Goal: Task Accomplishment & Management: Manage account settings

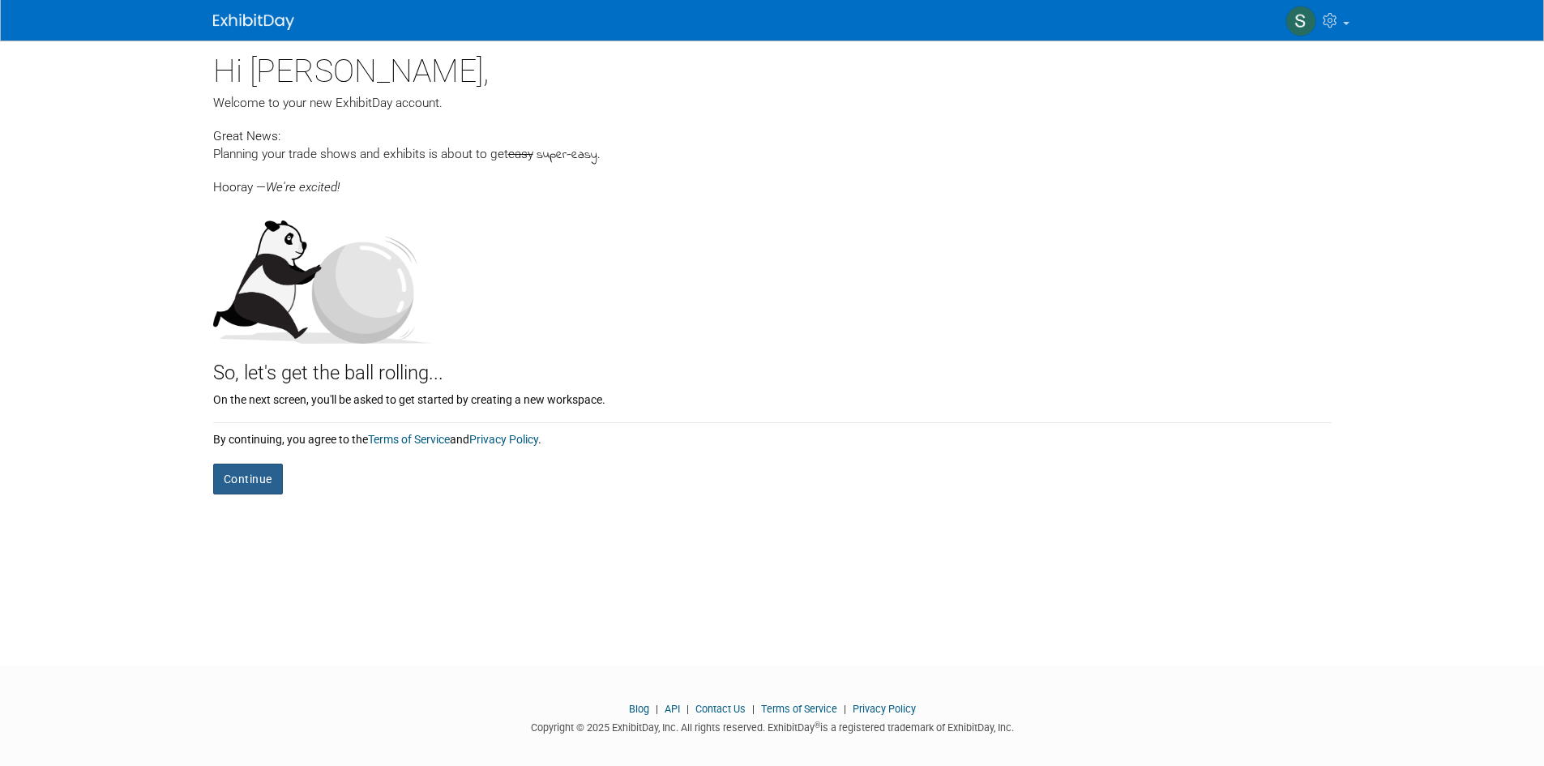
click at [250, 474] on button "Continue" at bounding box center [248, 479] width 70 height 31
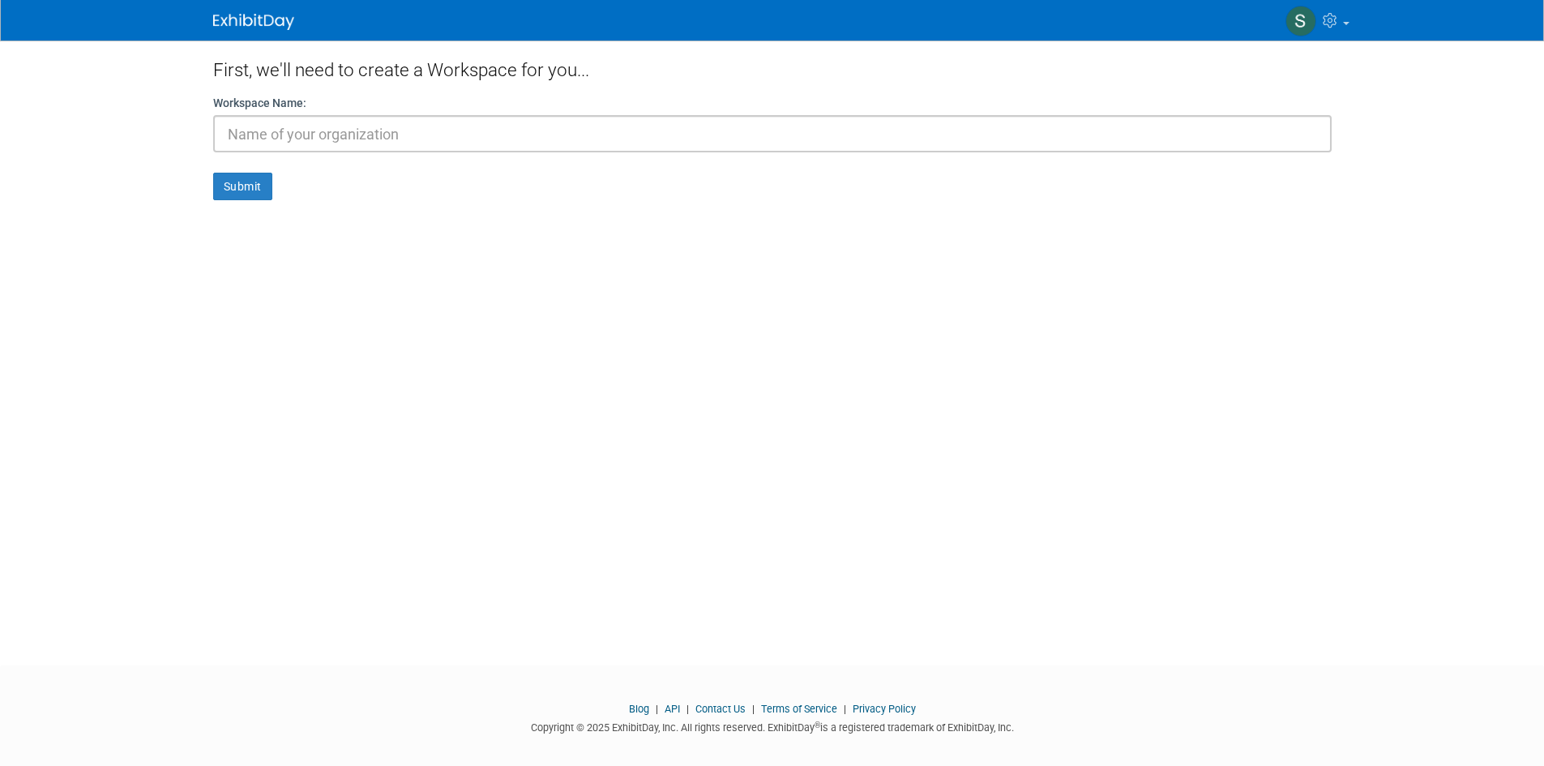
click at [319, 135] on input "text" at bounding box center [772, 133] width 1118 height 37
type input "AJP"
click at [244, 168] on form "Workspace Name: AJP Submit" at bounding box center [772, 147] width 1118 height 105
click at [245, 185] on button "Submit" at bounding box center [242, 187] width 59 height 28
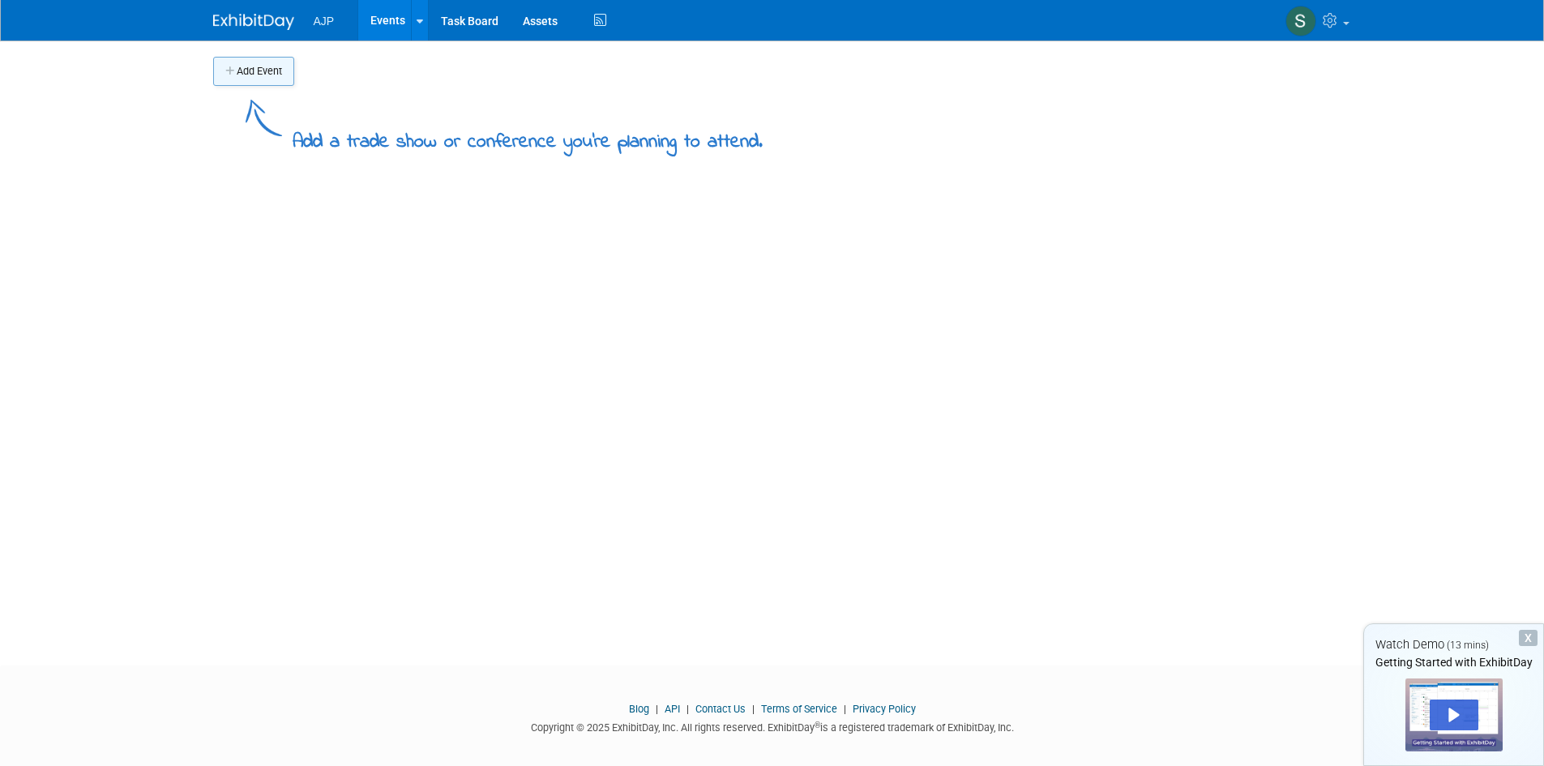
click at [274, 68] on button "Add Event" at bounding box center [253, 71] width 81 height 29
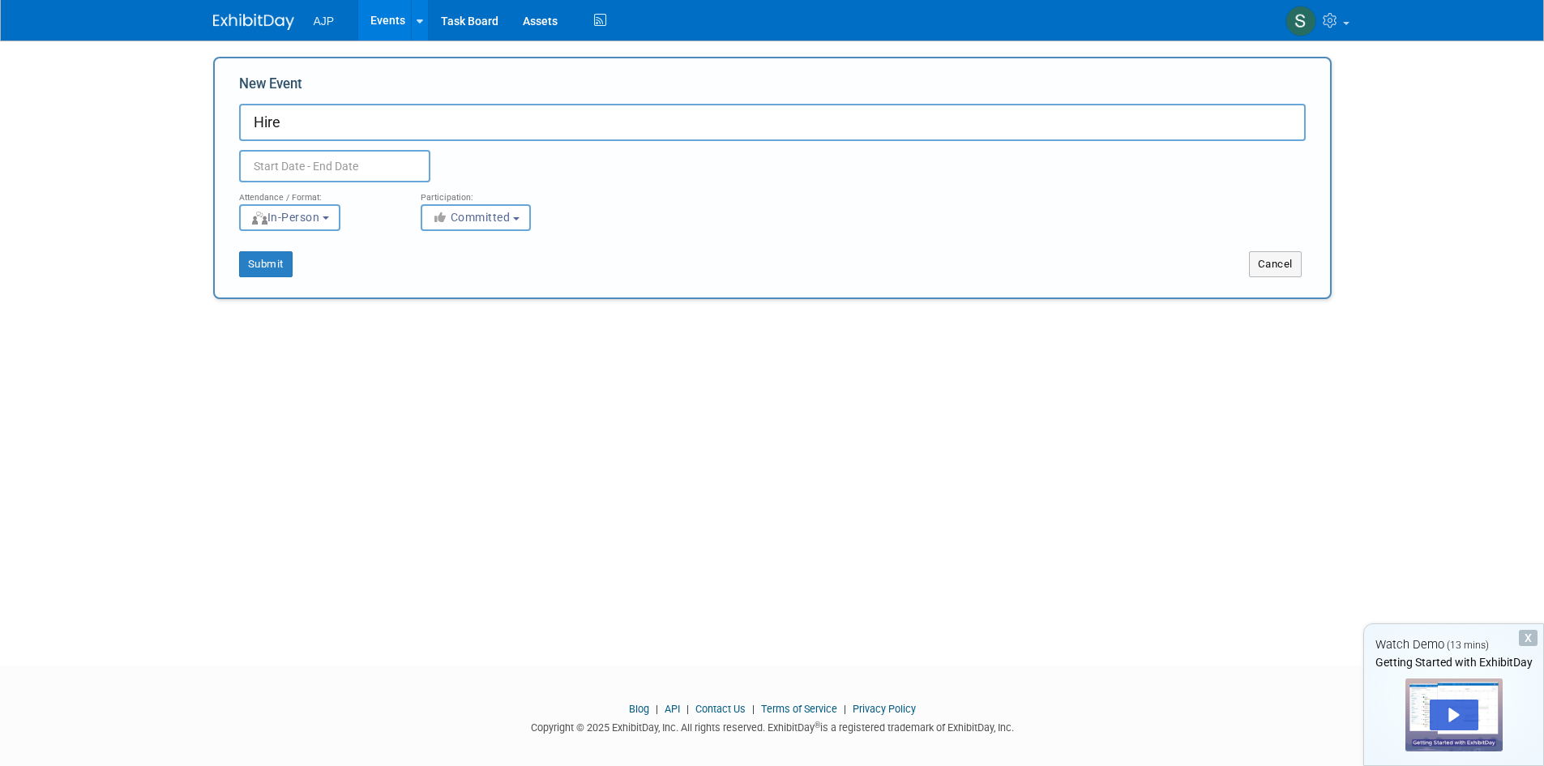
type input "Hire"
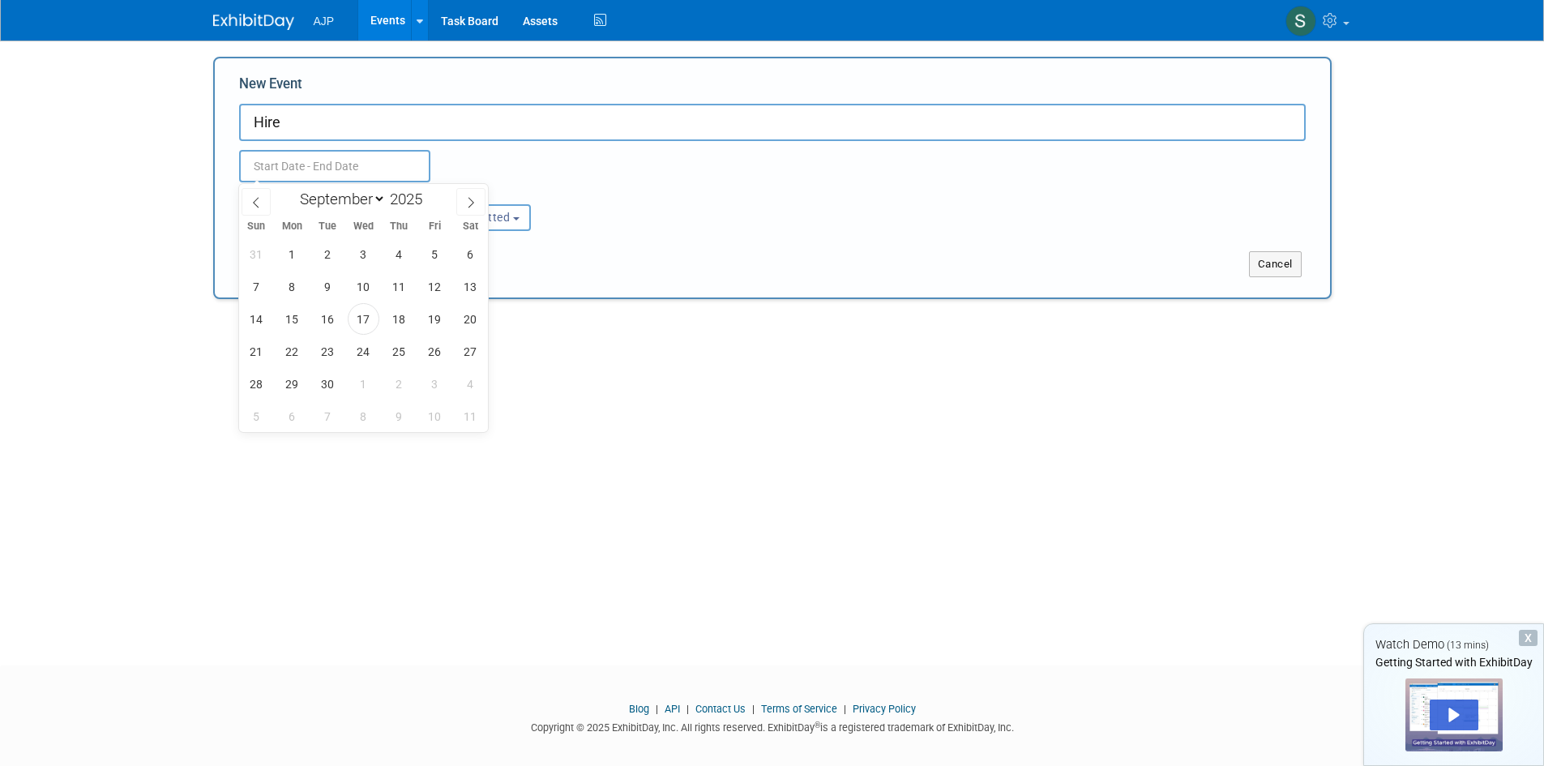
click at [271, 171] on input "text" at bounding box center [334, 166] width 191 height 32
click at [472, 203] on icon at bounding box center [470, 202] width 11 height 11
select select "11"
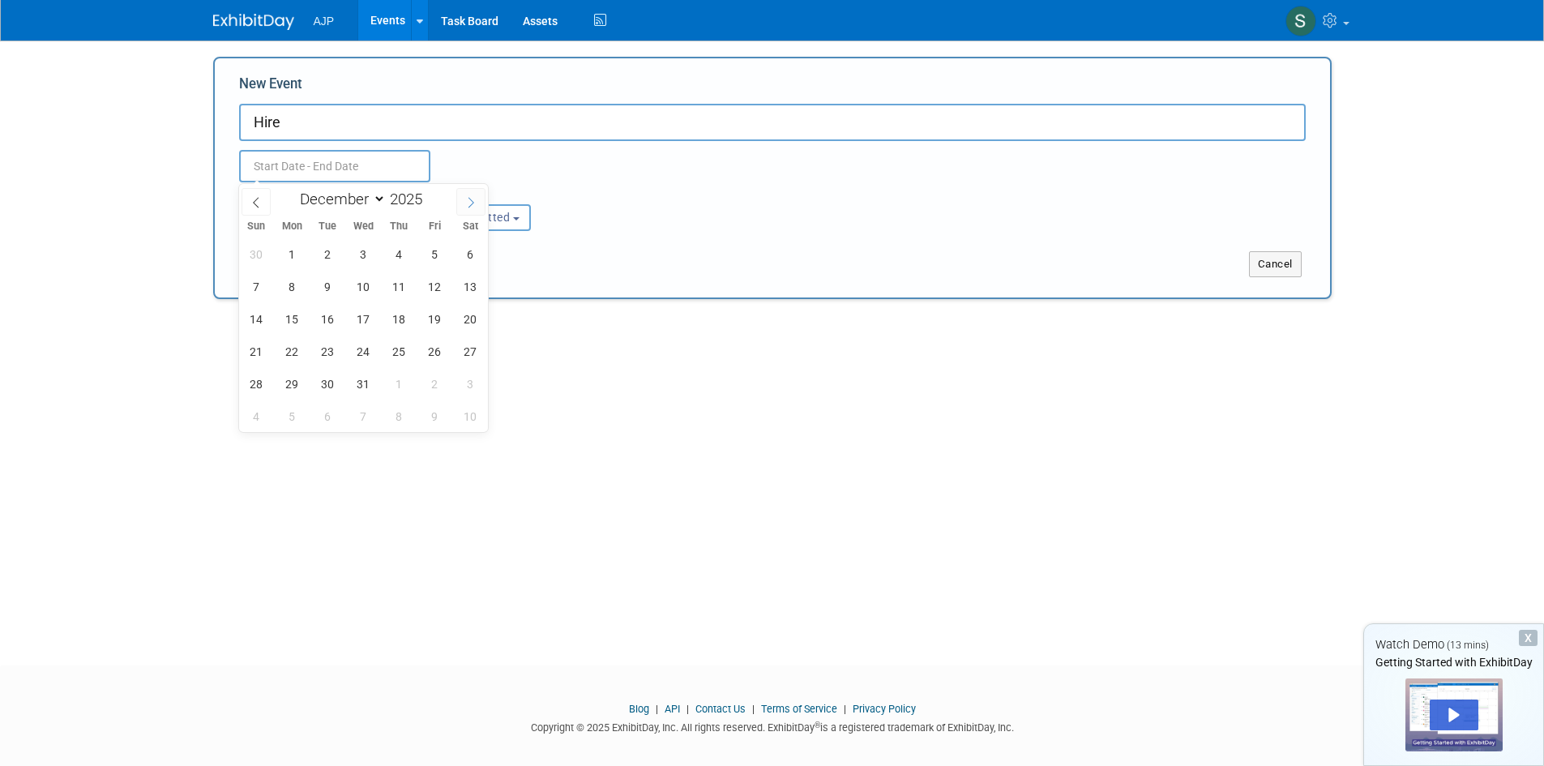
click at [472, 203] on icon at bounding box center [470, 202] width 11 height 11
type input "2026"
click at [472, 203] on icon at bounding box center [470, 202] width 11 height 11
select select "1"
click at [299, 258] on span "2" at bounding box center [292, 254] width 32 height 32
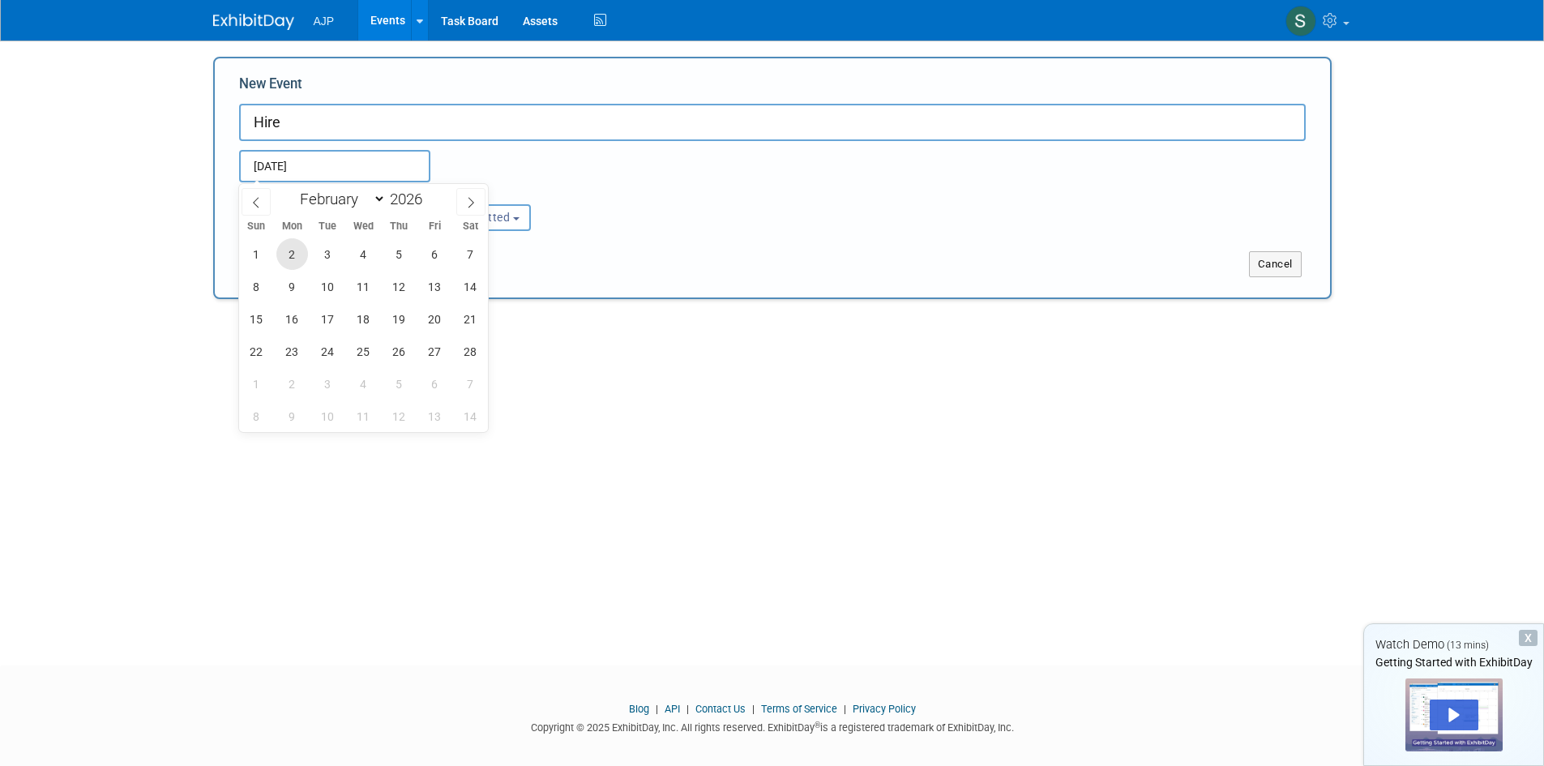
type input "Feb 2, 2026 to Feb 2, 2026"
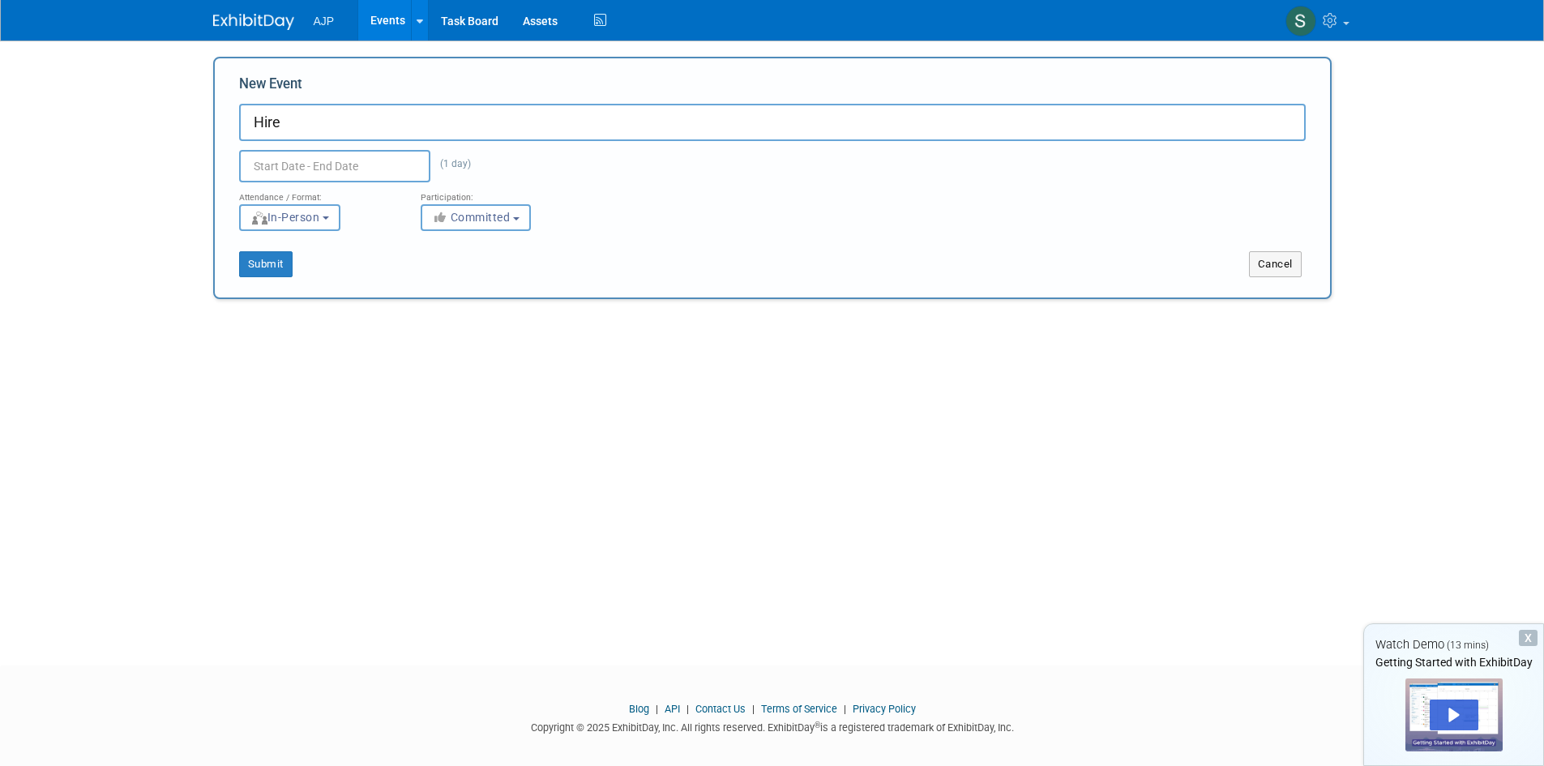
type input "Feb 2, 2026 to Feb 2, 2026"
click at [672, 160] on div "Feb 2, 2026 to Feb 2, 2026 (1 day) Duplicate Event Warning" at bounding box center [772, 161] width 1091 height 41
click at [424, 218] on button "Committed" at bounding box center [476, 217] width 110 height 27
click at [455, 250] on icon at bounding box center [451, 251] width 19 height 11
click at [436, 250] on input "Committed" at bounding box center [430, 251] width 11 height 11
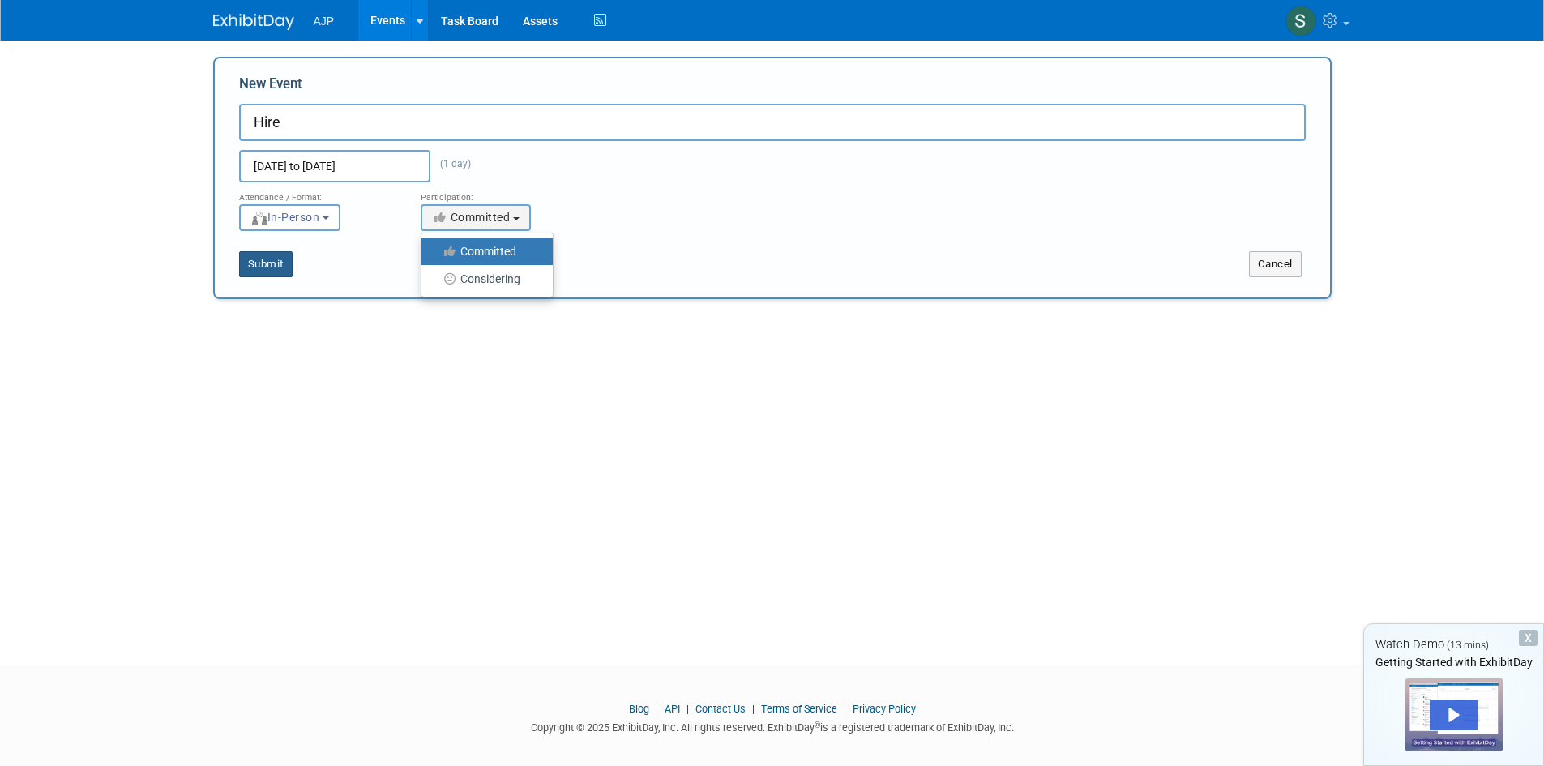
click at [265, 262] on button "Submit" at bounding box center [265, 264] width 53 height 26
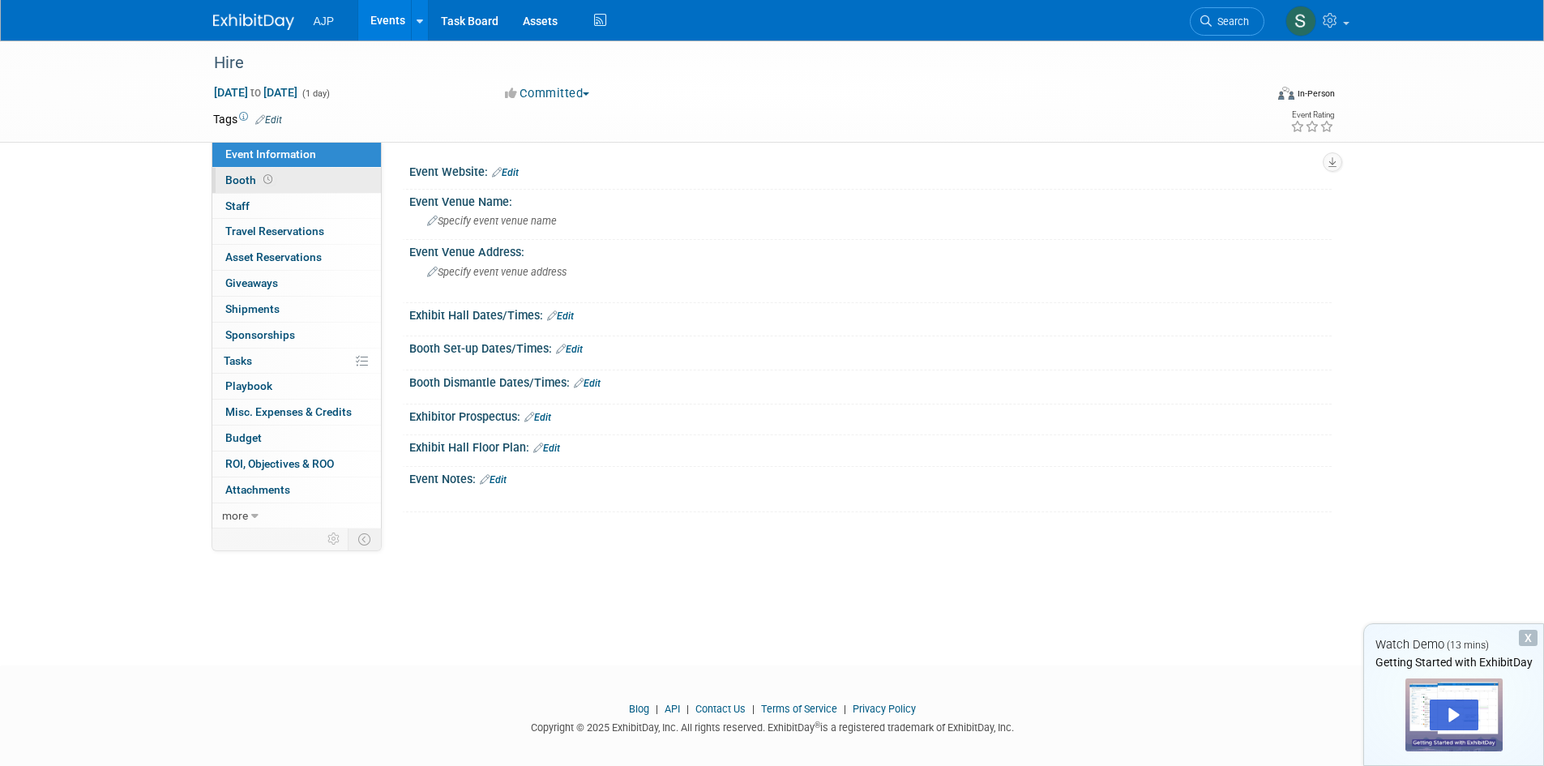
click at [282, 180] on link "Booth" at bounding box center [296, 180] width 169 height 25
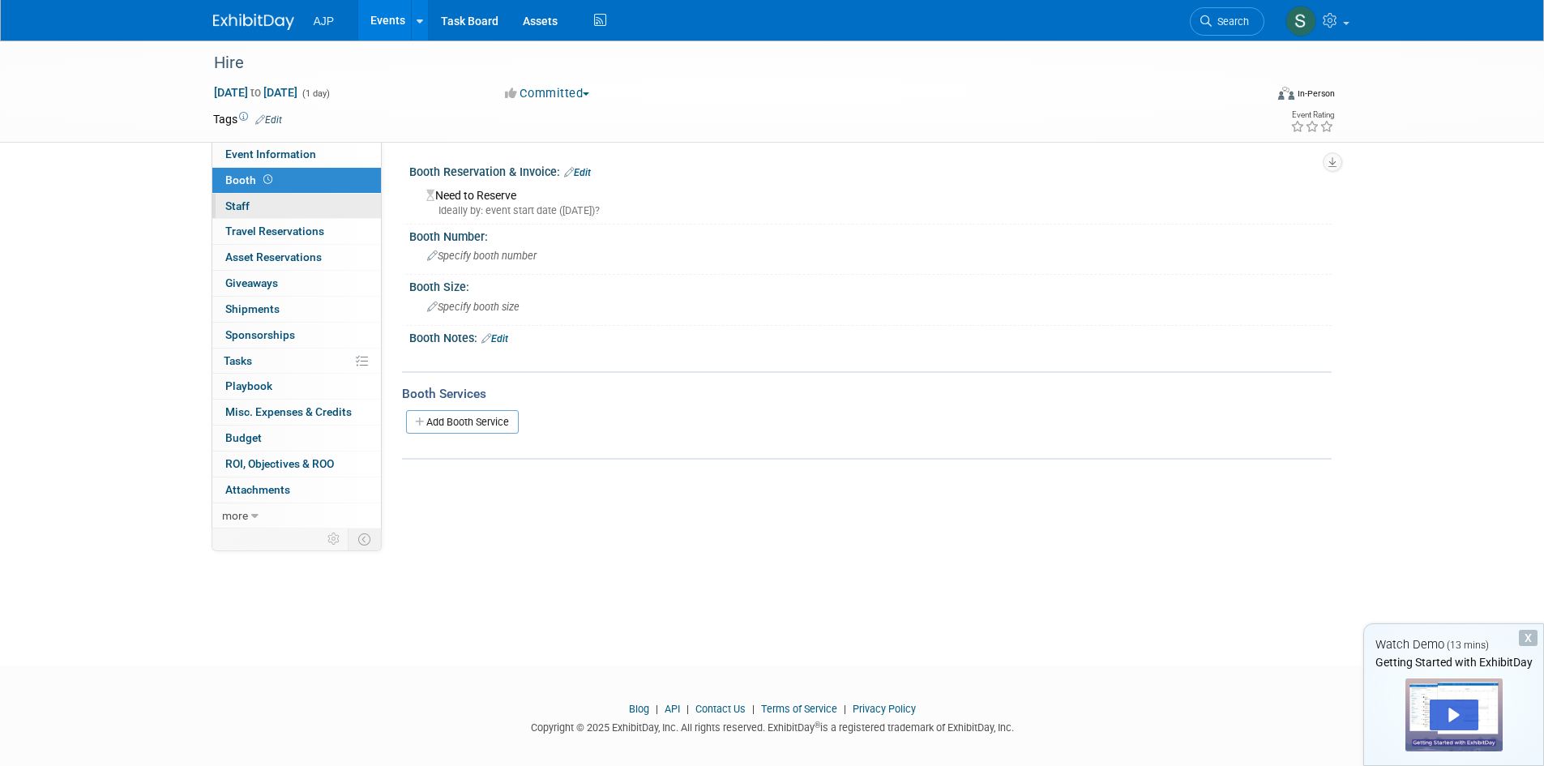
click at [265, 198] on link "0 Staff 0" at bounding box center [296, 206] width 169 height 25
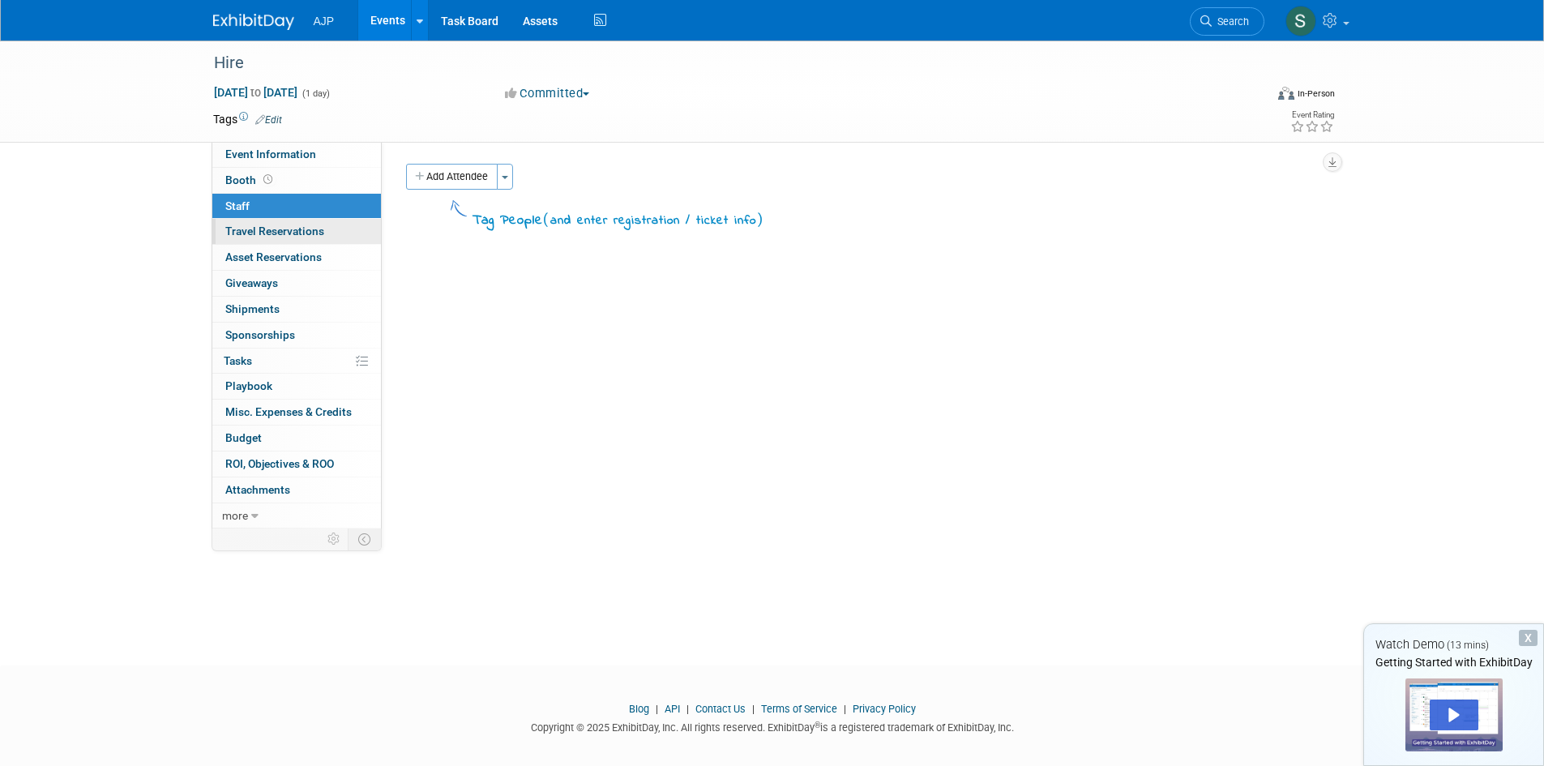
click at [299, 230] on span "Travel Reservations 0" at bounding box center [274, 230] width 99 height 13
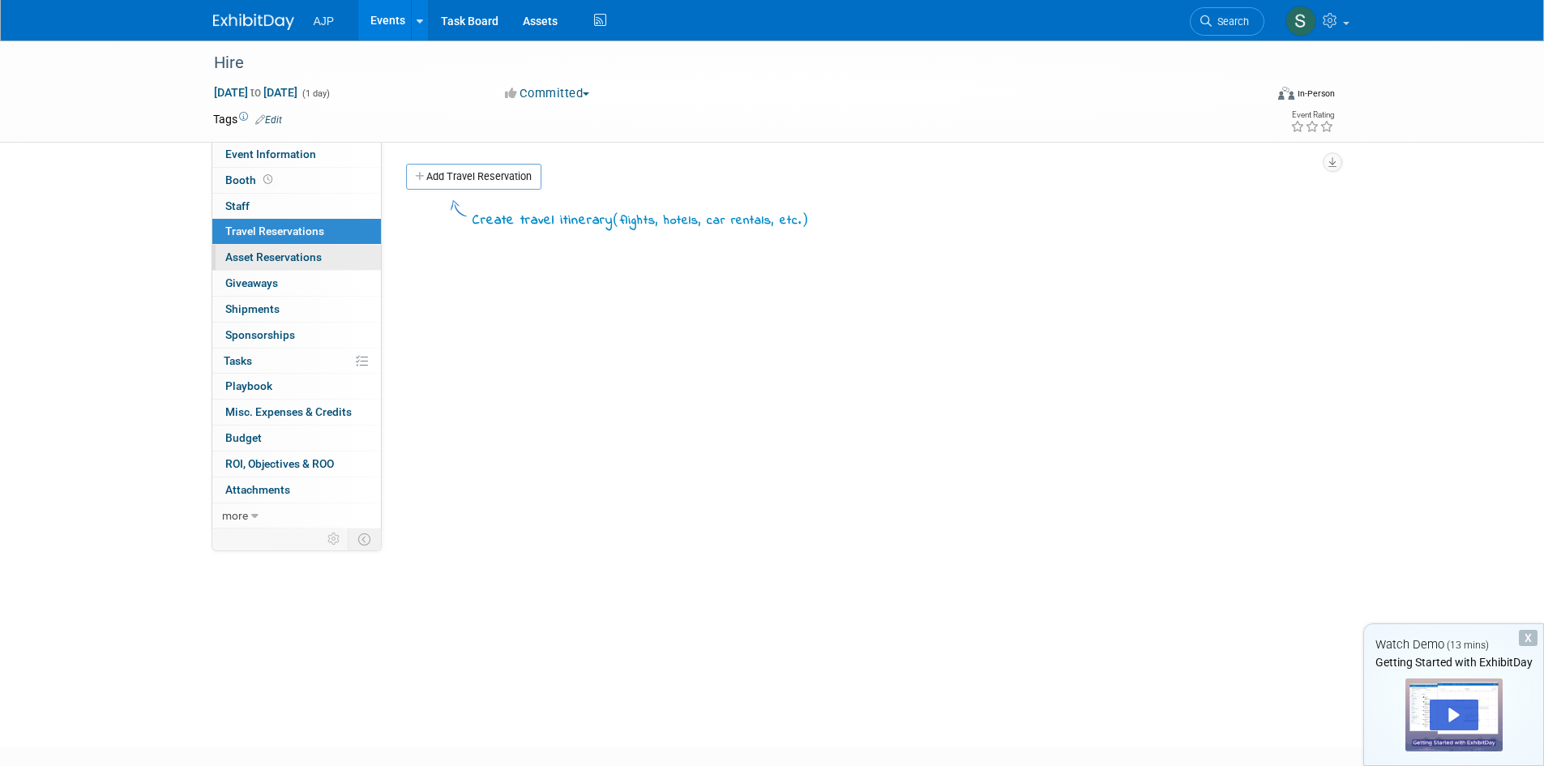
click at [317, 258] on span "Asset Reservations 0" at bounding box center [273, 256] width 96 height 13
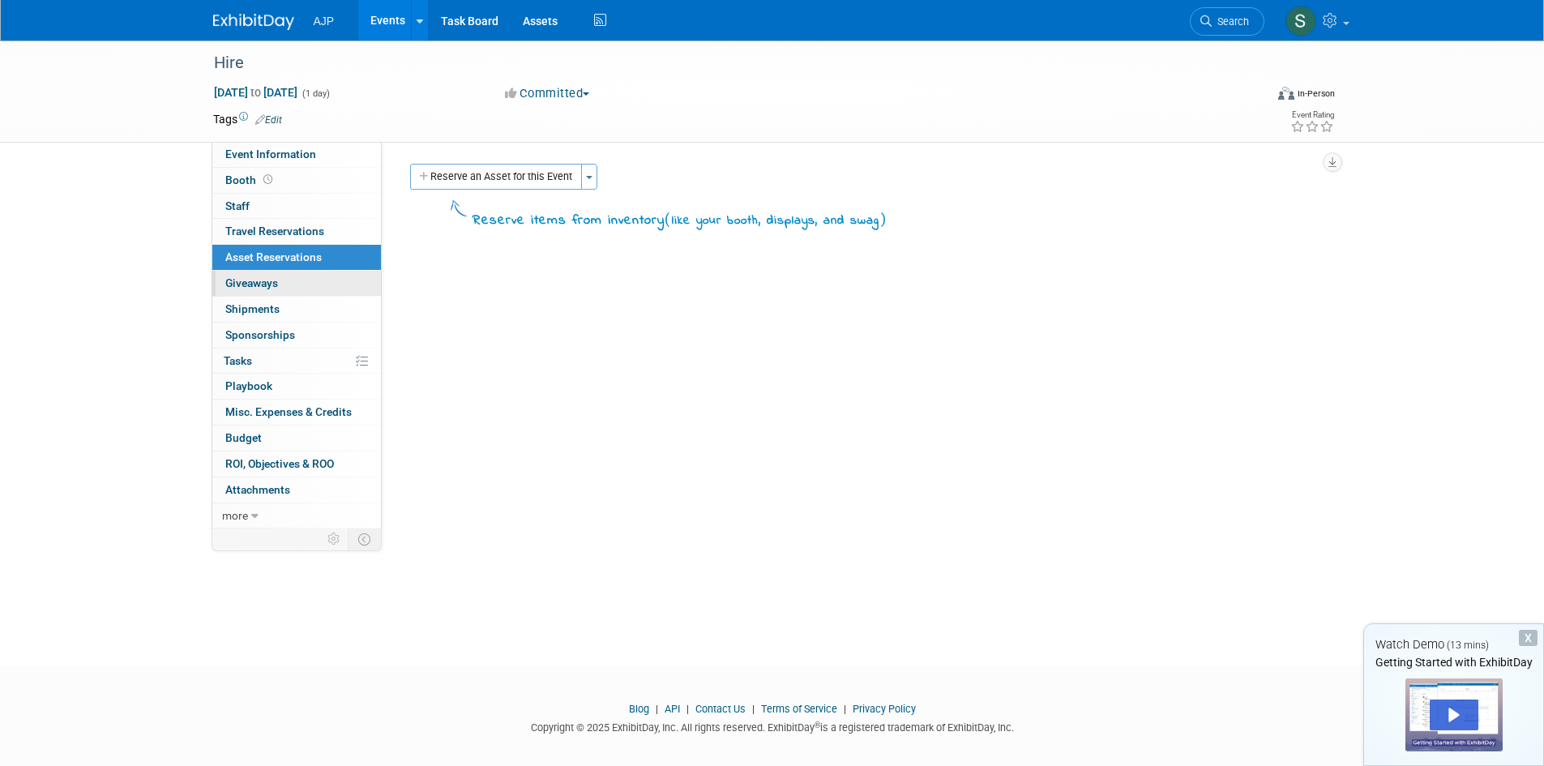
click at [307, 284] on link "0 Giveaways 0" at bounding box center [296, 283] width 169 height 25
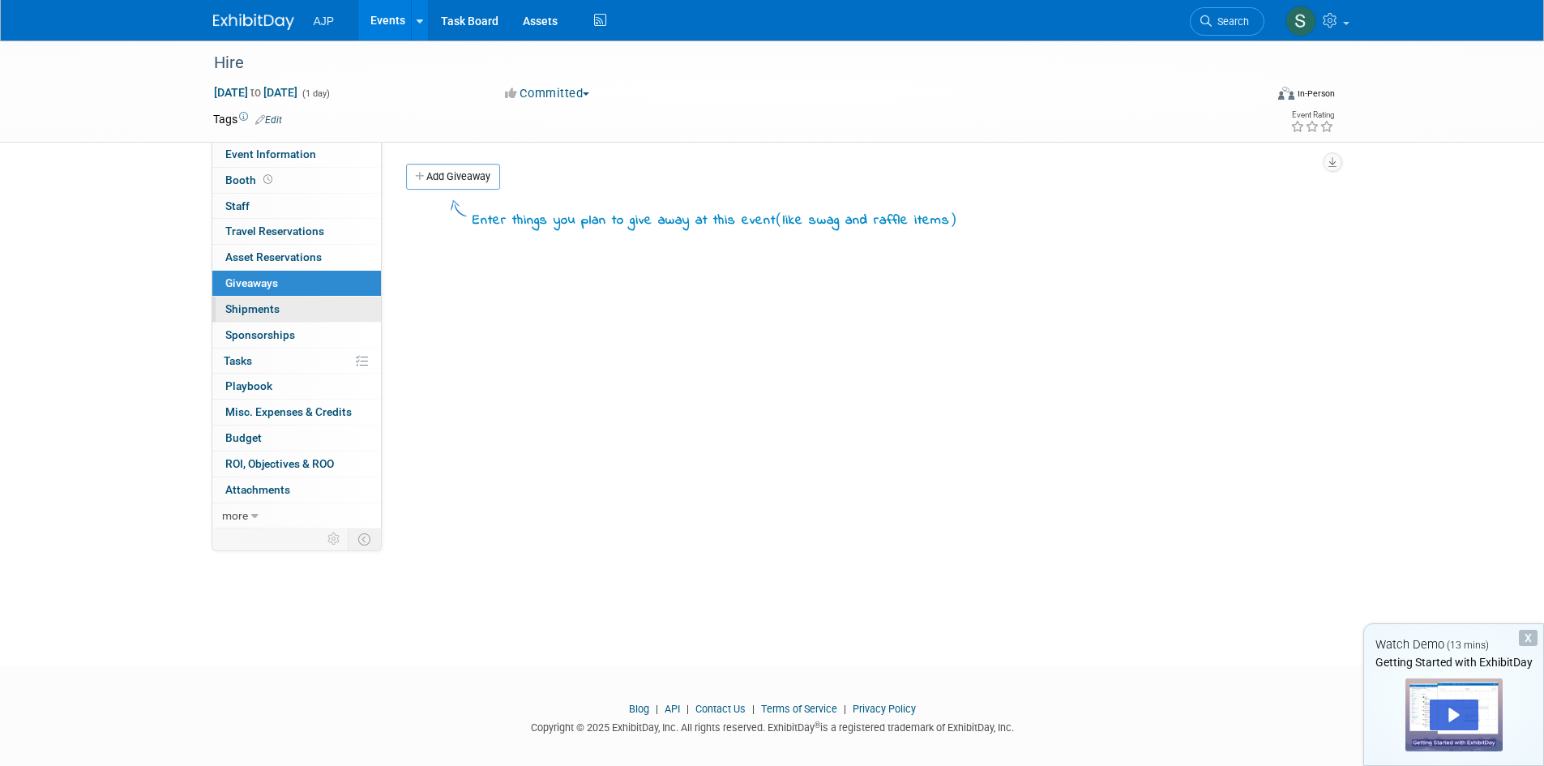
click at [299, 313] on link "0 Shipments 0" at bounding box center [296, 309] width 169 height 25
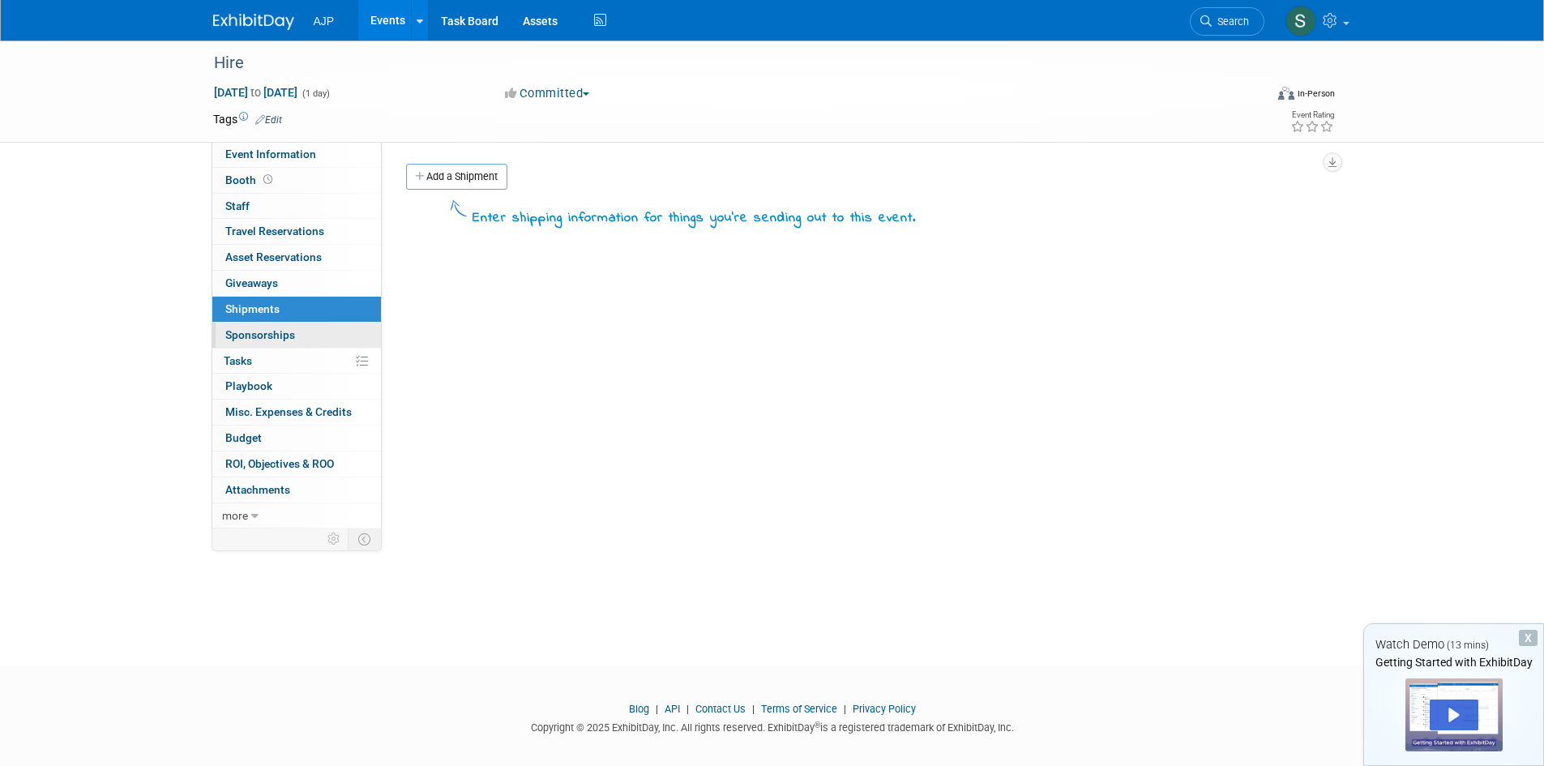
click at [291, 346] on link "0 Sponsorships 0" at bounding box center [296, 335] width 169 height 25
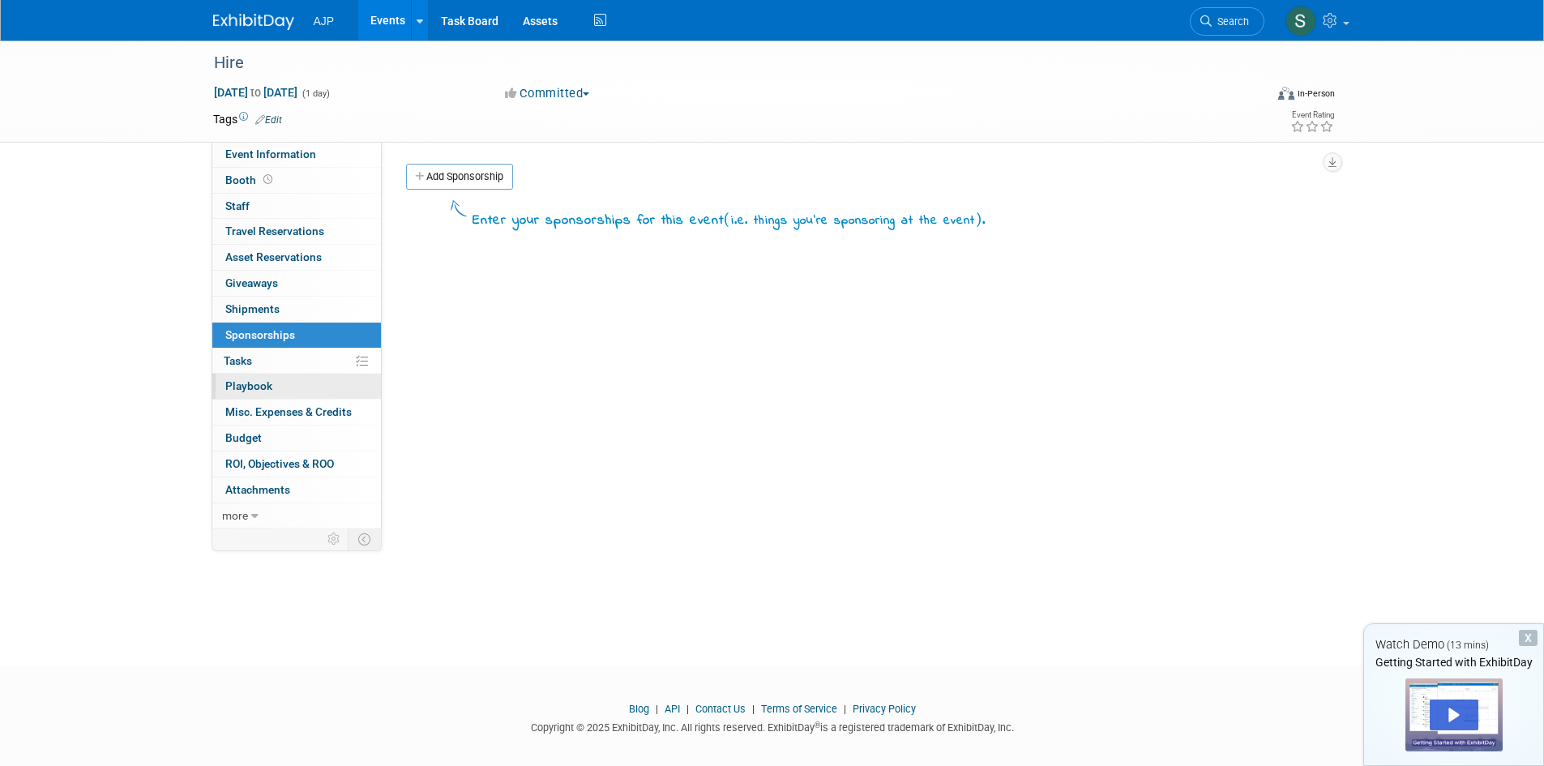
click at [279, 387] on link "0 Playbook 0" at bounding box center [296, 386] width 169 height 25
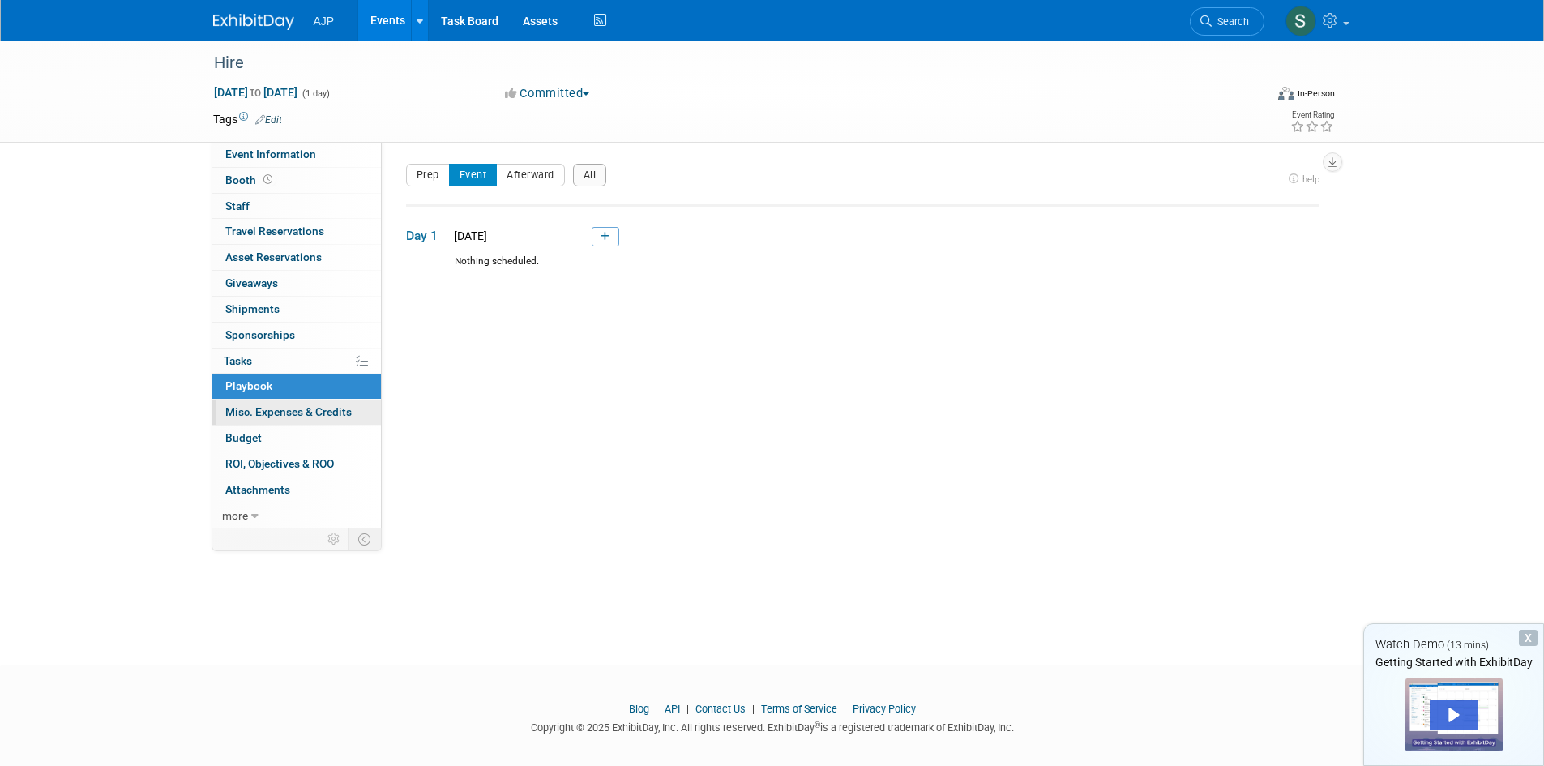
click at [297, 410] on span "Misc. Expenses & Credits 0" at bounding box center [288, 411] width 126 height 13
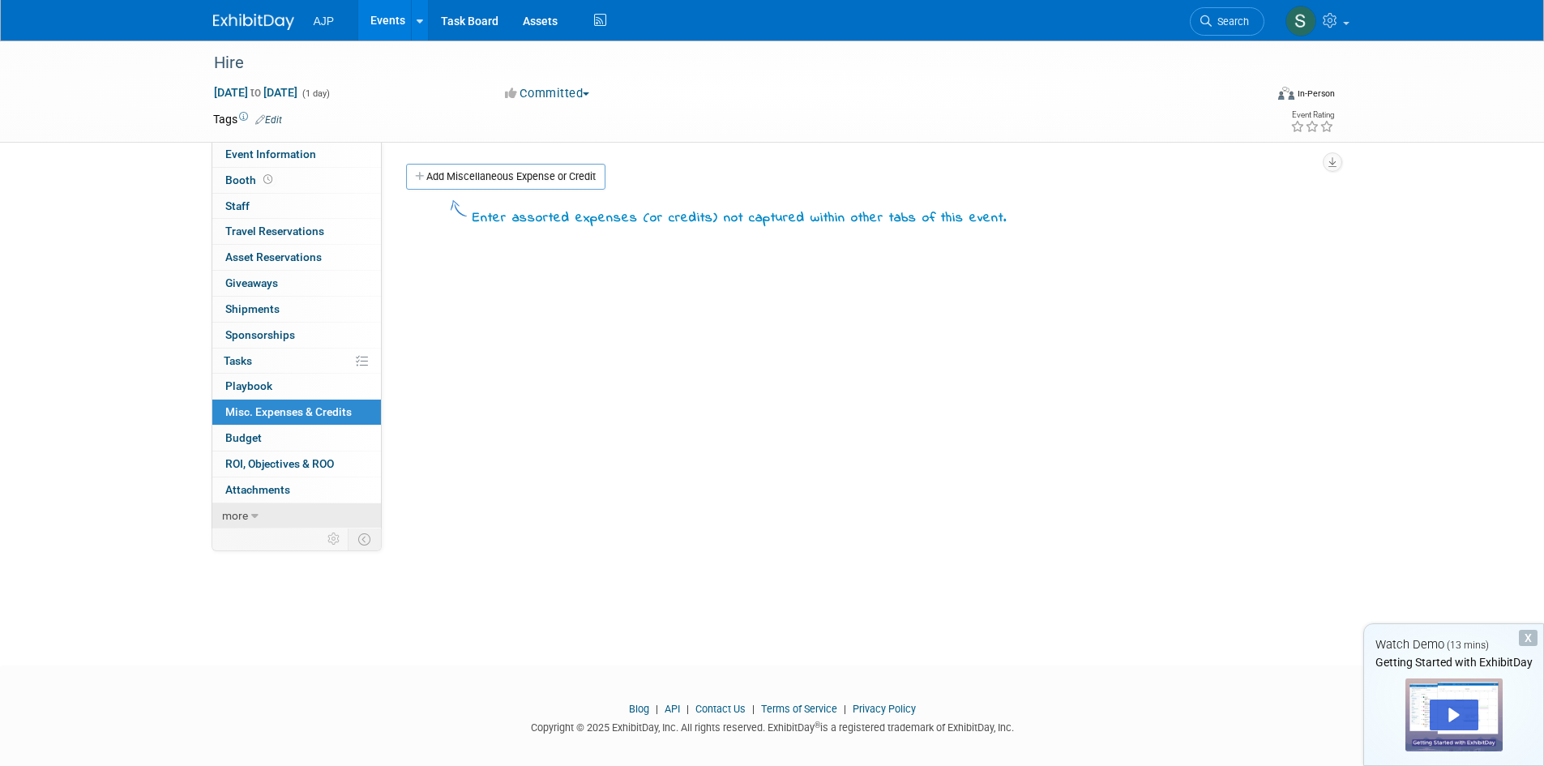
click at [256, 518] on icon at bounding box center [254, 516] width 7 height 11
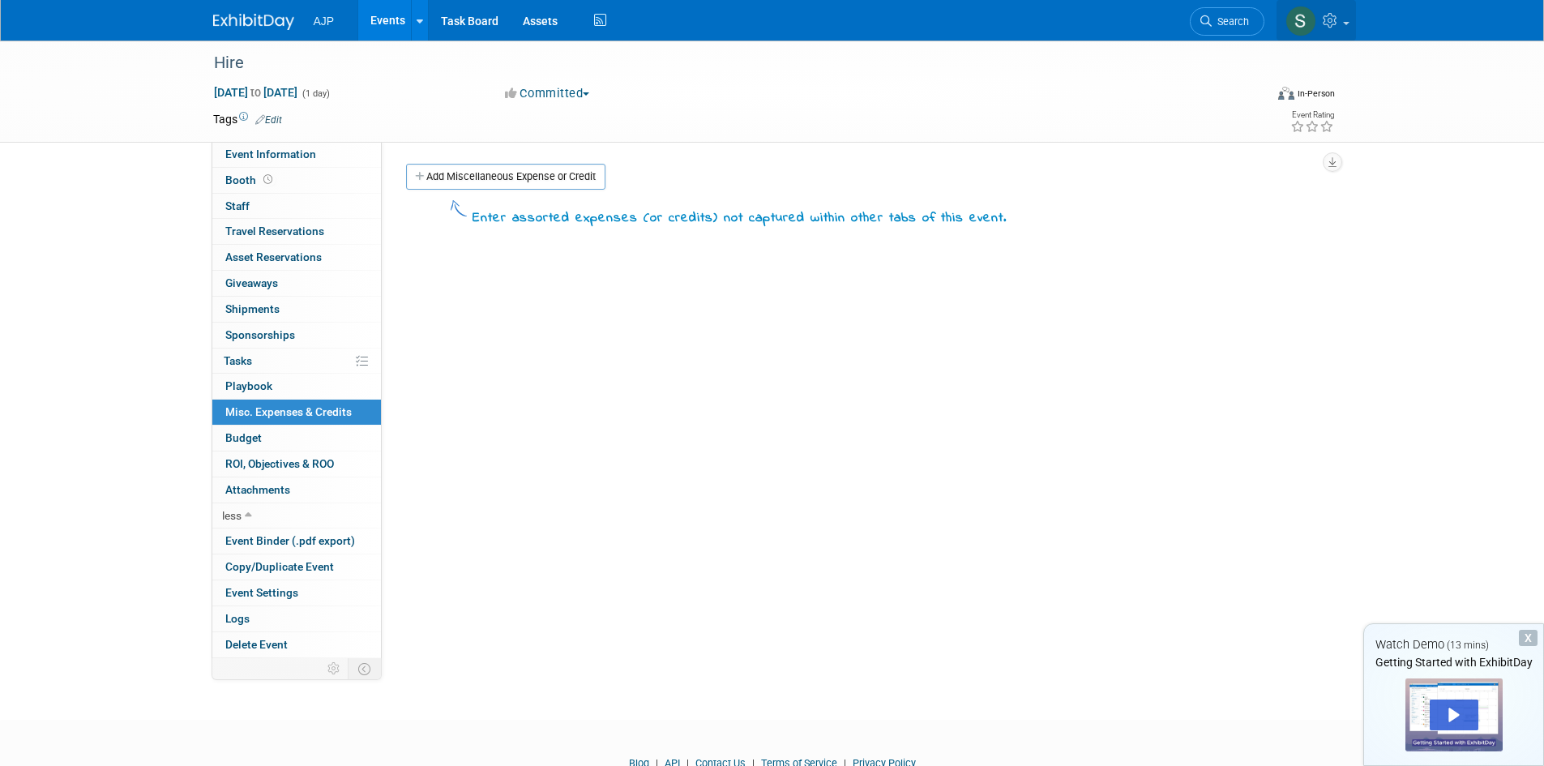
click at [1342, 19] on link at bounding box center [1315, 20] width 79 height 41
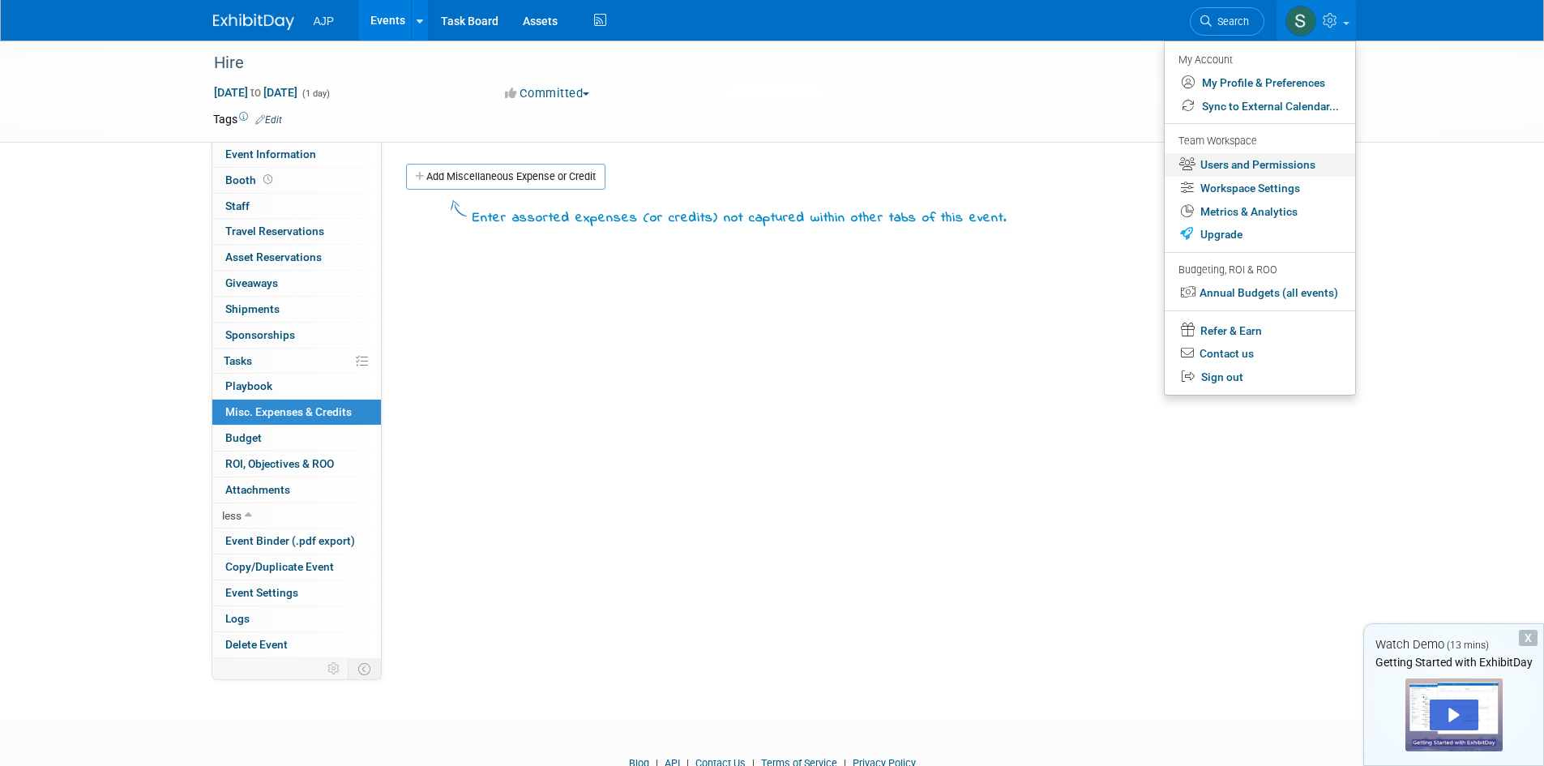
click at [1280, 167] on link "Users and Permissions" at bounding box center [1259, 164] width 190 height 23
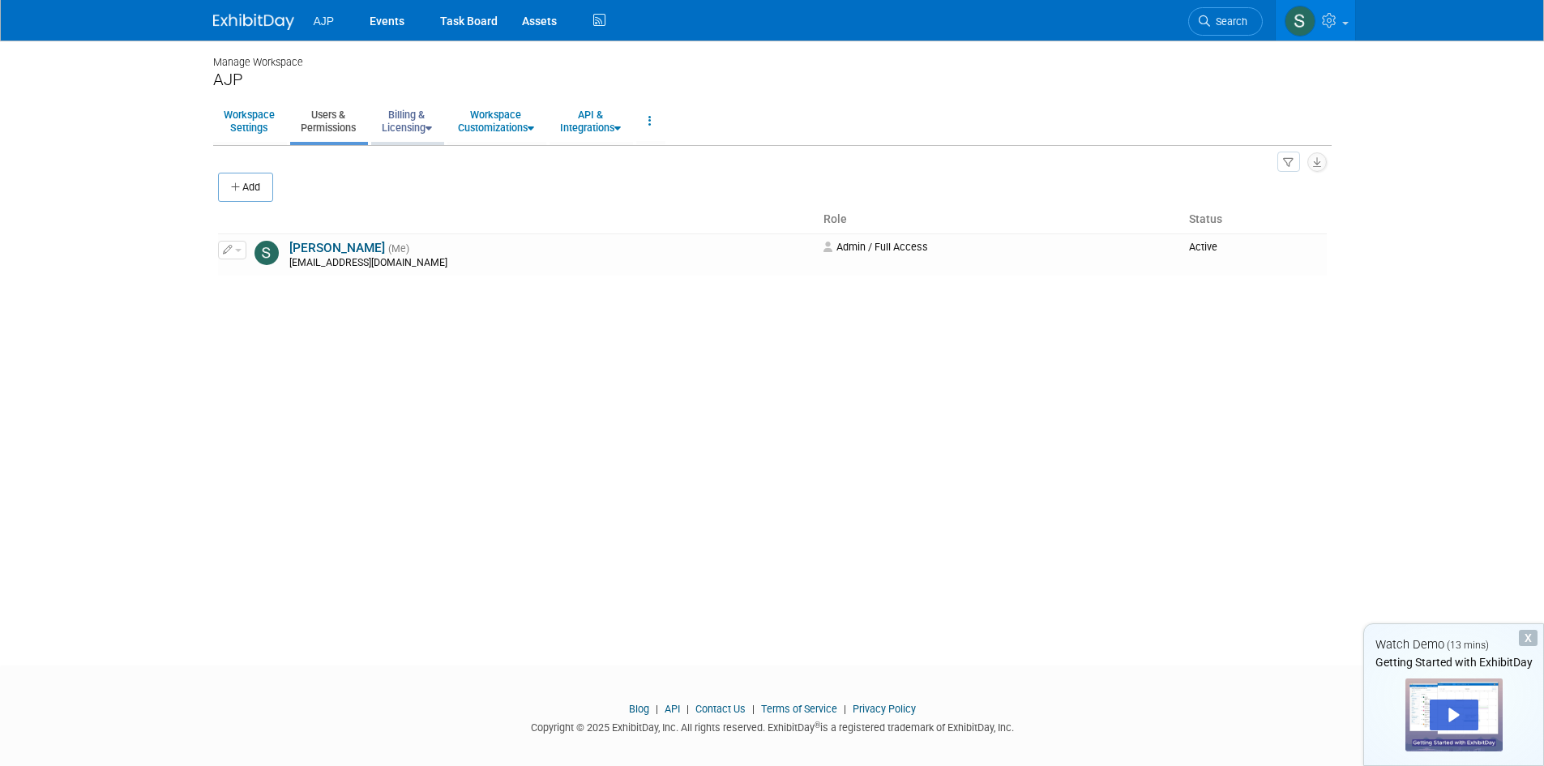
click at [428, 125] on link "Billing & Licensing" at bounding box center [406, 121] width 71 height 40
click at [407, 118] on link "Billing & Licensing" at bounding box center [406, 121] width 71 height 40
click at [495, 114] on link "Workspace Customizations" at bounding box center [495, 121] width 97 height 40
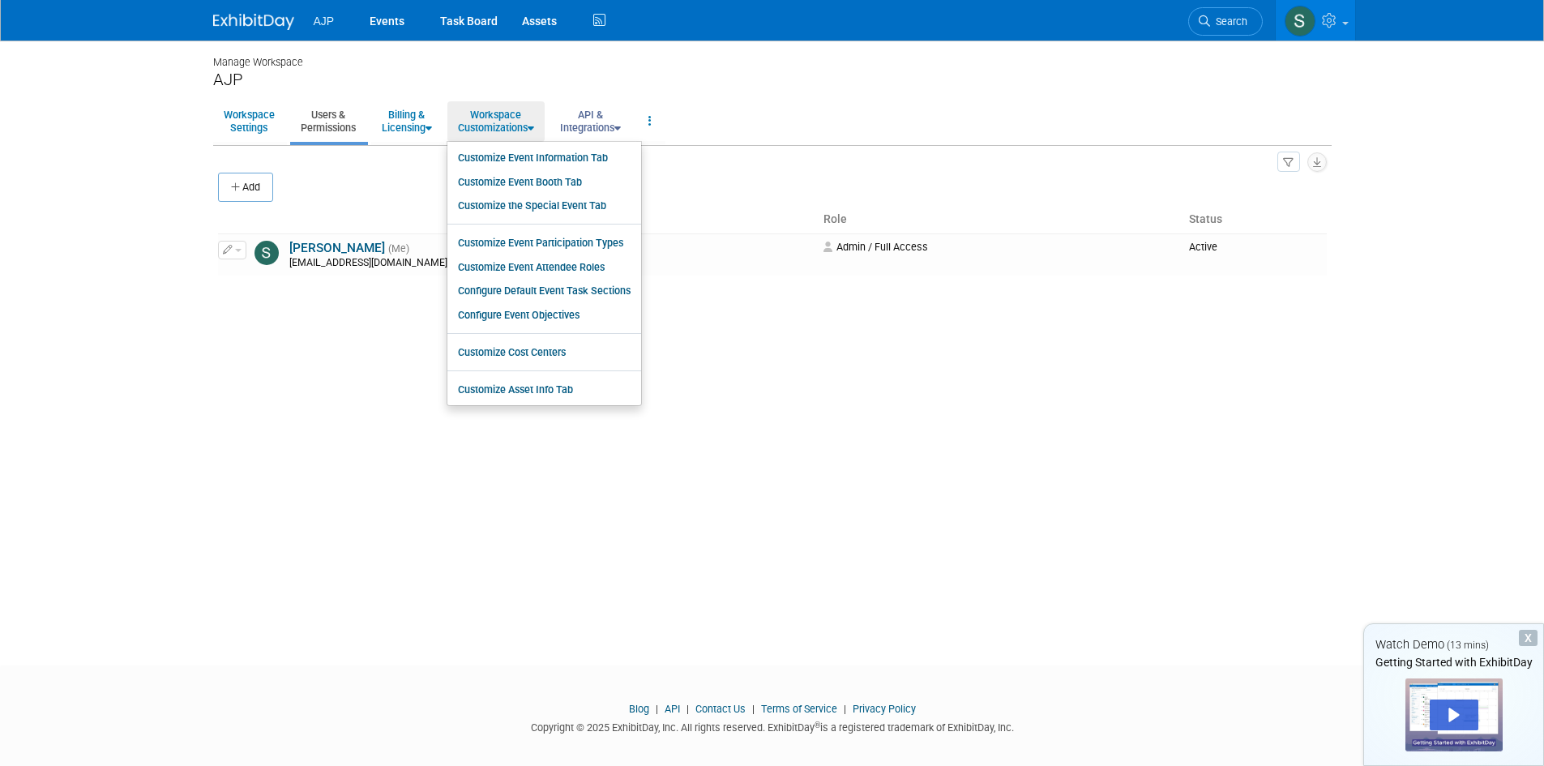
click at [605, 119] on link "API & Integrations" at bounding box center [590, 121] width 82 height 40
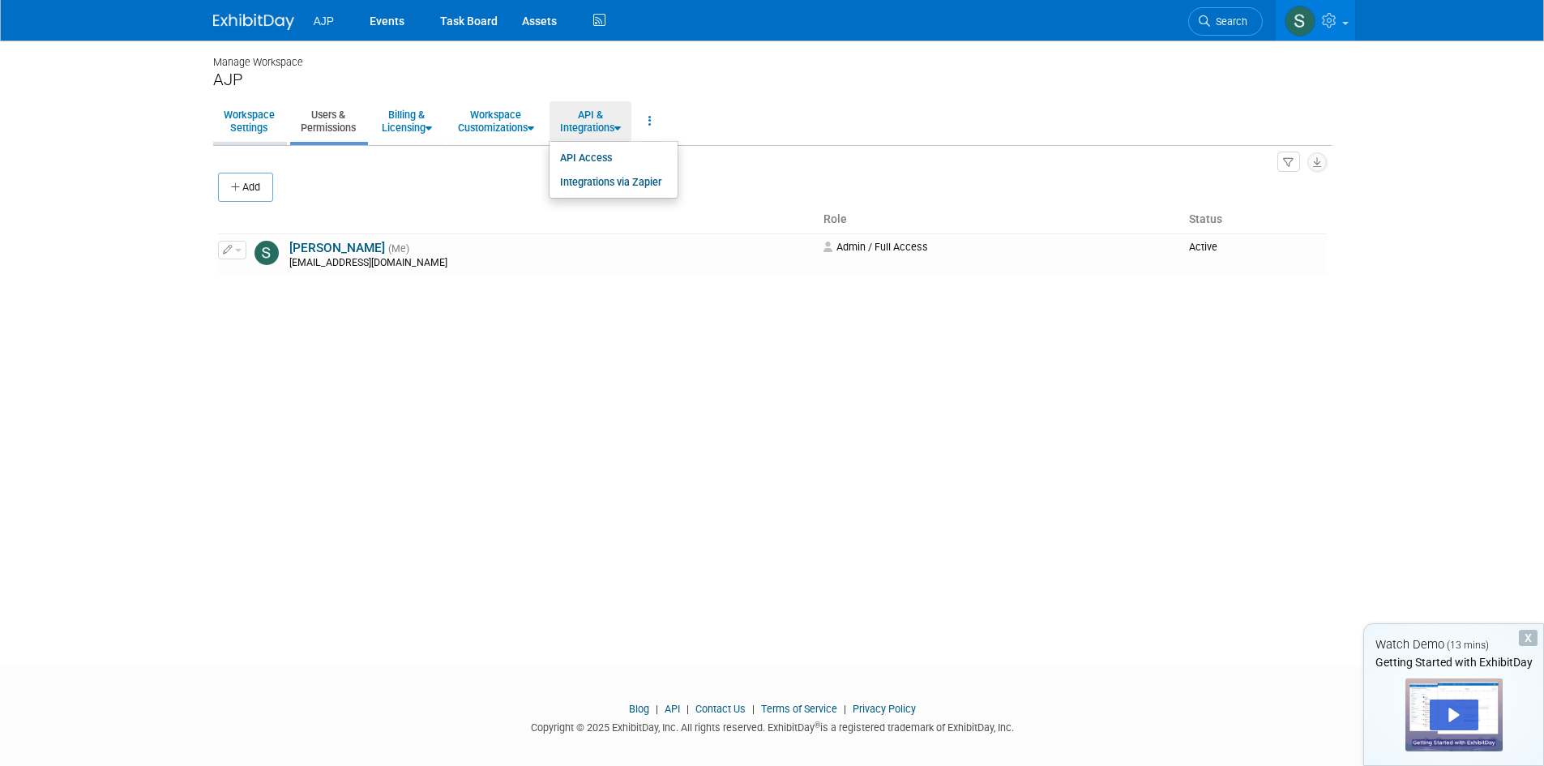
click at [266, 112] on link "Workspace Settings" at bounding box center [249, 121] width 72 height 40
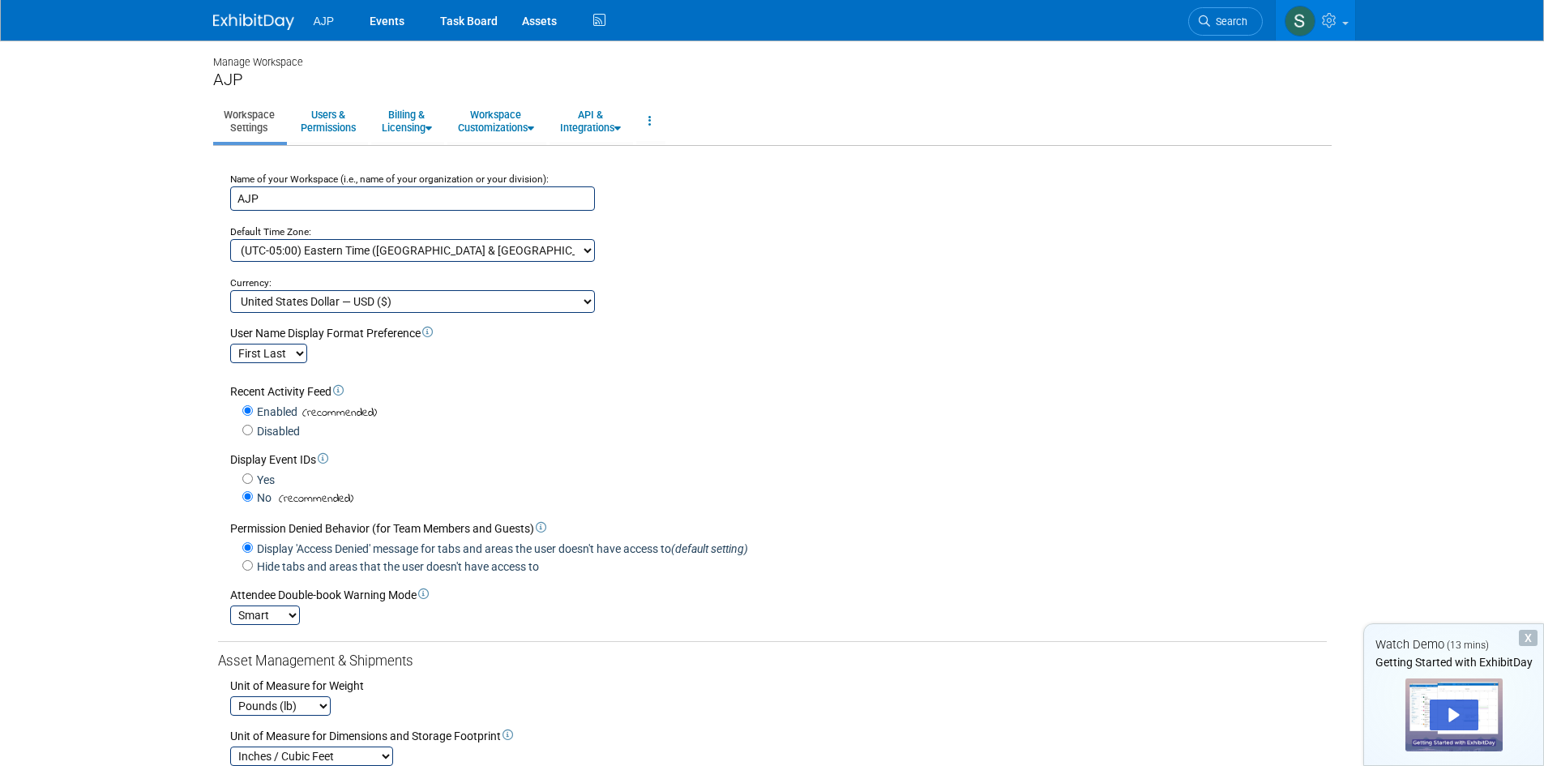
click at [457, 301] on select "Australian Dollar — AUD ($) Brazilian Real — BRL (R$) Canadian Dollar — CAD ($)…" at bounding box center [412, 301] width 365 height 23
click at [587, 252] on select "(UTC-12:00) International Date Line West (UTC-11:00) Coordinated Universal Time…" at bounding box center [412, 250] width 365 height 23
click at [449, 250] on select "(UTC-12:00) International Date Line West (UTC-11:00) Coordinated Universal Time…" at bounding box center [412, 250] width 365 height 23
click at [441, 243] on select "(UTC-12:00) International Date Line West (UTC-11:00) Coordinated Universal Time…" at bounding box center [412, 250] width 365 height 23
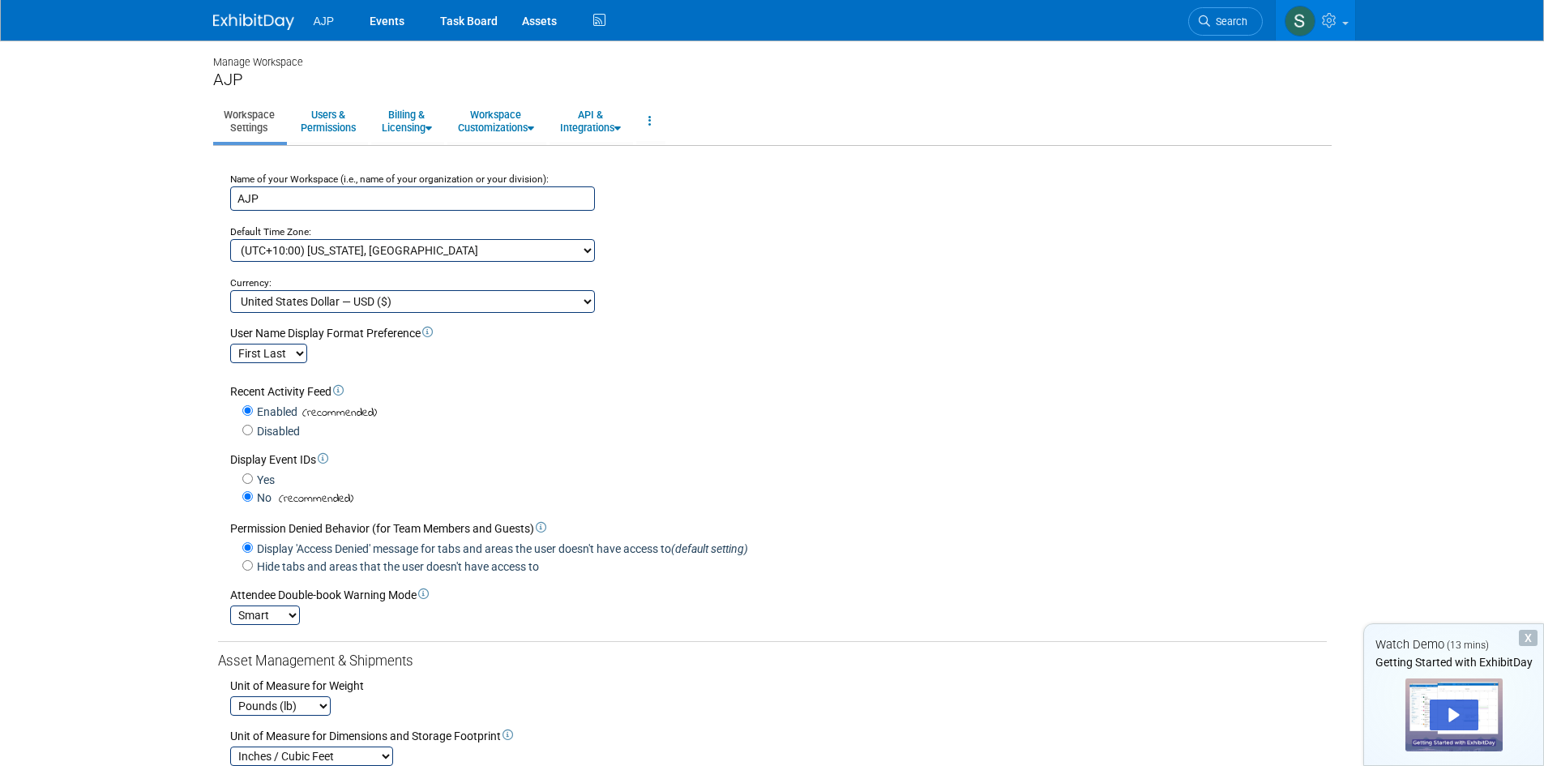
click at [230, 239] on select "(UTC-12:00) International Date Line West (UTC-11:00) Coordinated Universal Time…" at bounding box center [412, 250] width 365 height 23
click at [409, 247] on select "(UTC-12:00) International Date Line West (UTC-11:00) Coordinated Universal Time…" at bounding box center [412, 250] width 365 height 23
select select "GMT Standard Time"
click at [230, 239] on select "(UTC-12:00) International Date Line West (UTC-11:00) Coordinated Universal Time…" at bounding box center [412, 250] width 365 height 23
click at [439, 300] on select "Australian Dollar — AUD ($) Brazilian Real — BRL (R$) Canadian Dollar — CAD ($)…" at bounding box center [412, 301] width 365 height 23
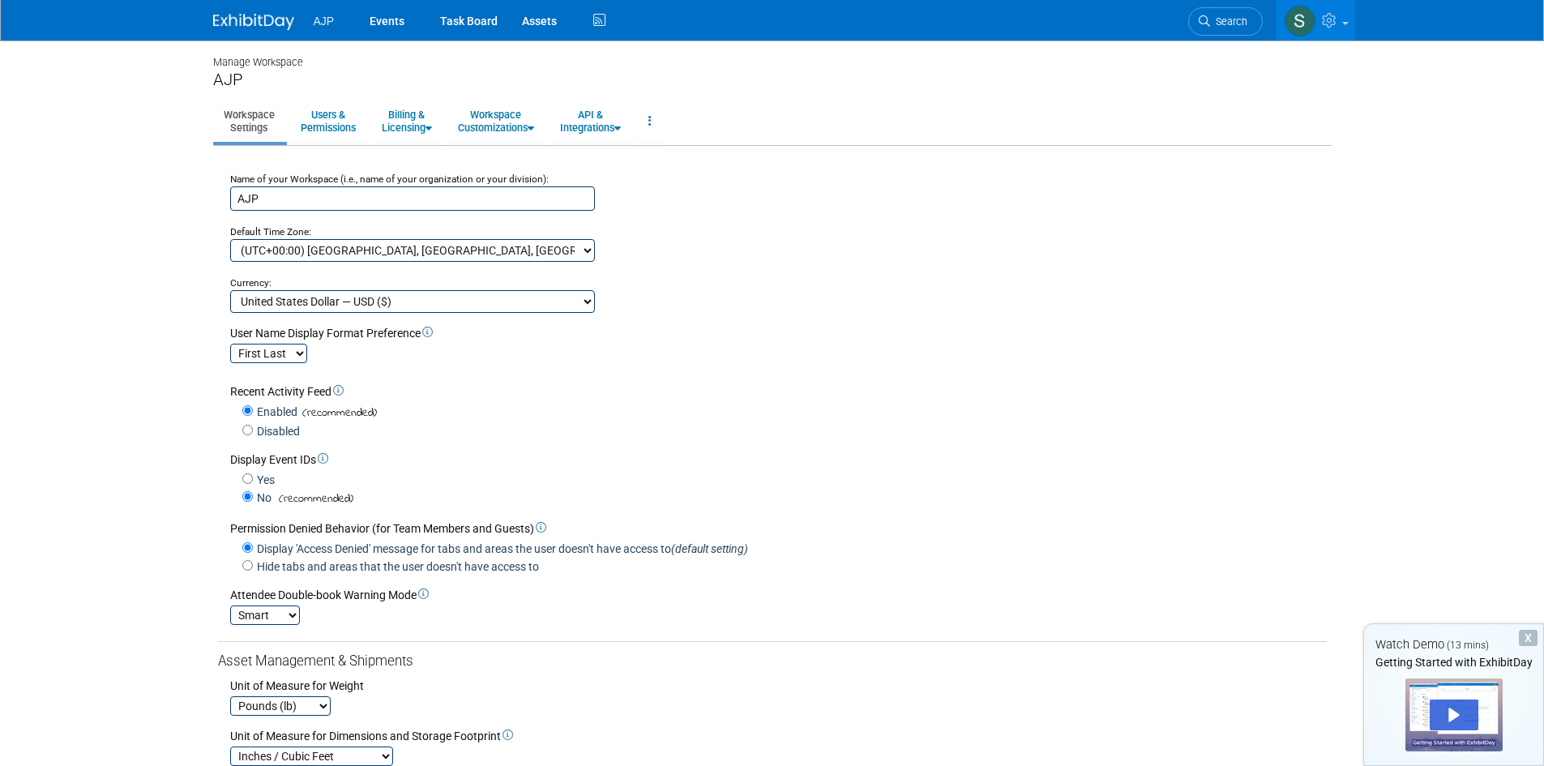
select select "4"
click at [230, 290] on select "Australian Dollar — AUD ($) Brazilian Real — BRL (R$) Canadian Dollar — CAD ($)…" at bounding box center [412, 301] width 365 height 23
click at [295, 351] on select "First Last Last, First" at bounding box center [268, 353] width 77 height 19
click at [529, 374] on div "Recent Activity Feed Enabled (recommended) Disabled" at bounding box center [772, 401] width 1109 height 76
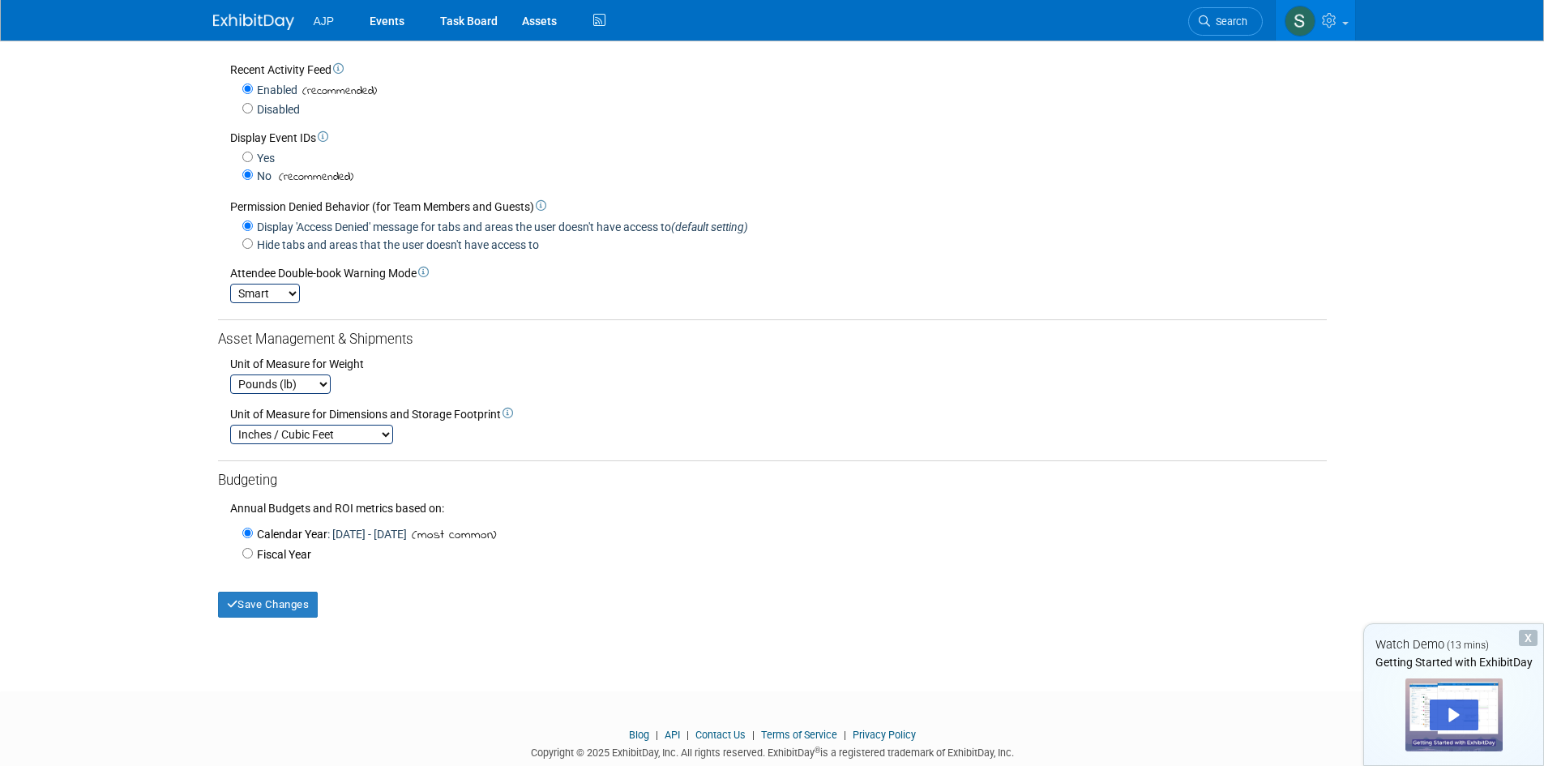
scroll to position [324, 0]
click at [310, 391] on select "Pounds (lb) Kilograms (kg)" at bounding box center [280, 381] width 100 height 19
click at [309, 390] on select "Pounds (lb) Kilograms (kg)" at bounding box center [280, 381] width 100 height 19
select select "2"
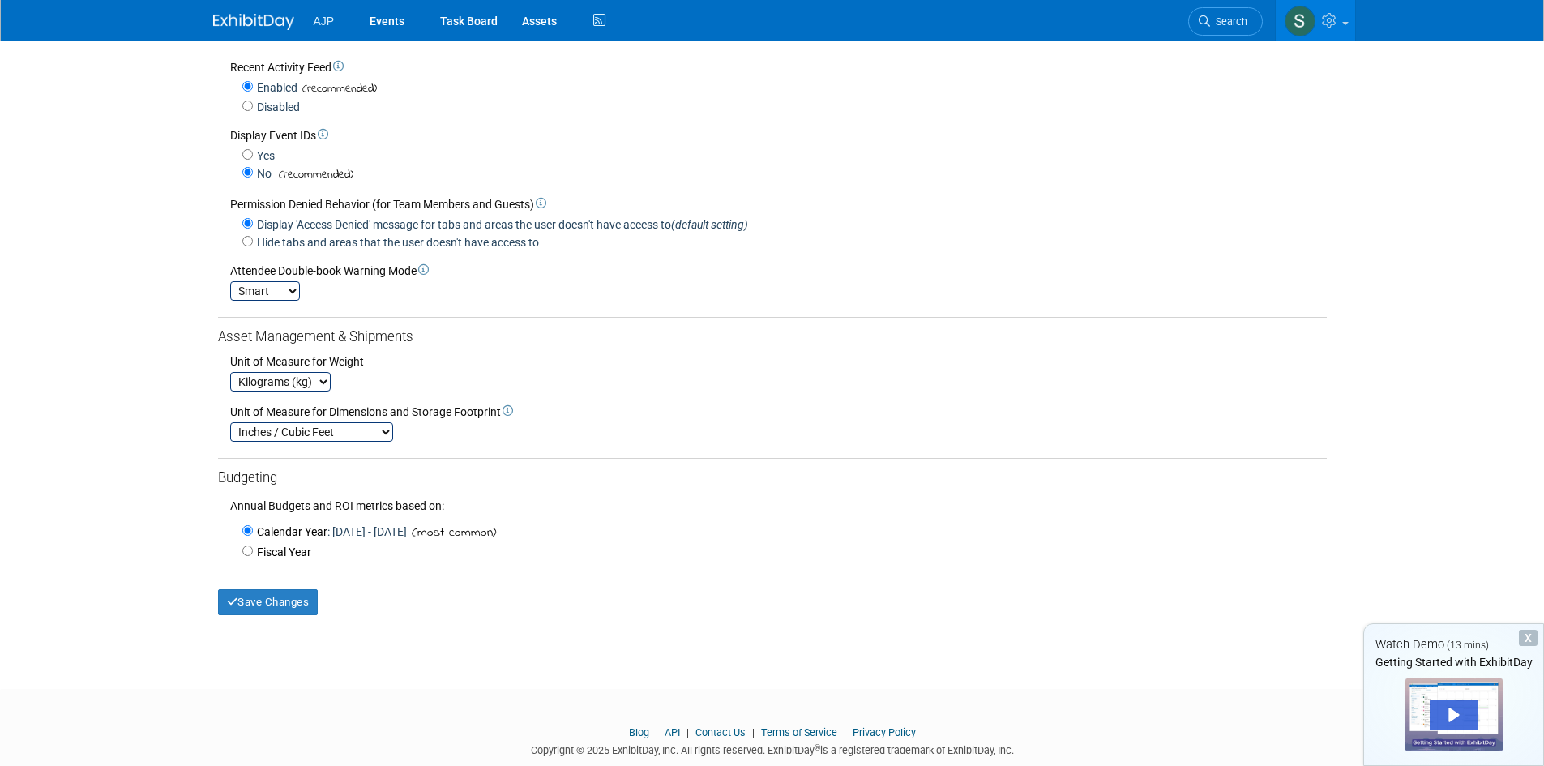
click at [230, 378] on select "Pounds (lb) Kilograms (kg)" at bounding box center [280, 381] width 100 height 19
click at [373, 442] on select "Inches / Cubic Feet Centimeters / Cubic Meters" at bounding box center [311, 431] width 163 height 19
select select "2"
click at [230, 429] on select "Inches / Cubic Feet Centimeters / Cubic Meters" at bounding box center [311, 431] width 163 height 19
click at [254, 609] on button "Save Changes" at bounding box center [268, 602] width 100 height 26
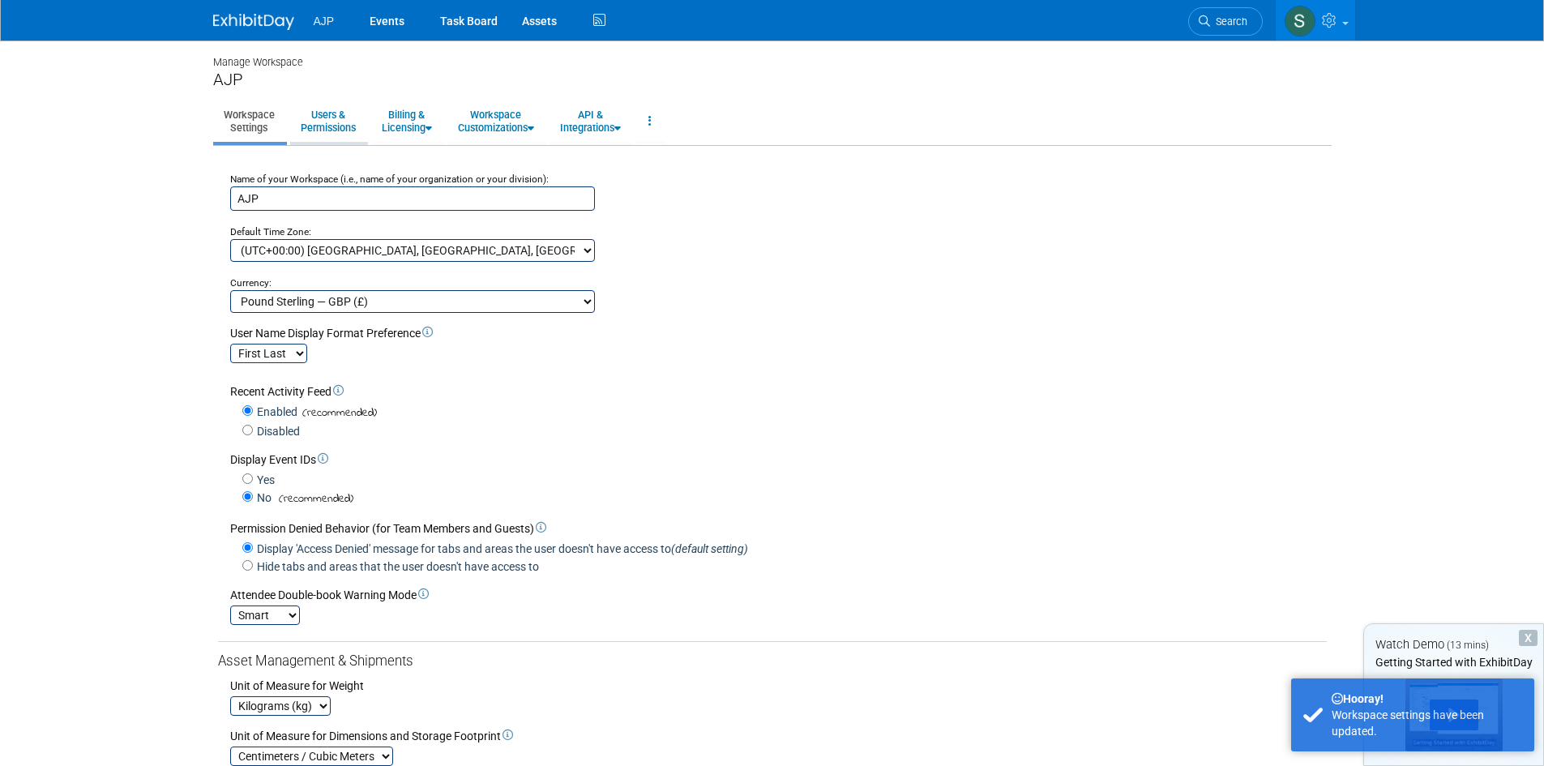
click at [336, 134] on link "Users & Permissions" at bounding box center [328, 121] width 76 height 40
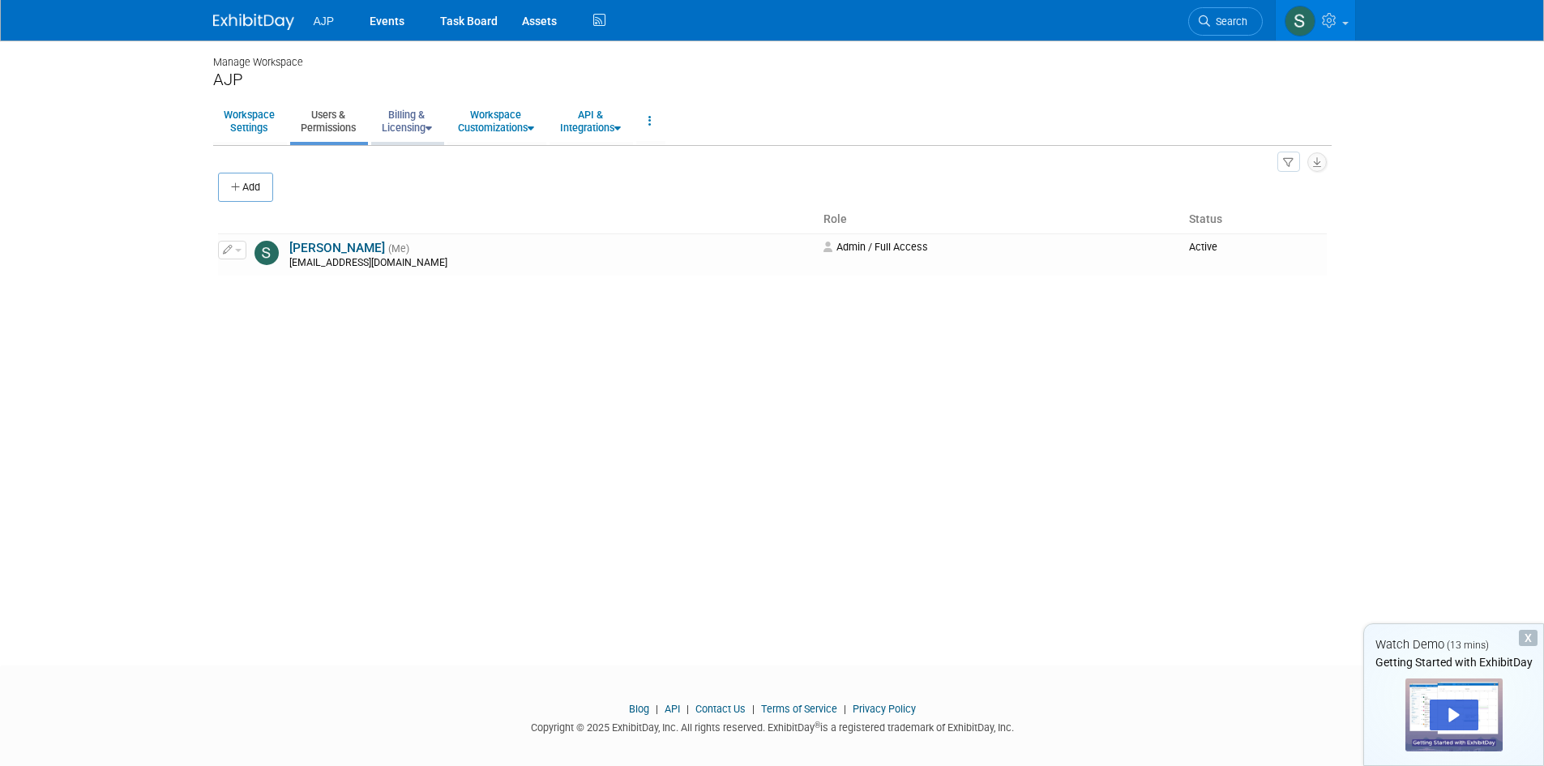
click at [381, 134] on link "Billing & Licensing" at bounding box center [406, 121] width 71 height 40
click at [393, 152] on link "Manage Plan / Subscription" at bounding box center [444, 158] width 147 height 24
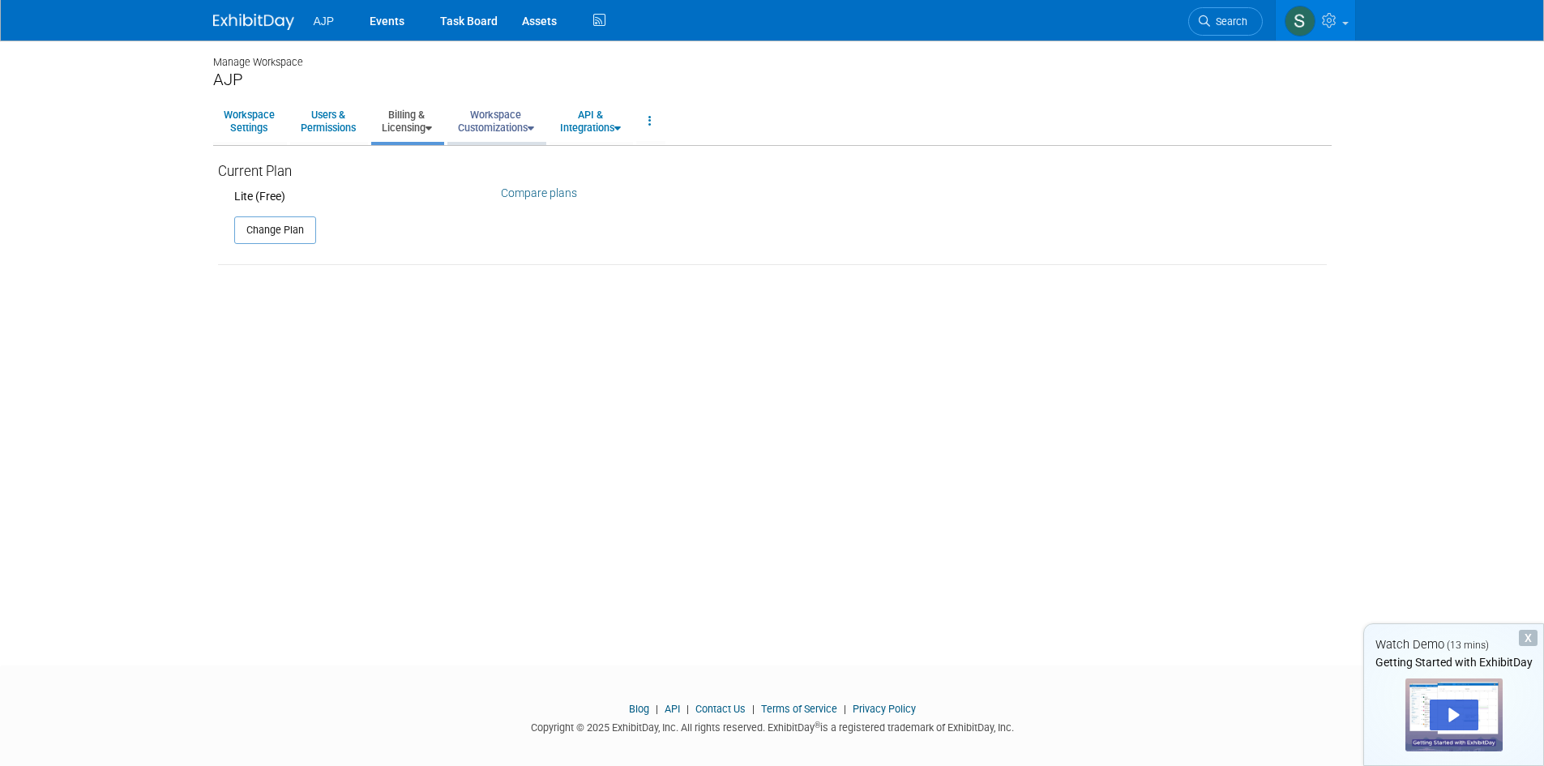
click at [519, 124] on link "Workspace Customizations" at bounding box center [495, 121] width 97 height 40
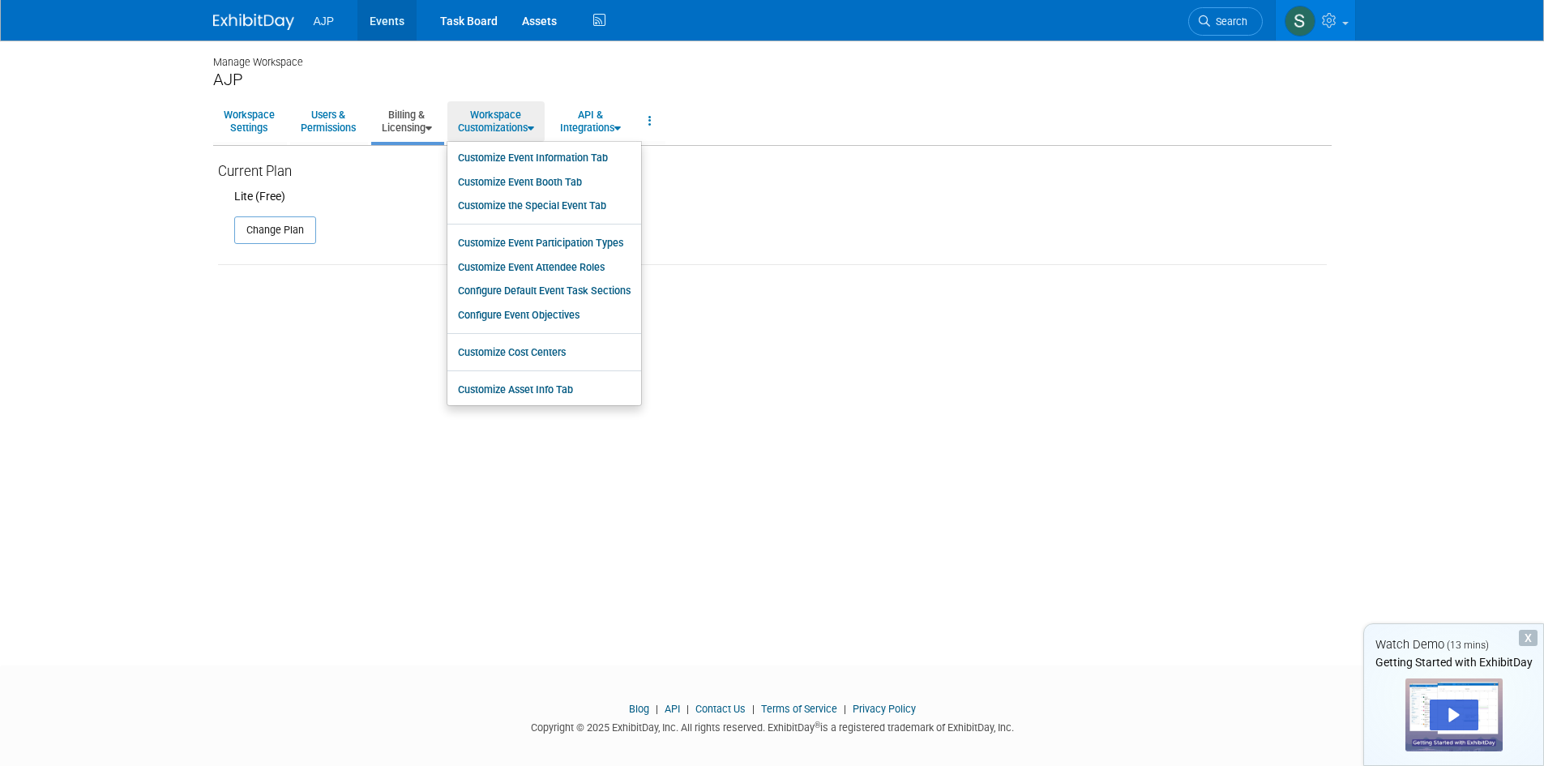
click at [373, 23] on link "Events" at bounding box center [386, 20] width 59 height 41
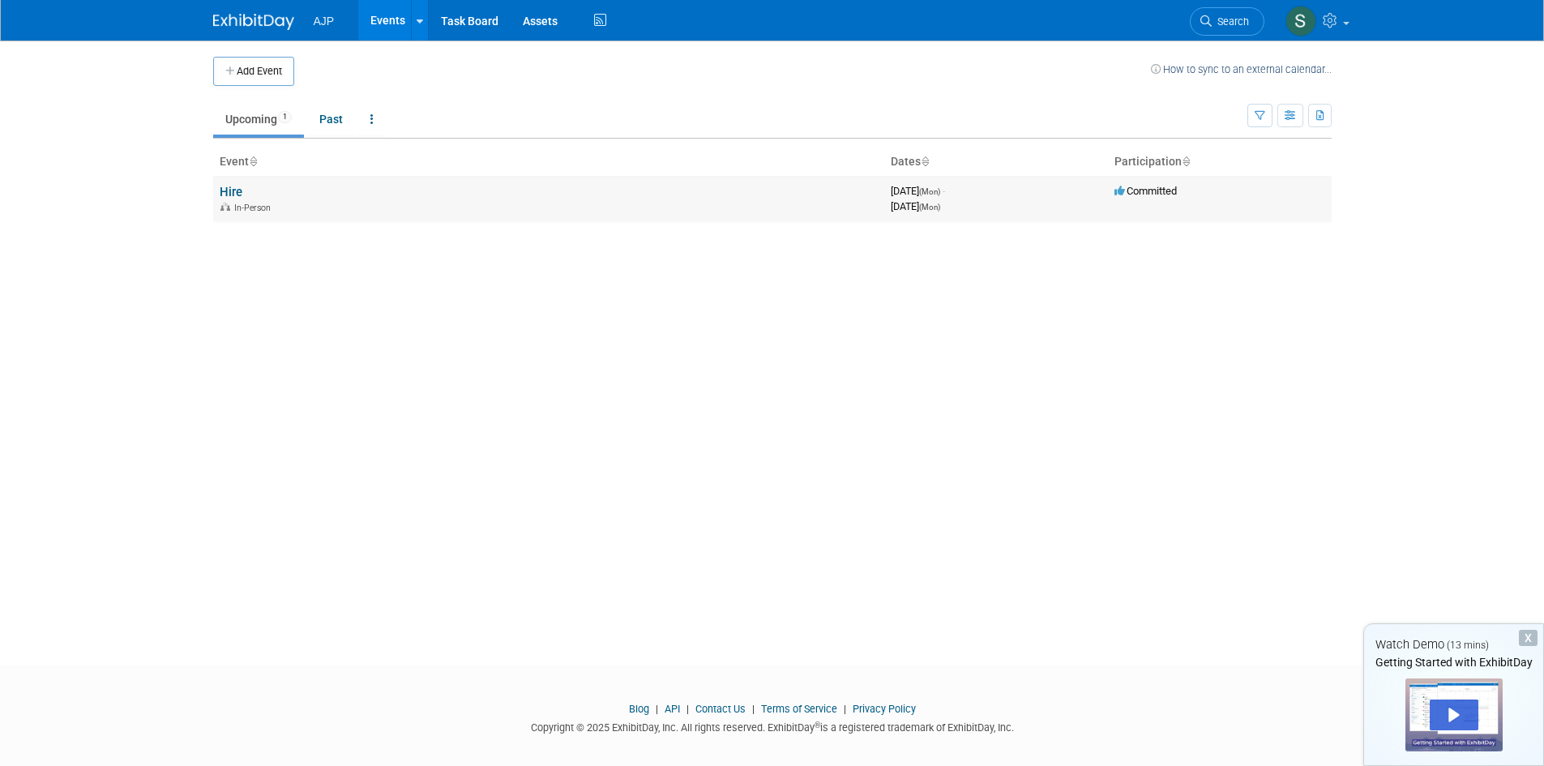
click at [274, 203] on div "In-Person" at bounding box center [549, 206] width 658 height 13
click at [237, 194] on link "Hire" at bounding box center [231, 192] width 23 height 15
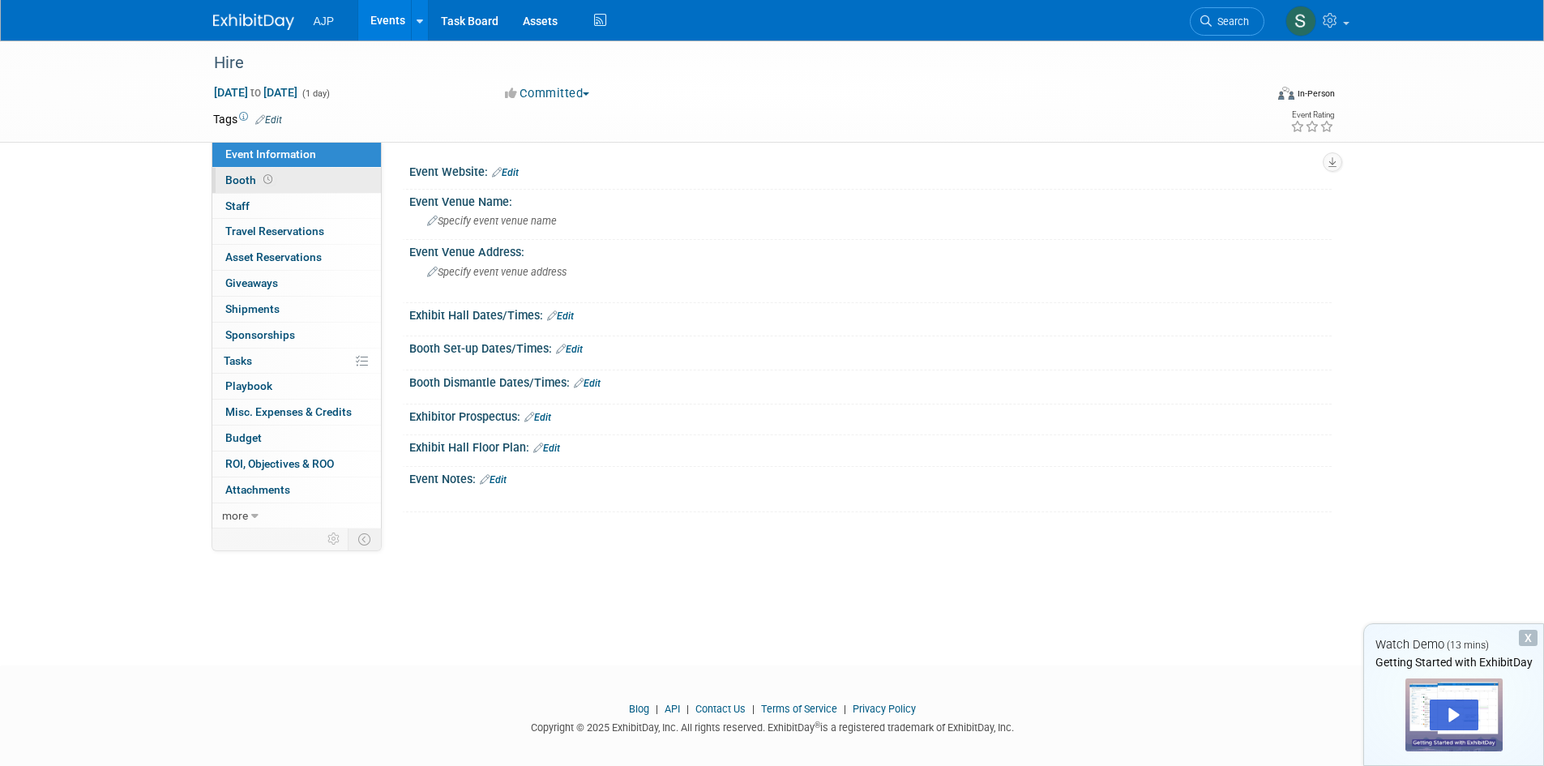
click at [234, 185] on span "Booth" at bounding box center [250, 179] width 50 height 13
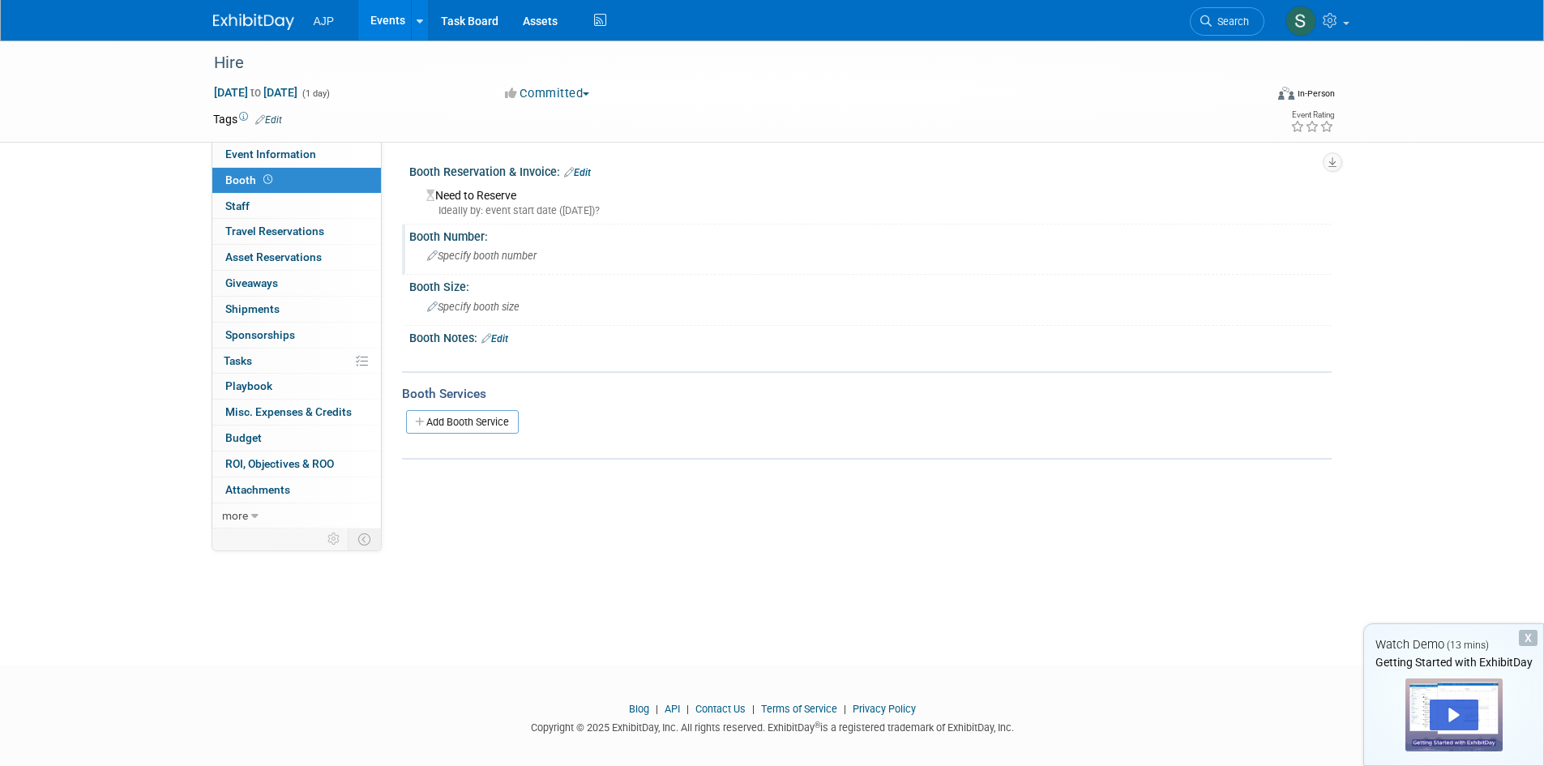
click at [478, 260] on span "Specify booth number" at bounding box center [481, 256] width 109 height 12
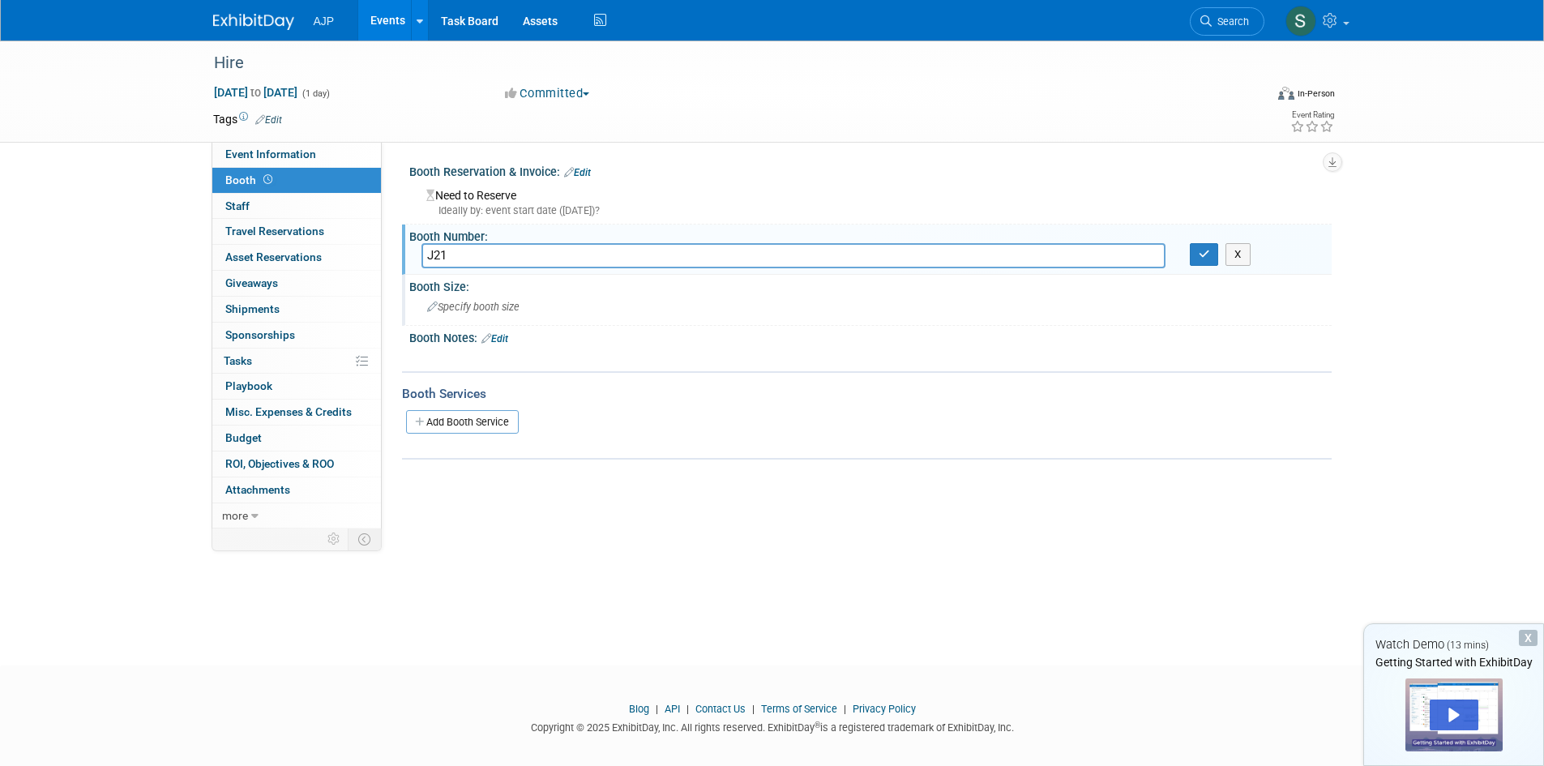
type input "J21"
click at [488, 310] on span "Specify booth size" at bounding box center [473, 307] width 92 height 12
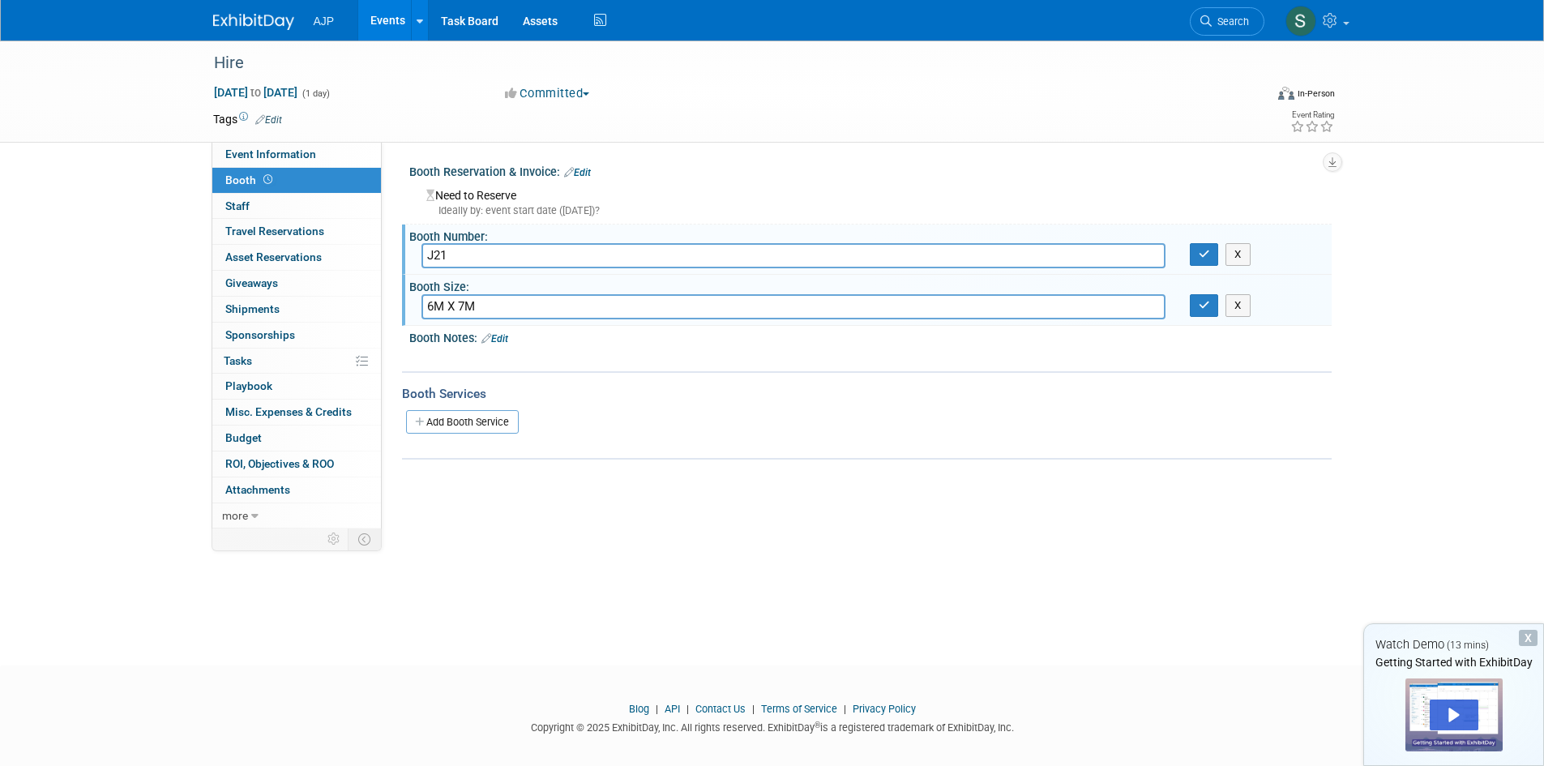
type input "6M X 7M"
click at [502, 340] on link "Edit" at bounding box center [494, 338] width 27 height 11
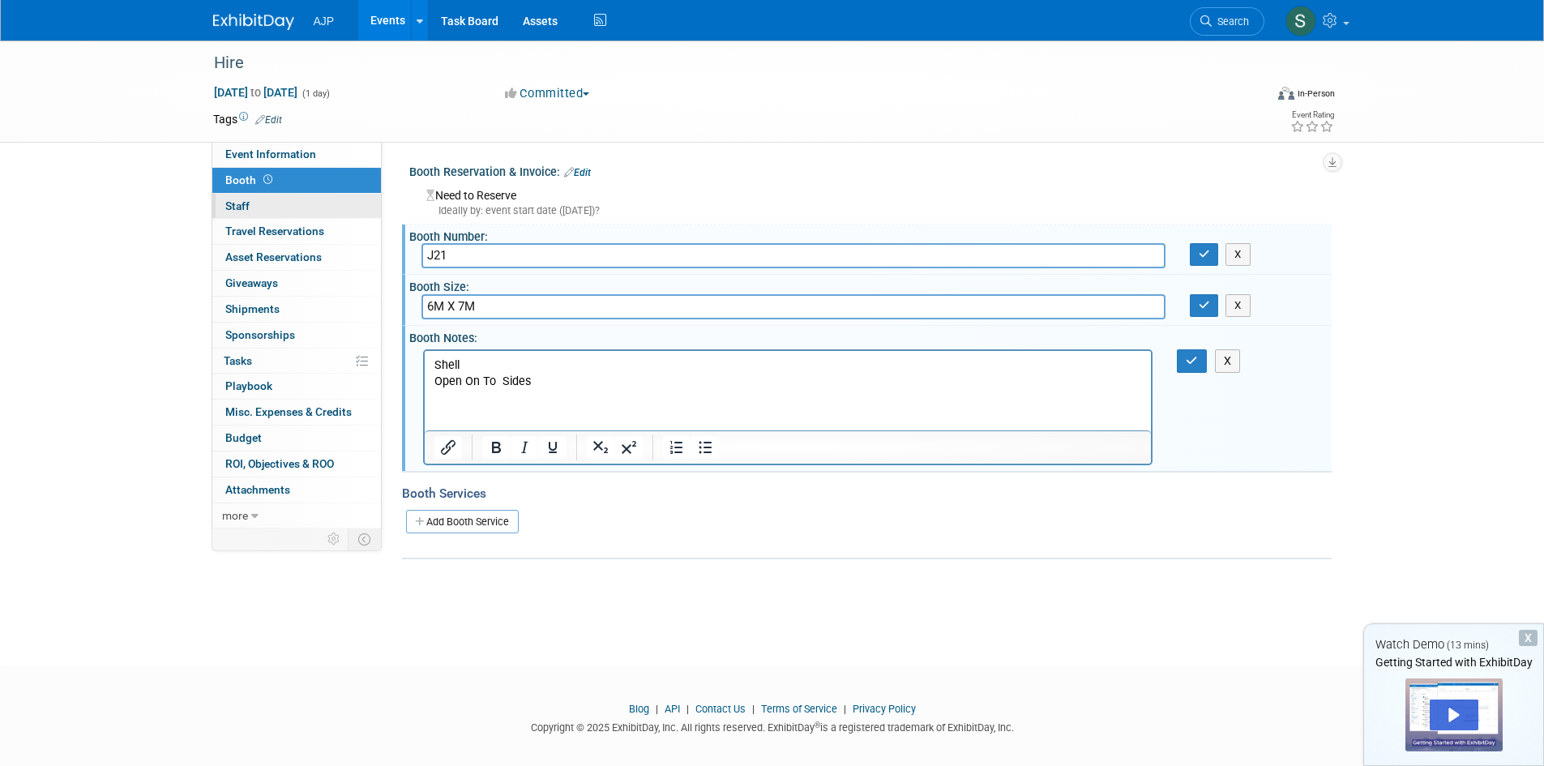
click at [280, 206] on link "0 Staff 0" at bounding box center [296, 206] width 169 height 25
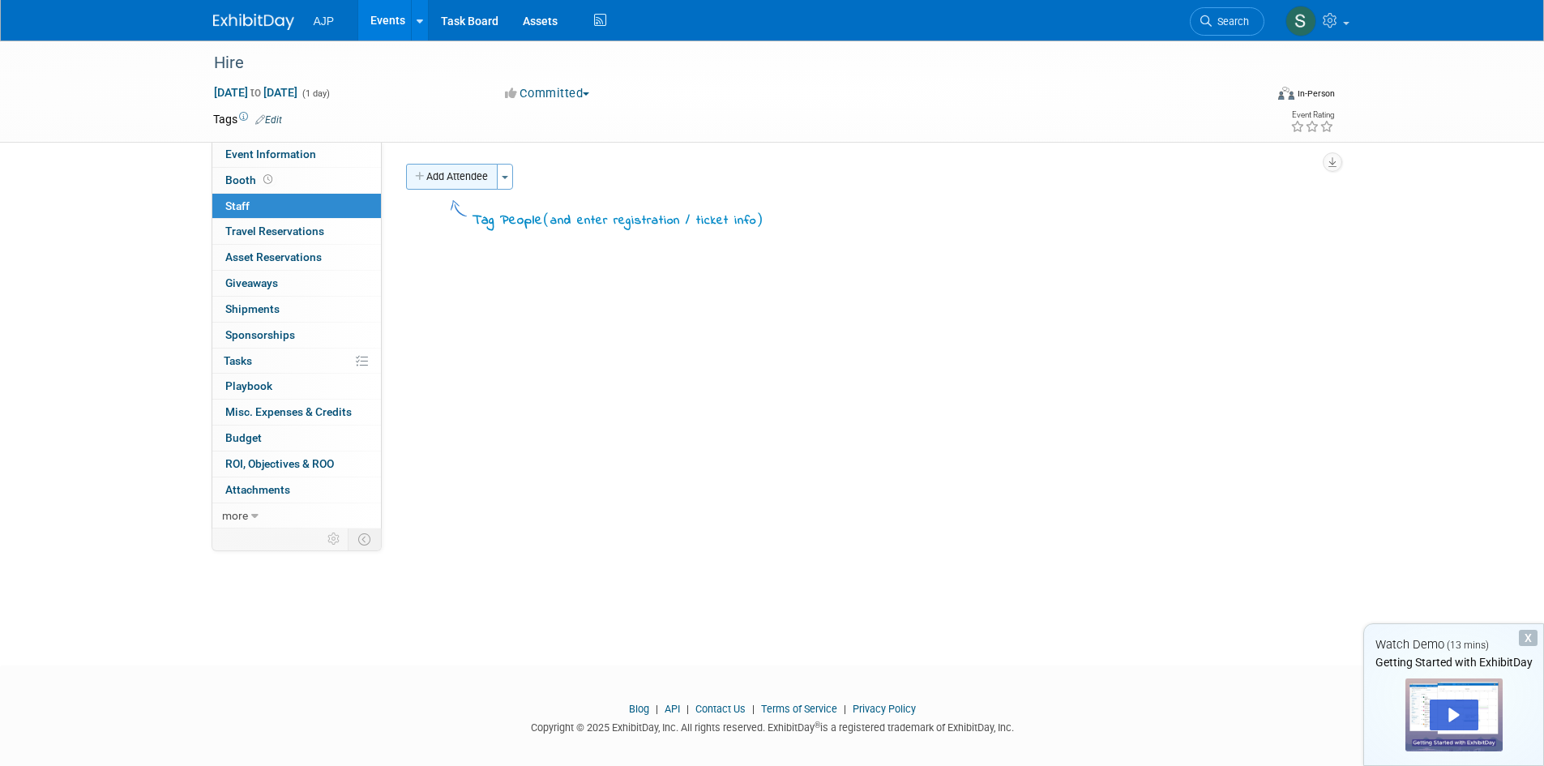
click at [453, 173] on button "Add Attendee" at bounding box center [452, 177] width 92 height 26
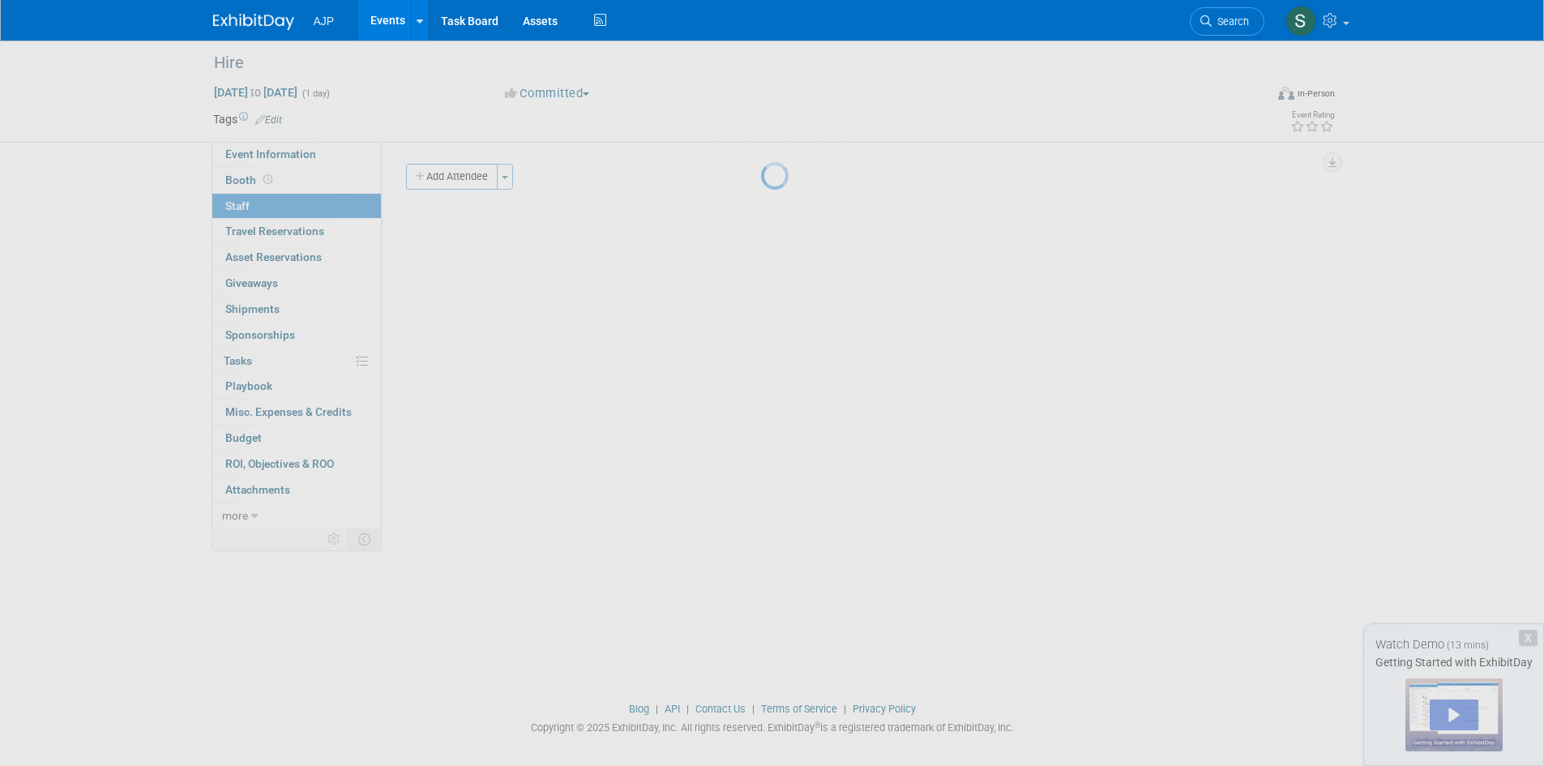
select select "406c18b1-30bf-4ab8-8dbd-256455c0b627"
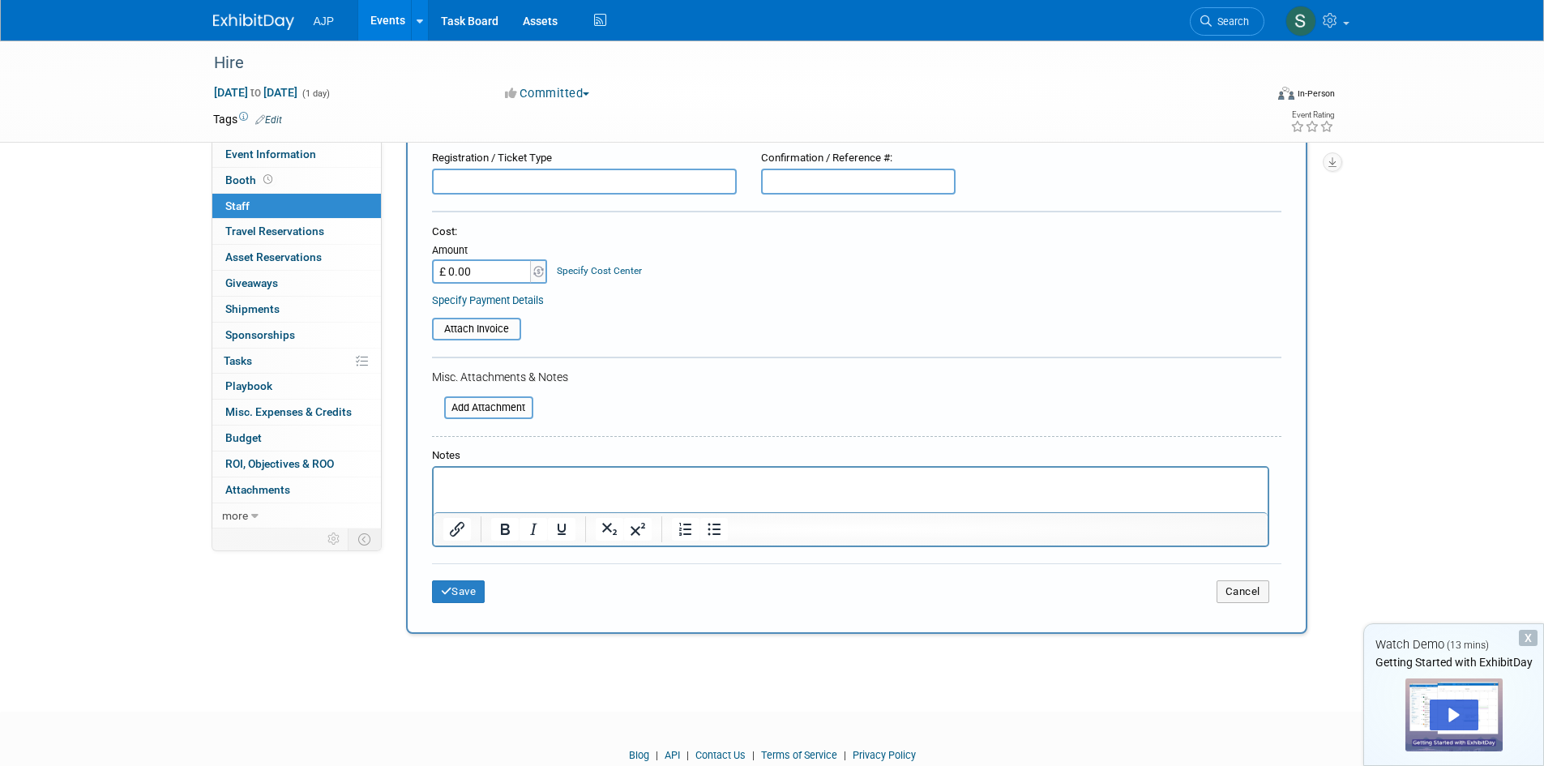
scroll to position [222, 0]
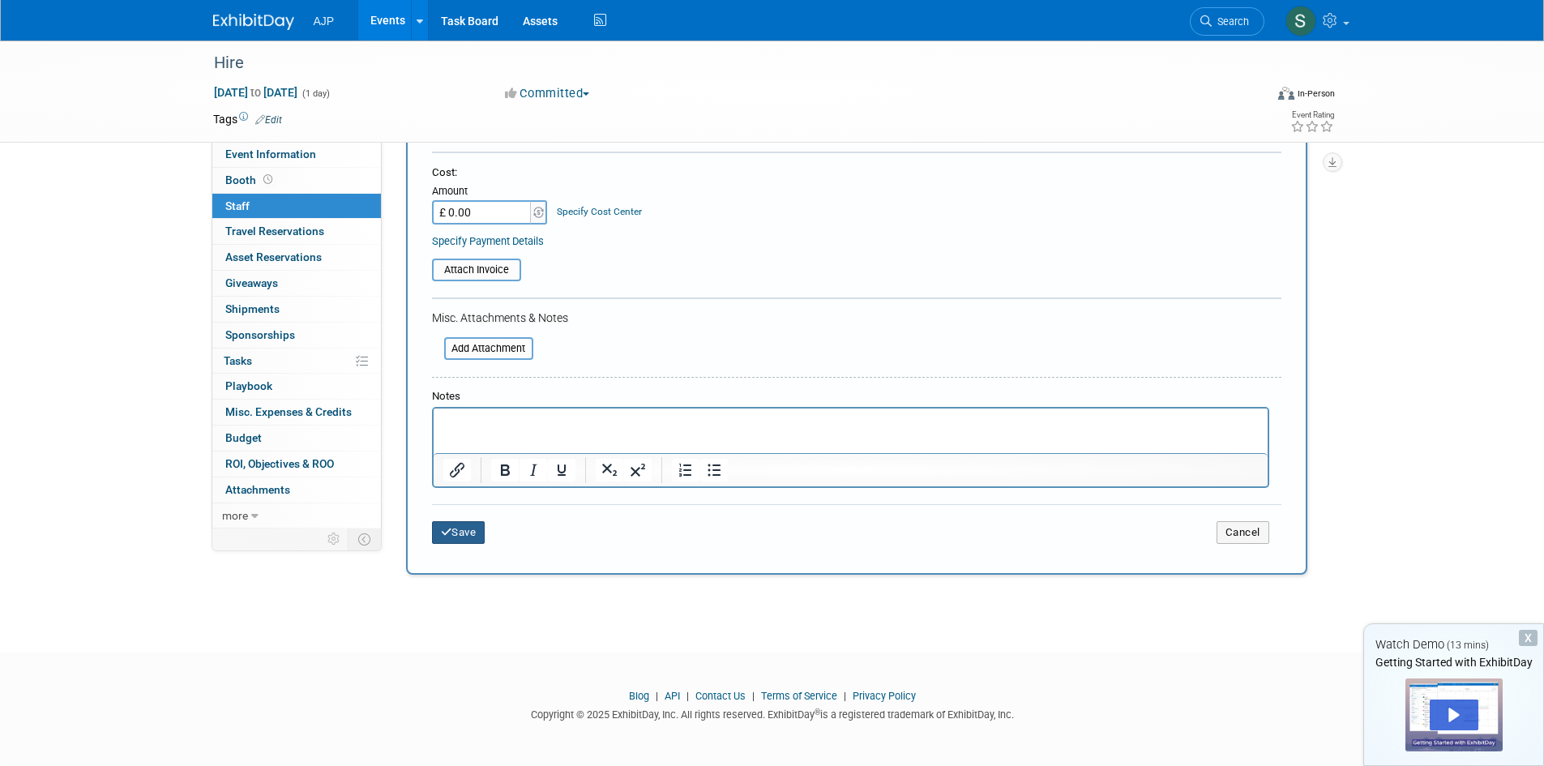
click at [472, 531] on button "Save" at bounding box center [458, 532] width 53 height 23
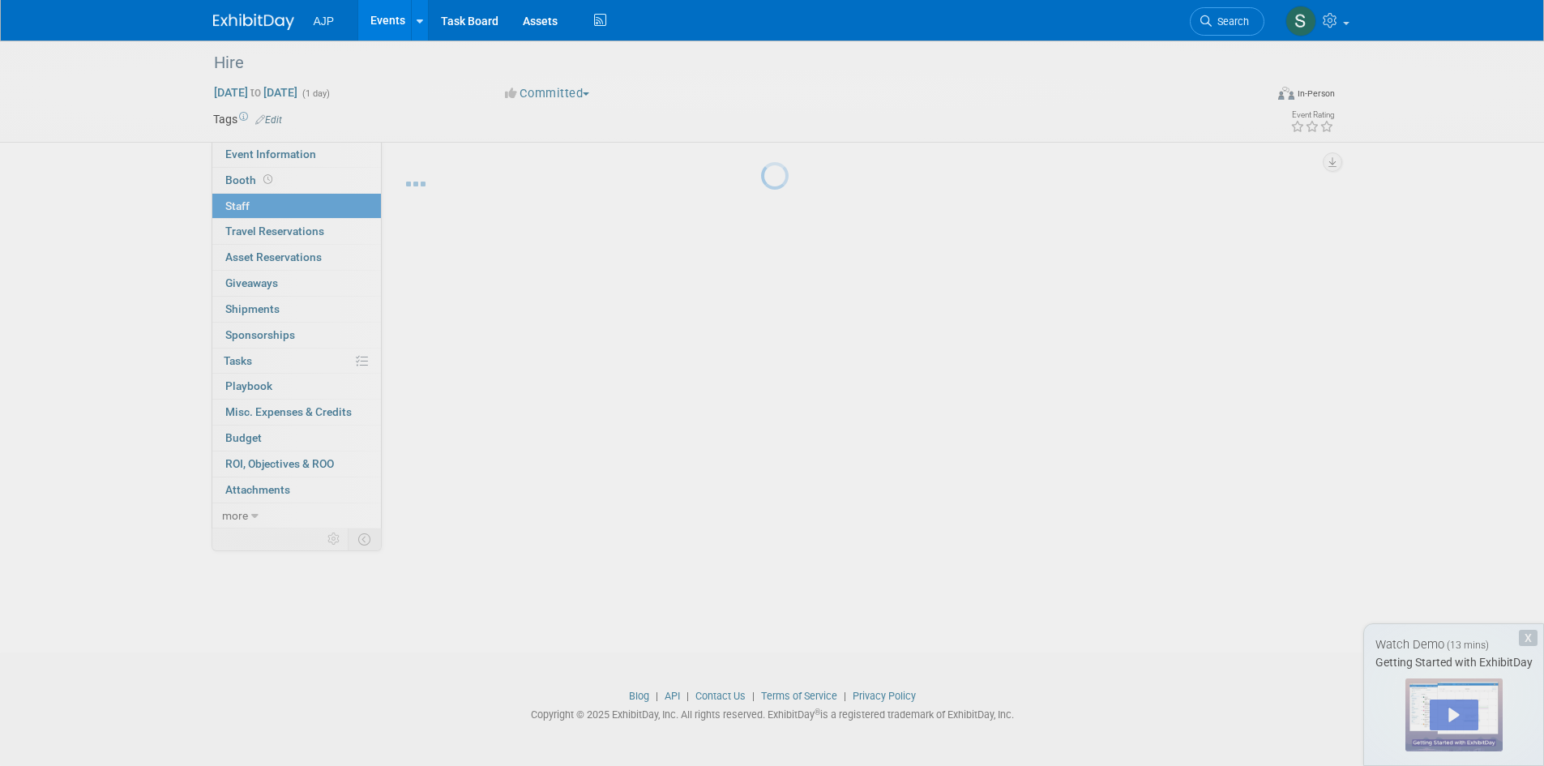
scroll to position [13, 0]
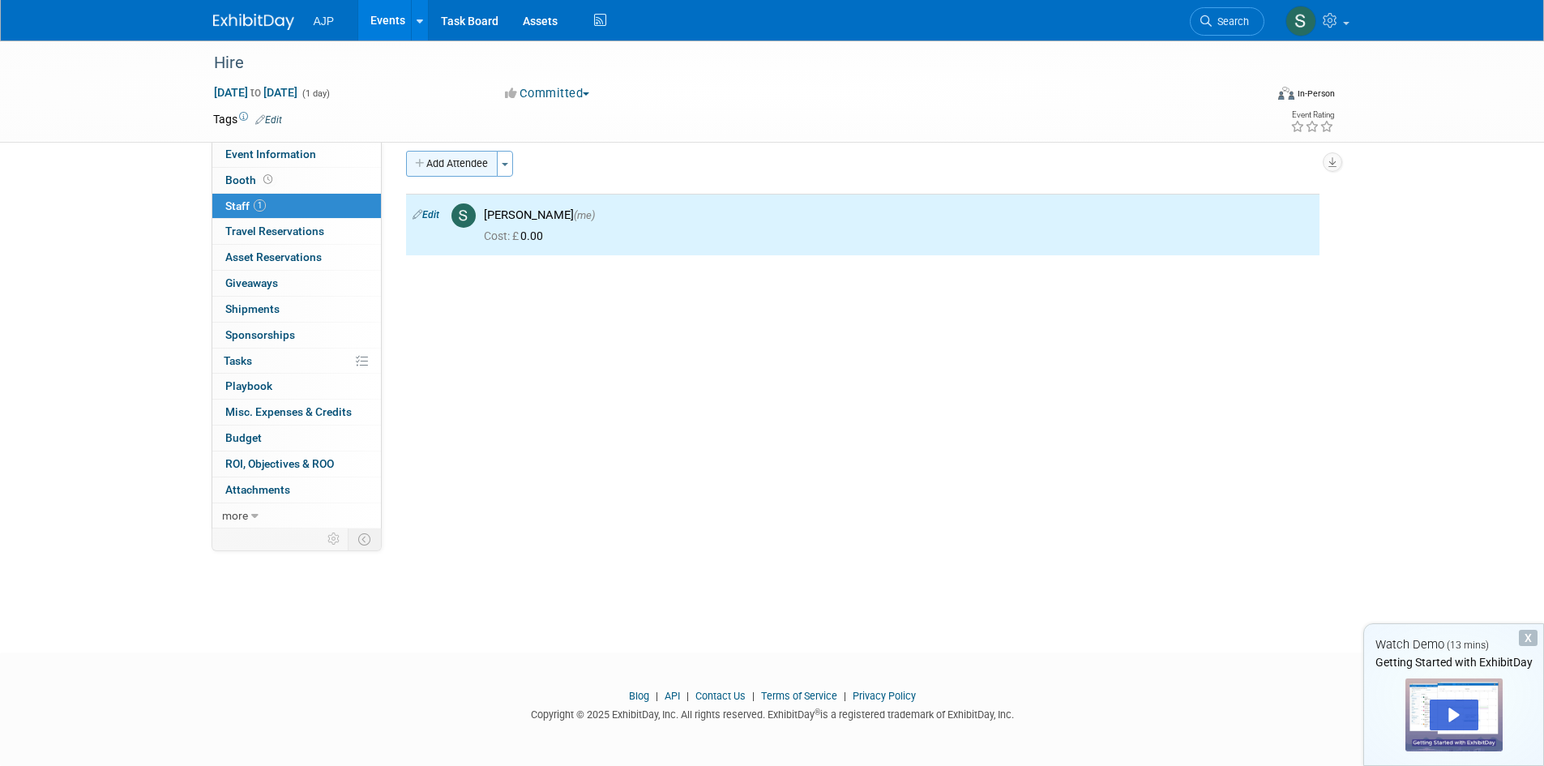
click at [455, 161] on button "Add Attendee" at bounding box center [452, 164] width 92 height 26
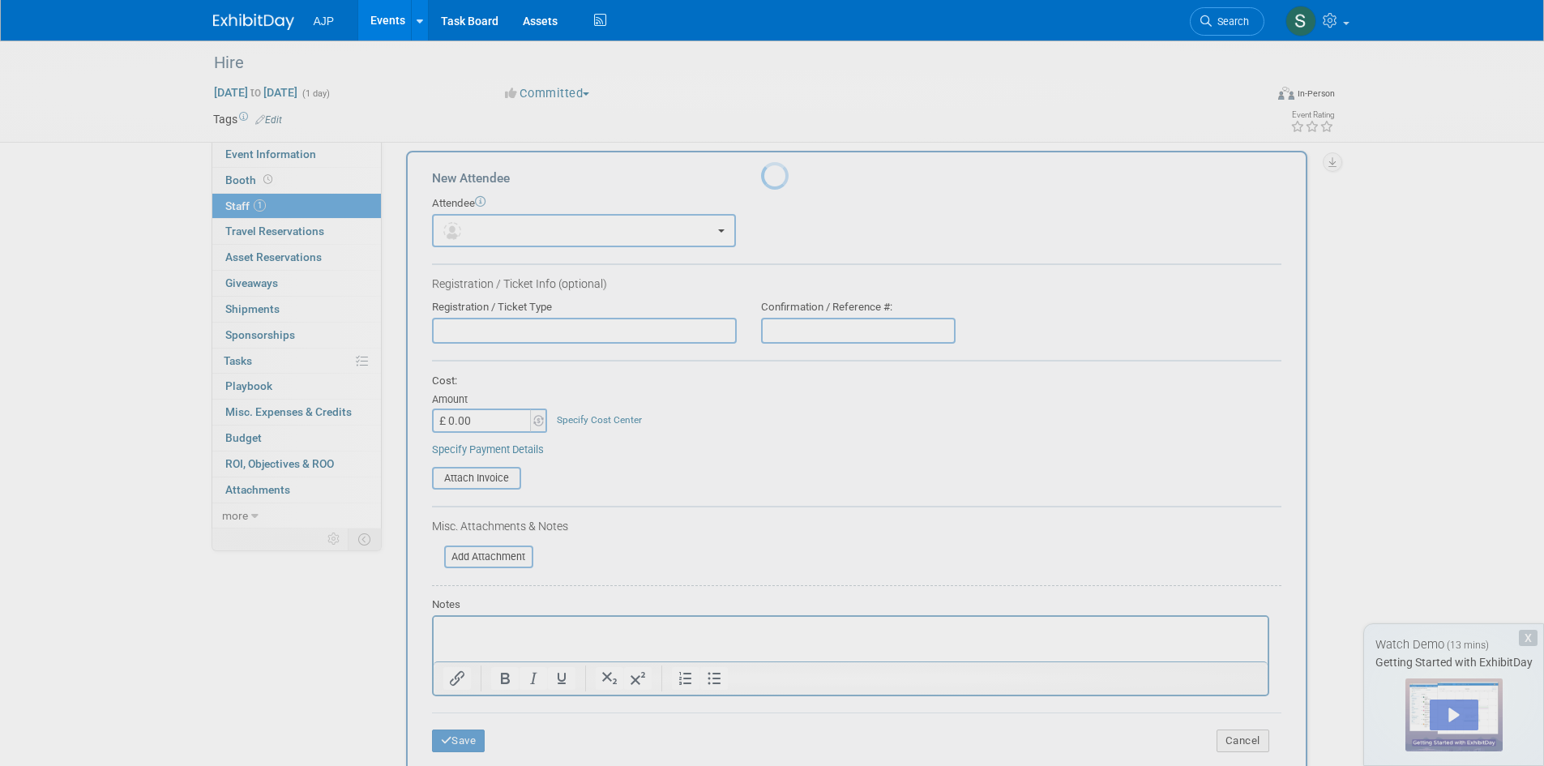
scroll to position [0, 0]
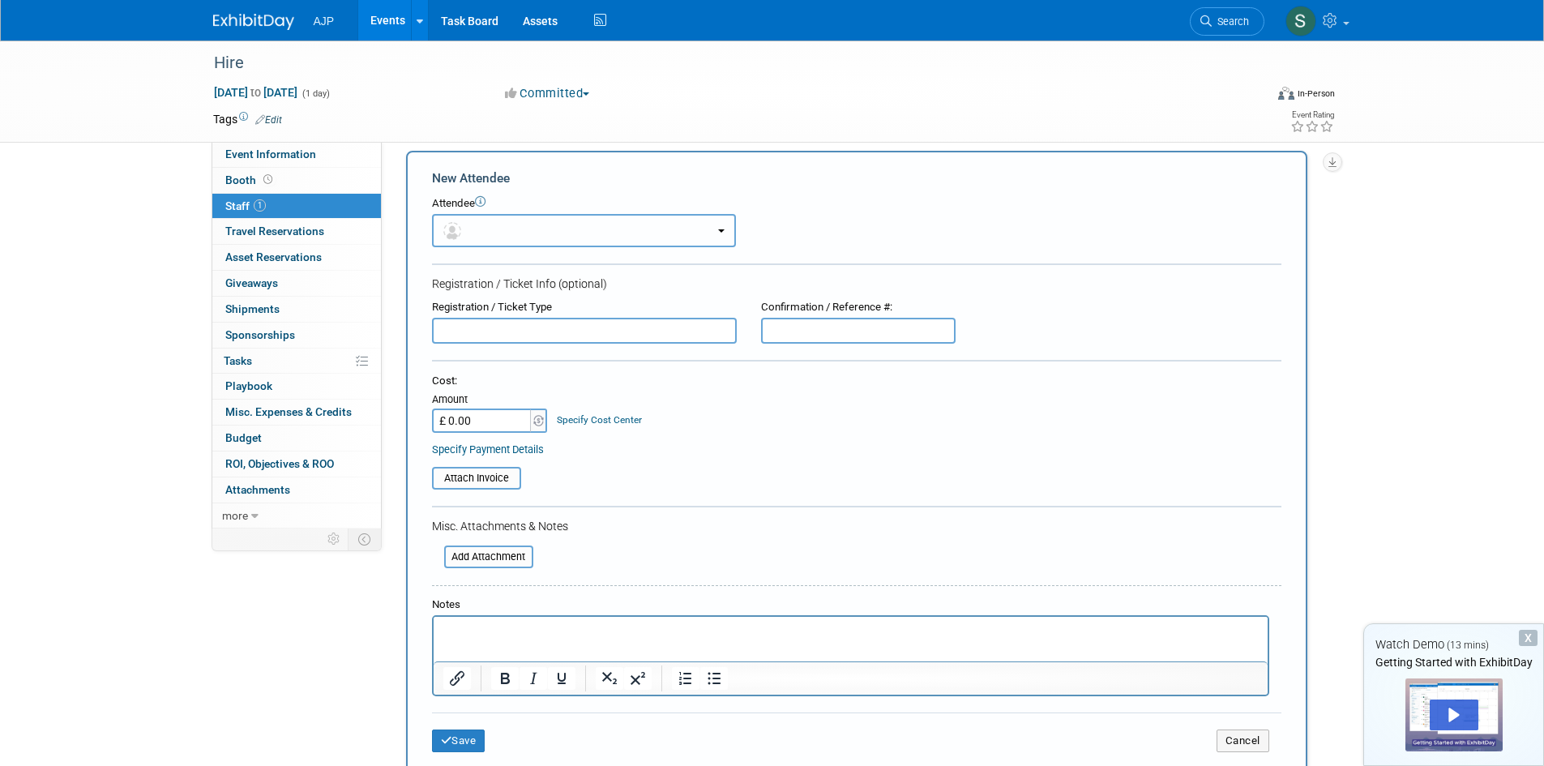
click at [528, 241] on button "button" at bounding box center [584, 230] width 304 height 33
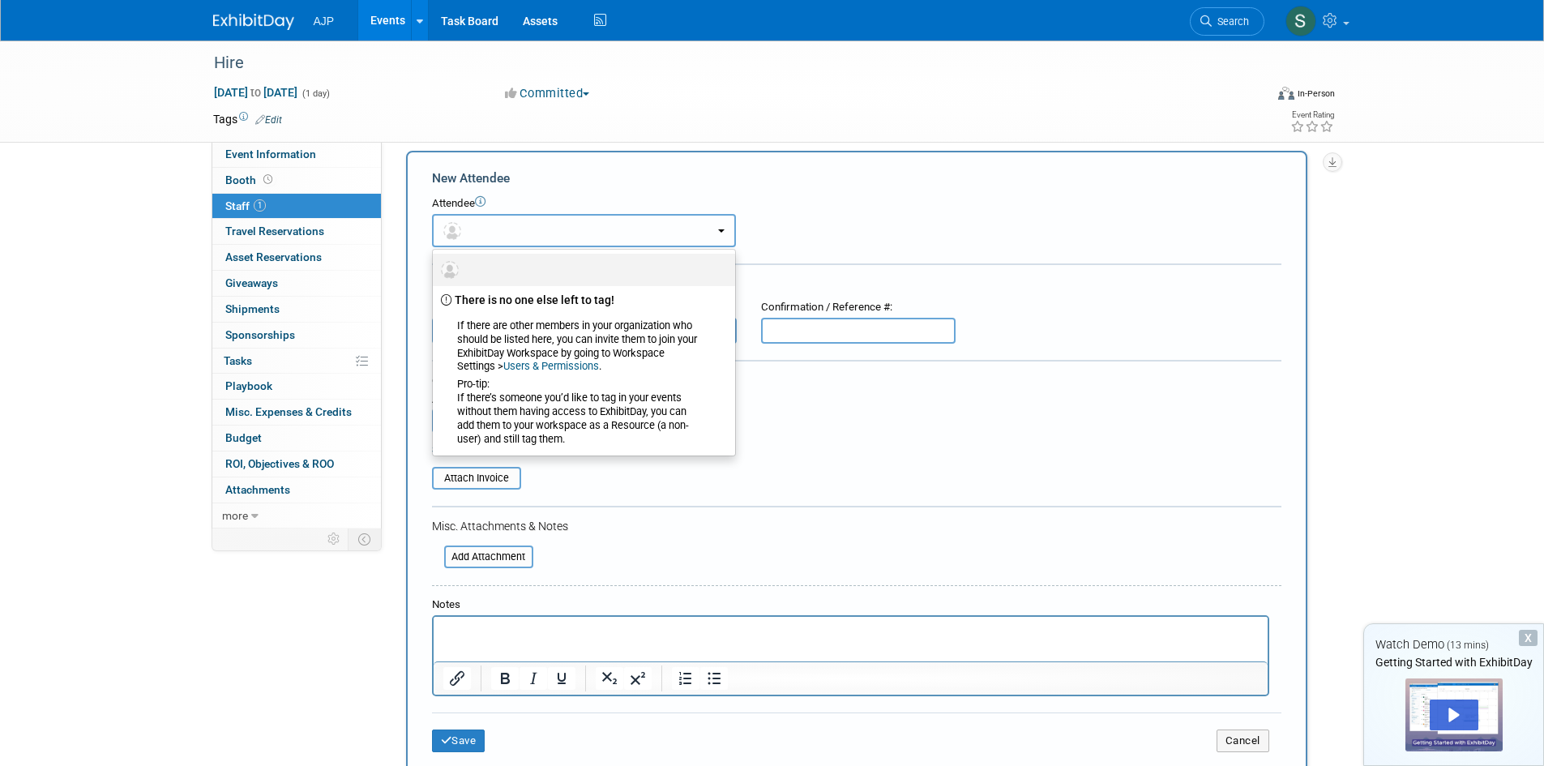
radio input "true"
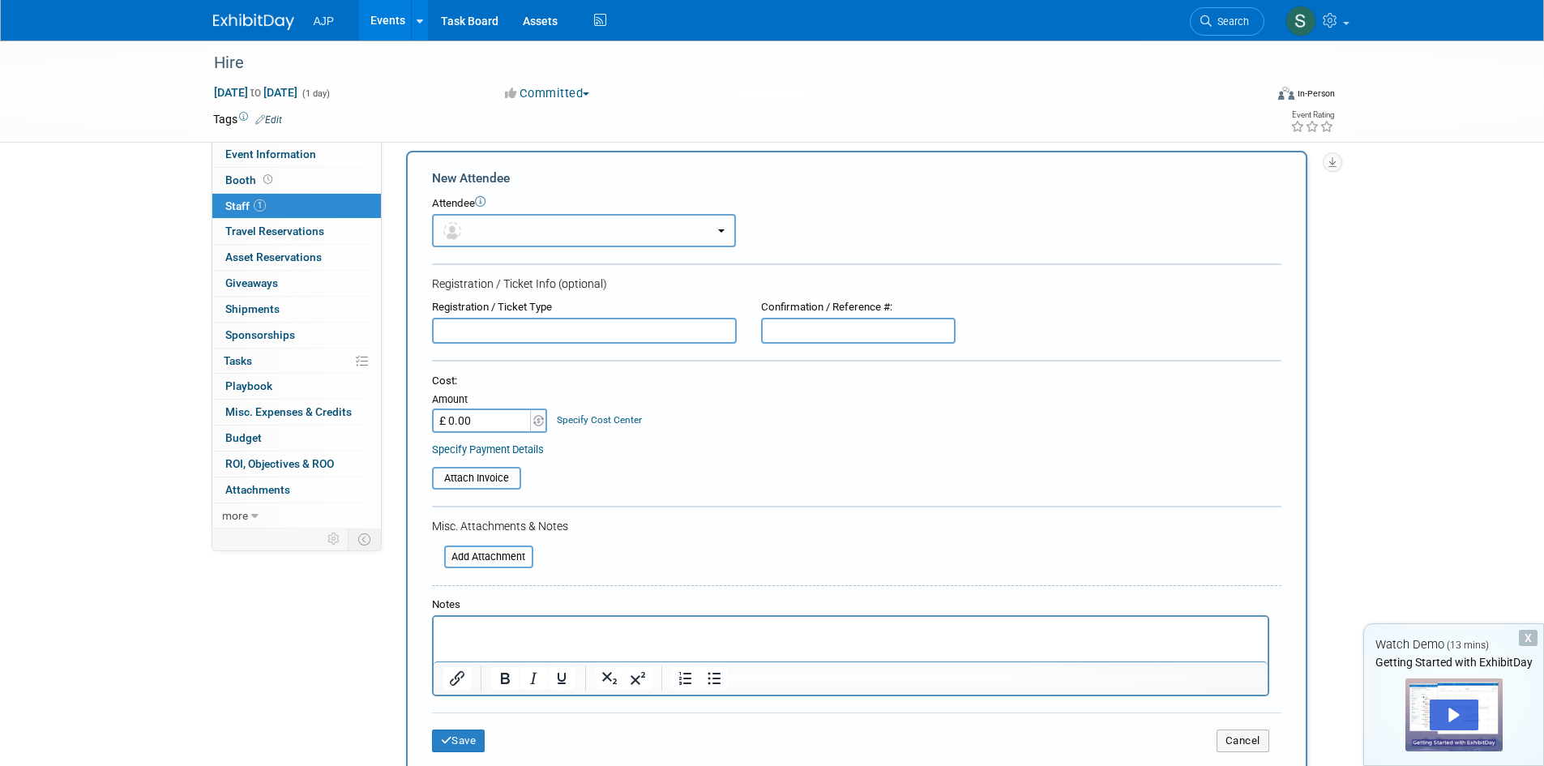
click at [528, 229] on button "button" at bounding box center [584, 230] width 304 height 33
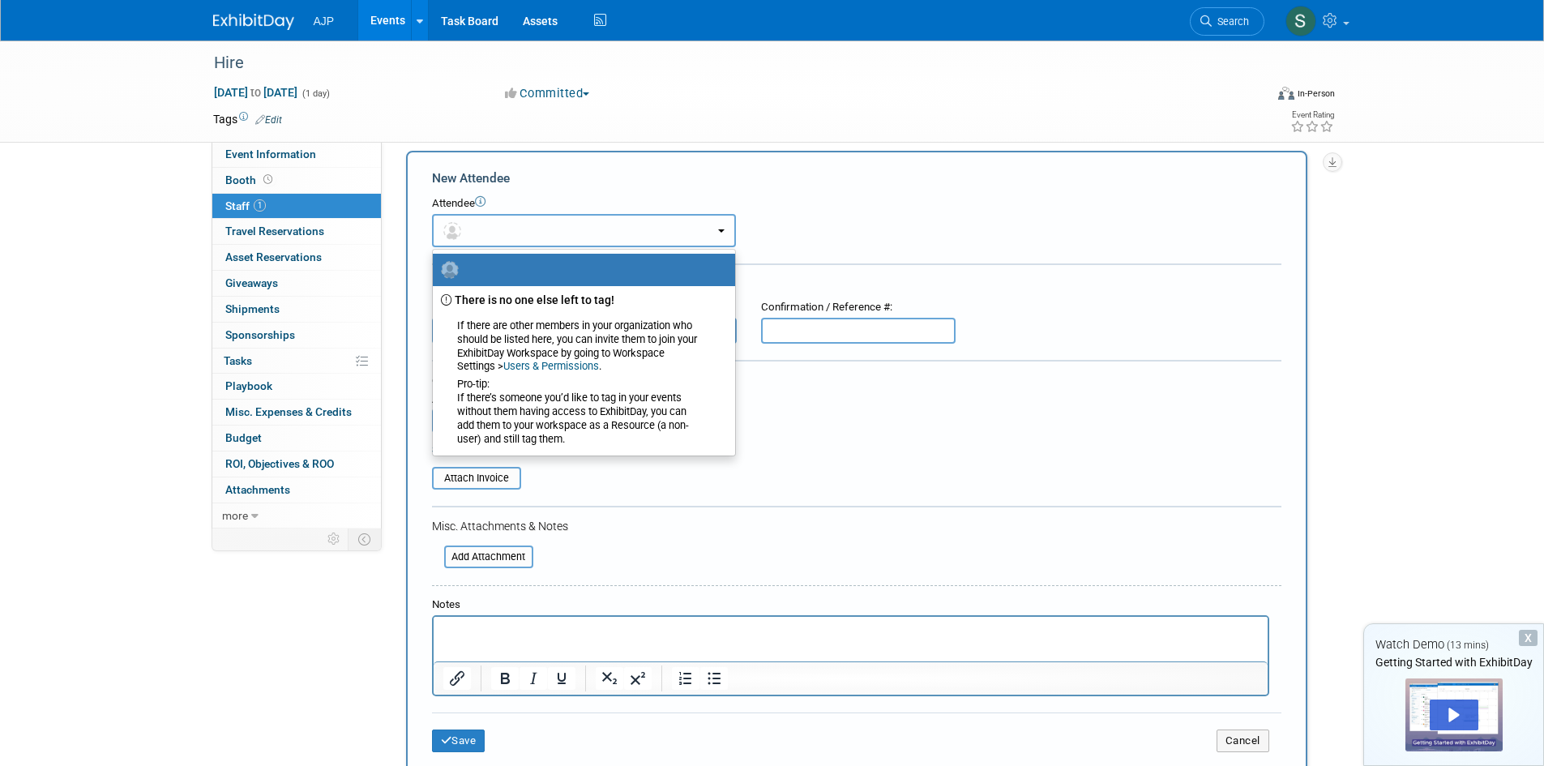
click at [450, 227] on img "button" at bounding box center [452, 231] width 18 height 18
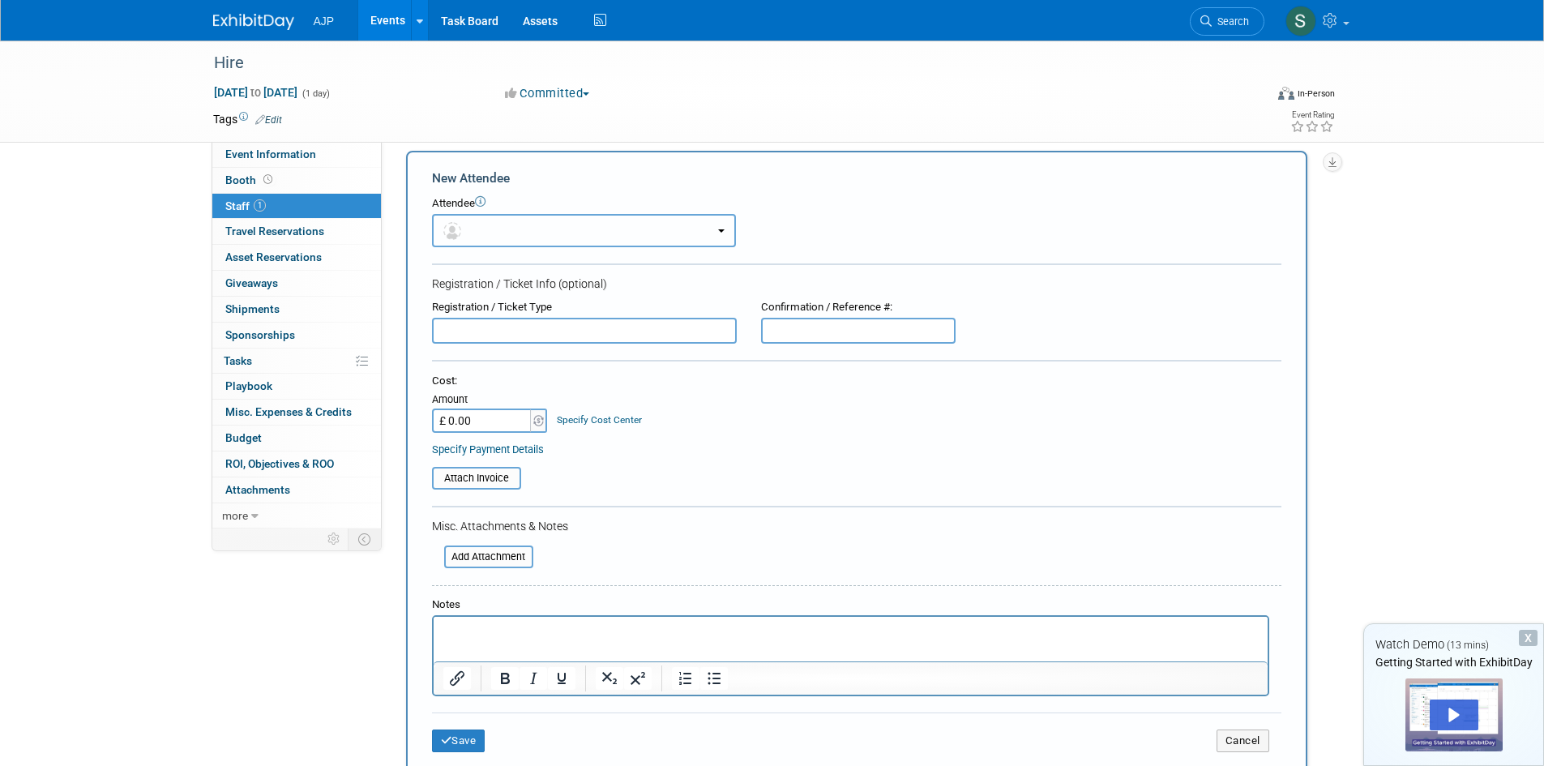
click at [450, 227] on img "button" at bounding box center [452, 231] width 18 height 18
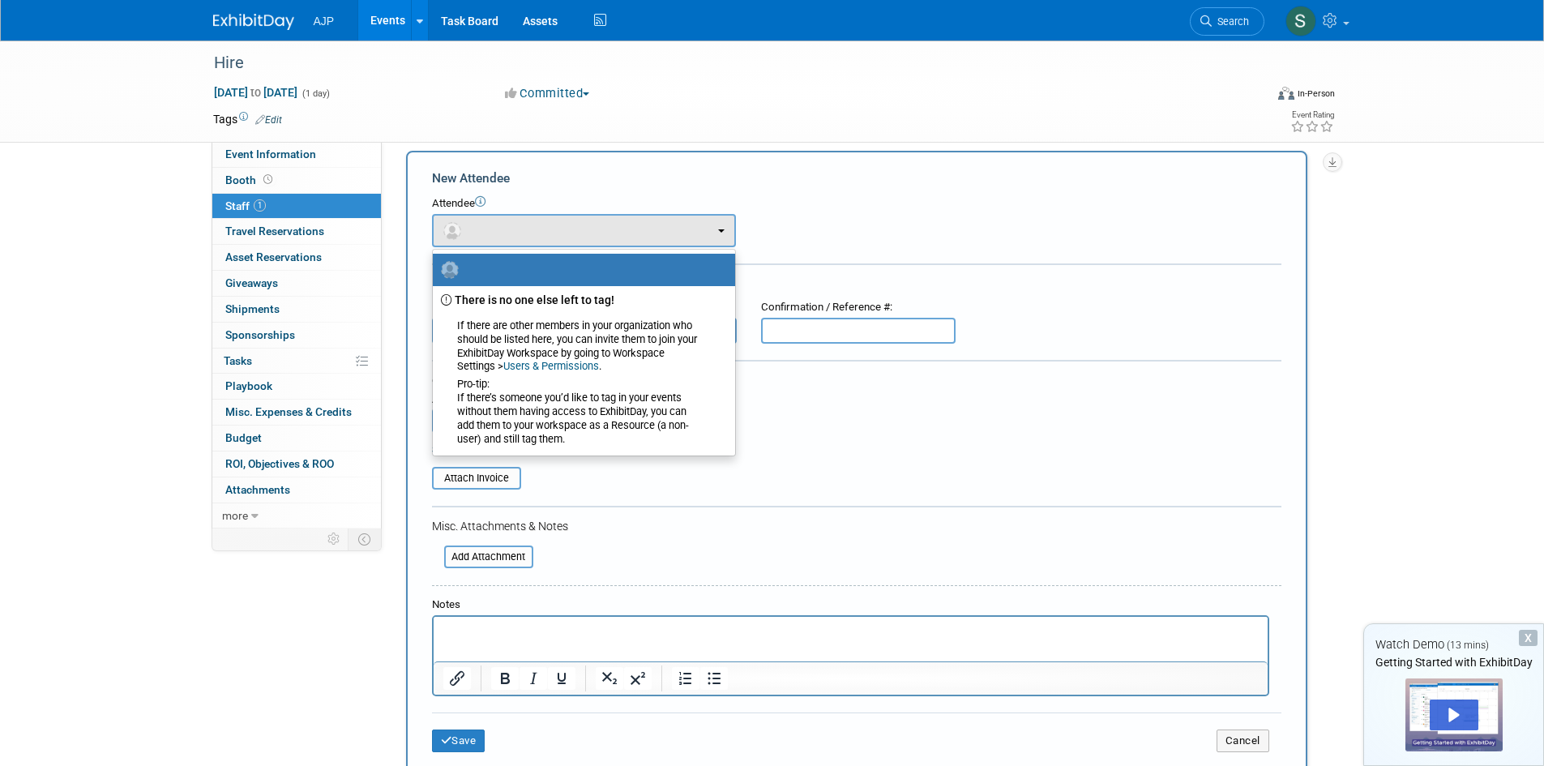
click at [452, 255] on link at bounding box center [584, 270] width 302 height 32
click at [452, 271] on img at bounding box center [450, 270] width 18 height 18
click at [435, 271] on input "radio" at bounding box center [430, 268] width 11 height 11
click at [479, 217] on button "button" at bounding box center [584, 230] width 304 height 33
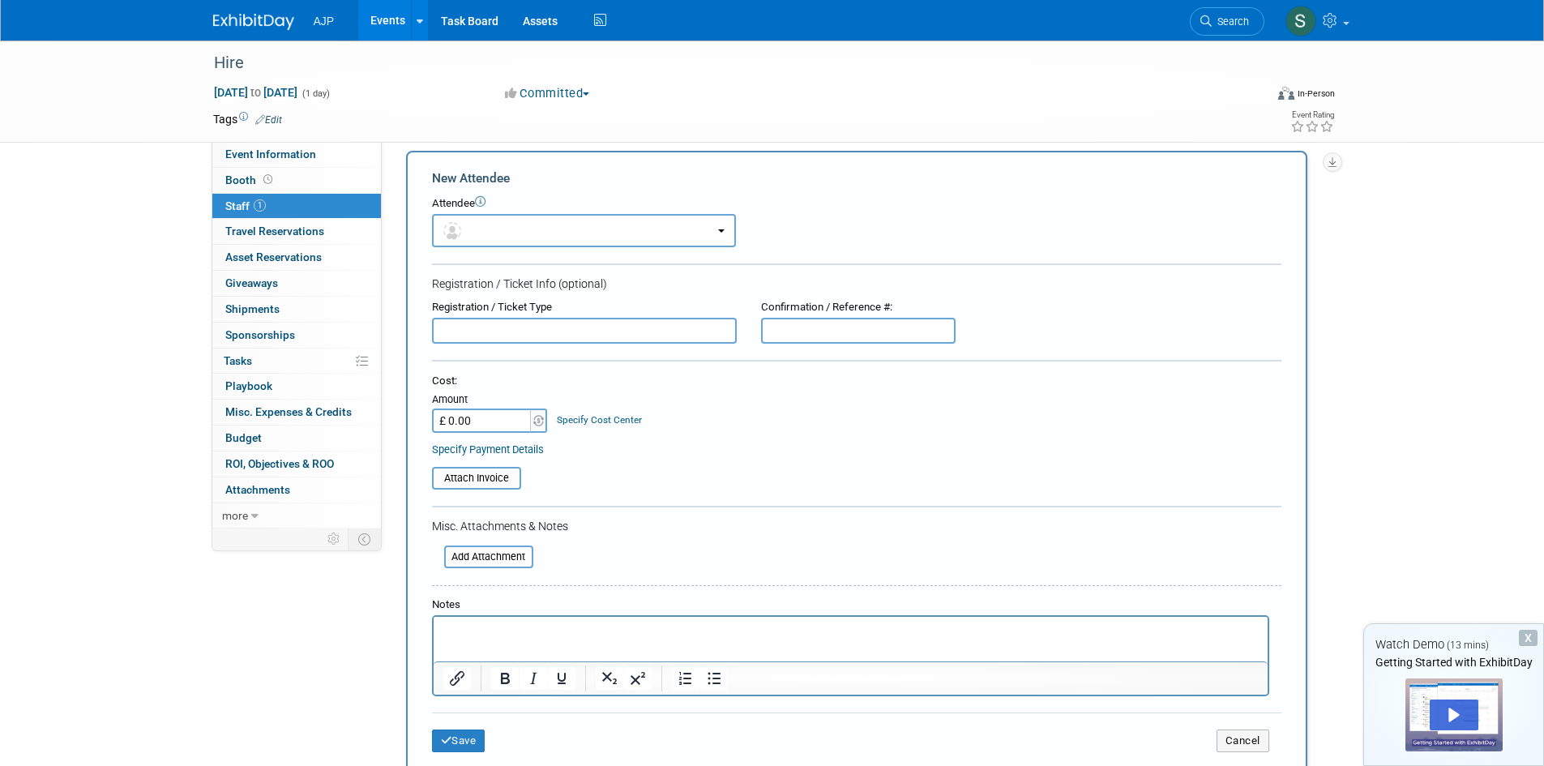
click at [490, 318] on input "text" at bounding box center [584, 331] width 305 height 26
click at [512, 228] on button "button" at bounding box center [584, 230] width 304 height 33
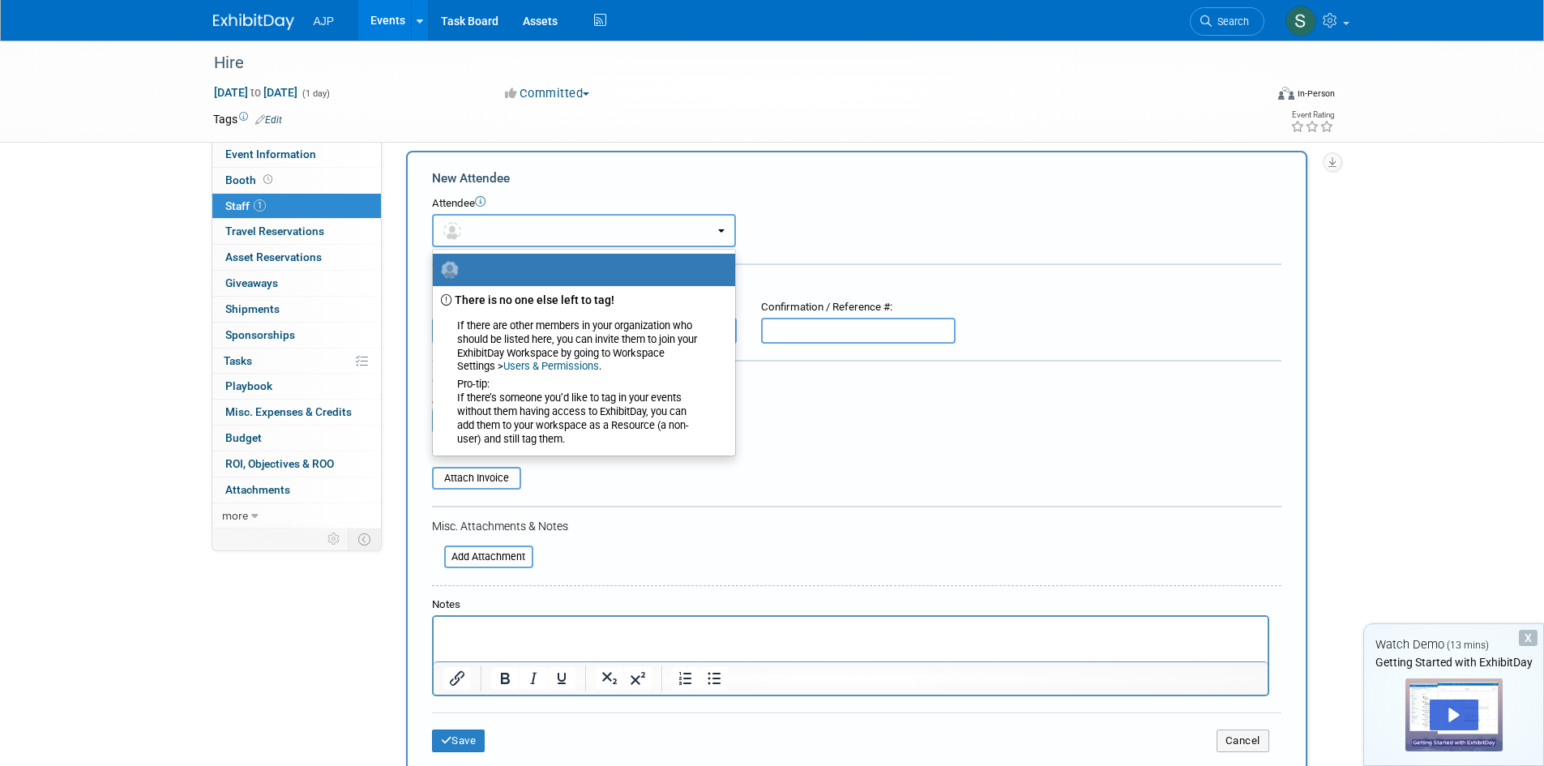
click at [728, 231] on button "button" at bounding box center [584, 230] width 304 height 33
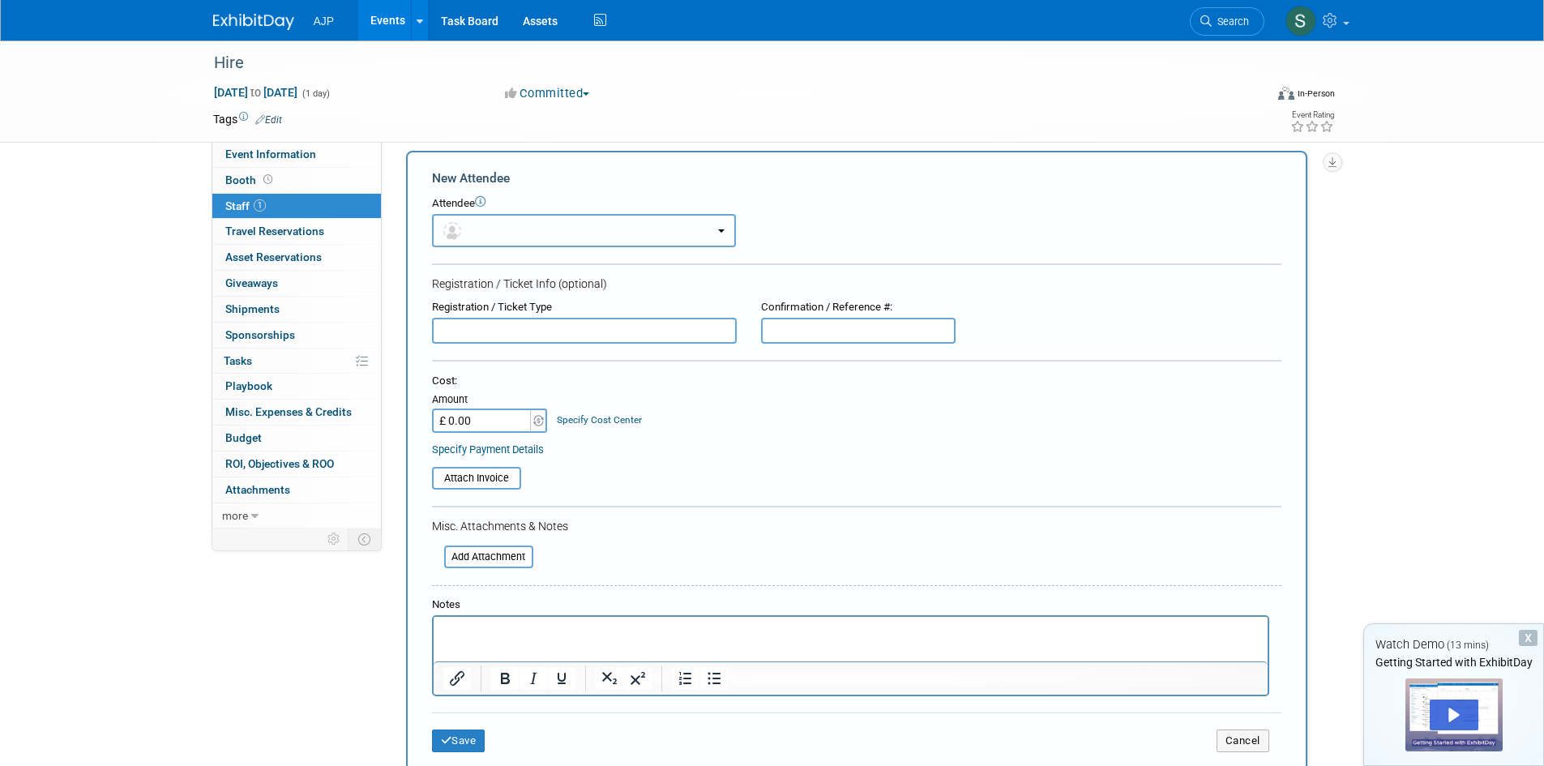
click at [572, 229] on button "button" at bounding box center [584, 230] width 304 height 33
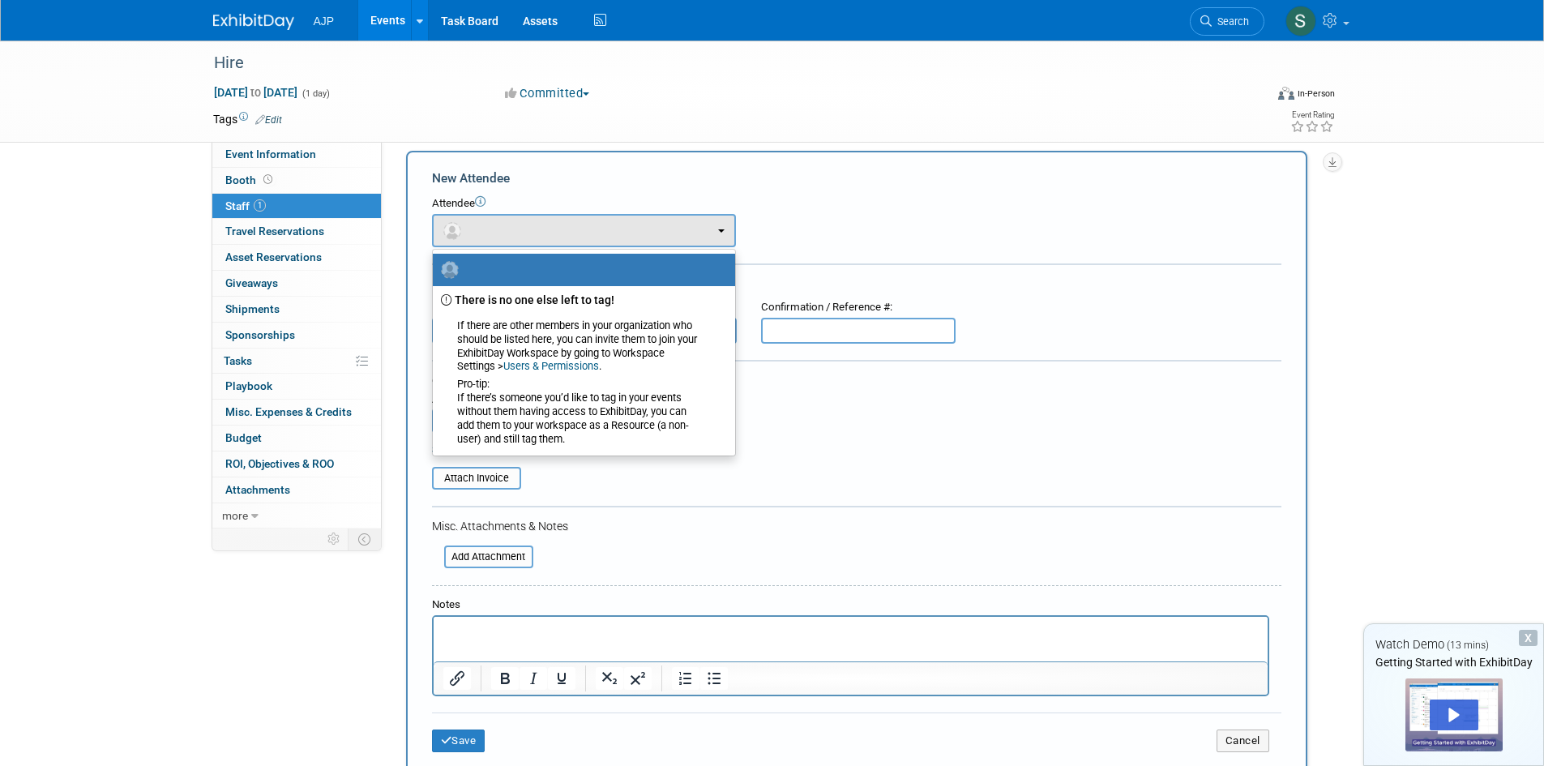
click at [844, 170] on div "New Attendee" at bounding box center [856, 178] width 849 height 18
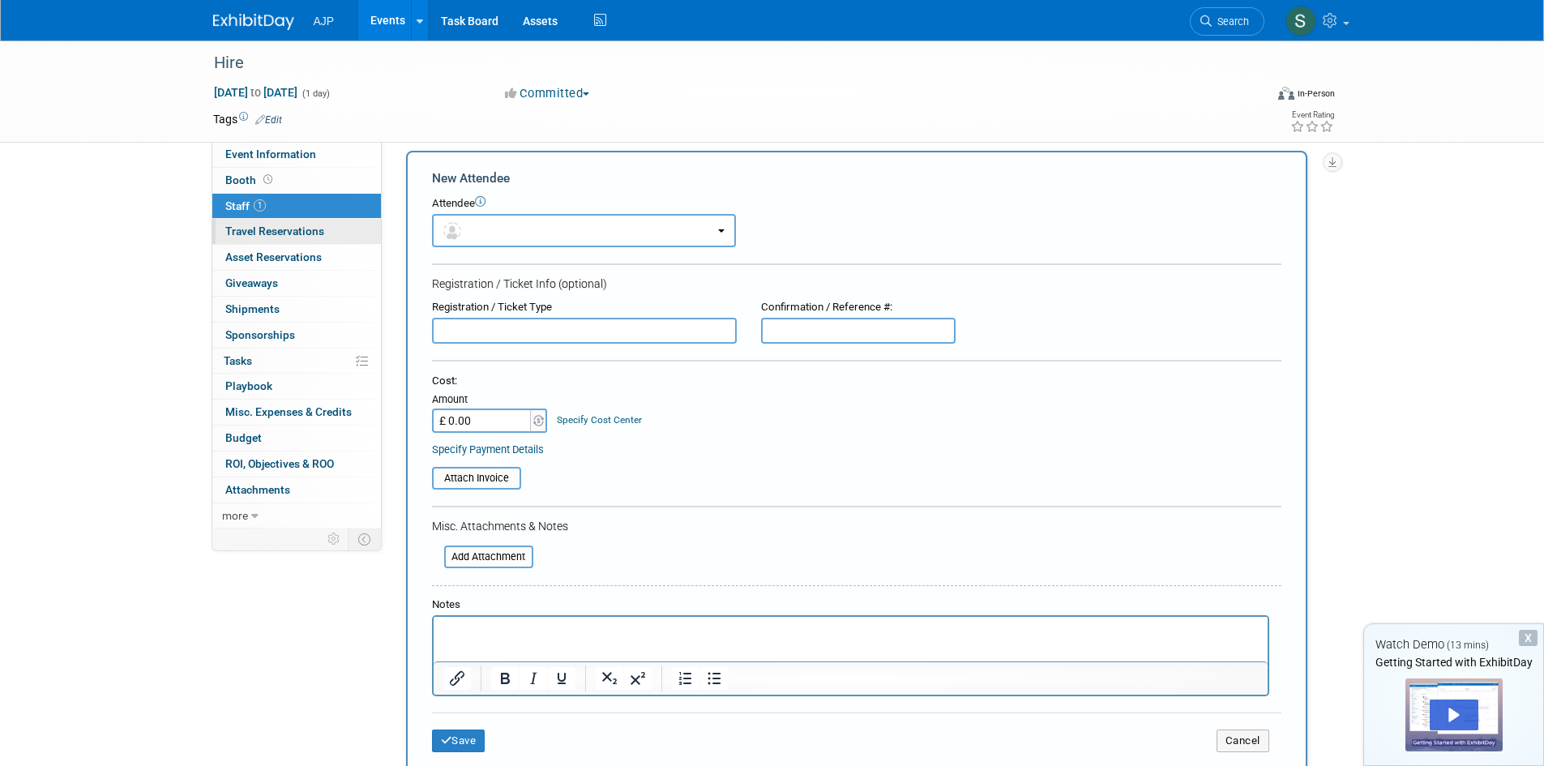
click at [312, 237] on span "Travel Reservations 0" at bounding box center [274, 230] width 99 height 13
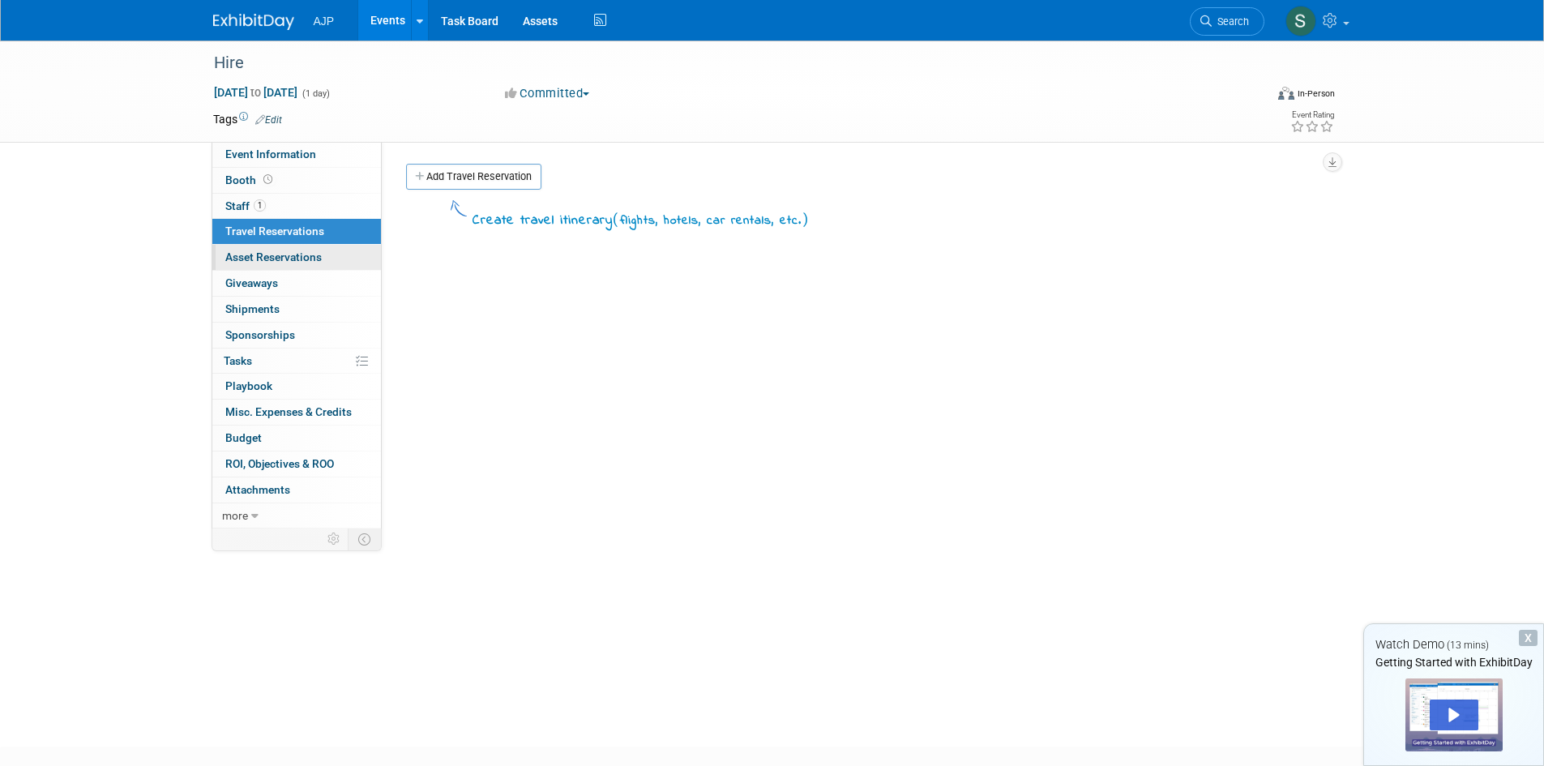
click at [322, 251] on link "0 Asset Reservations 0" at bounding box center [296, 257] width 169 height 25
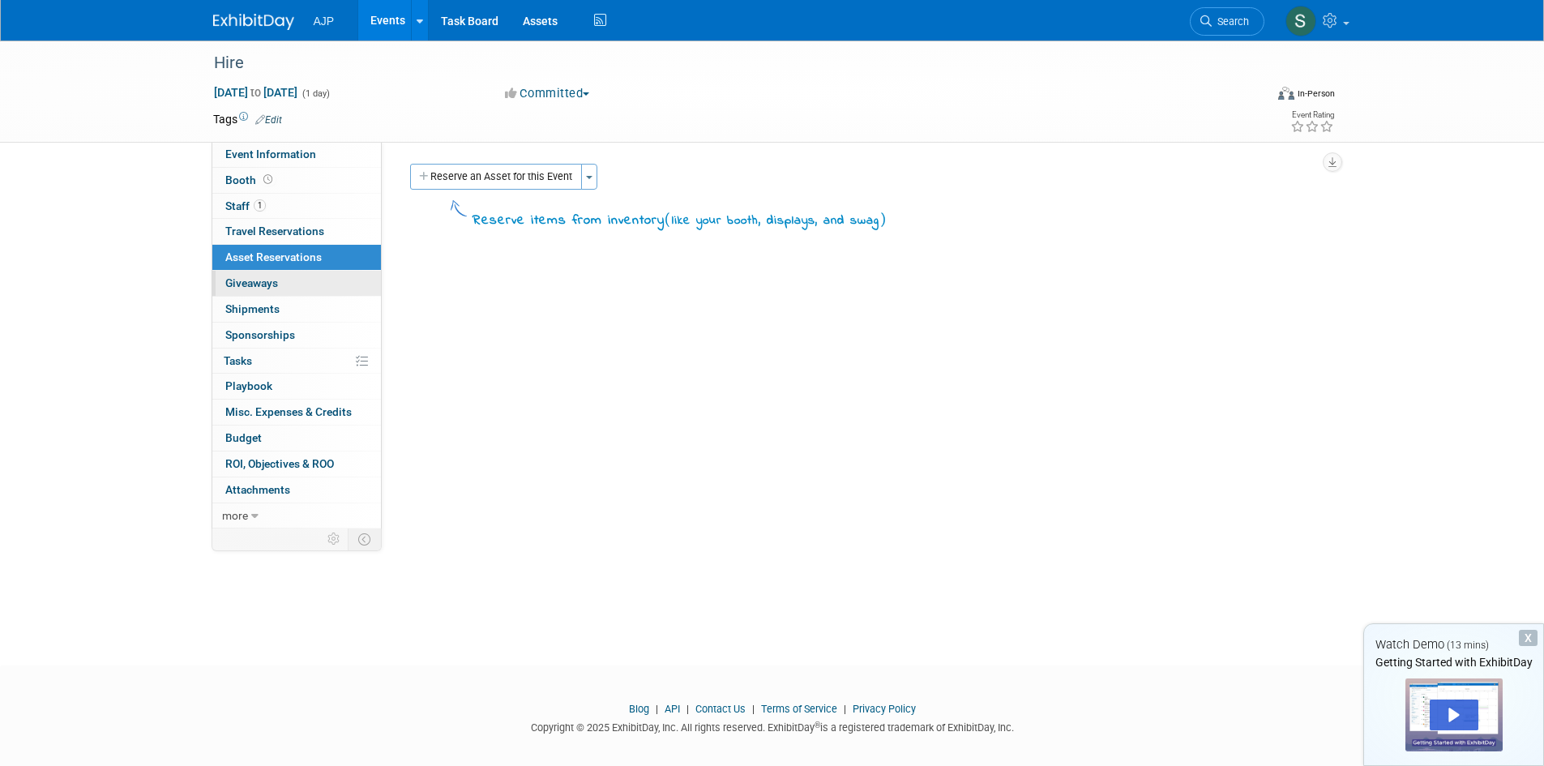
click at [311, 290] on link "0 Giveaways 0" at bounding box center [296, 283] width 169 height 25
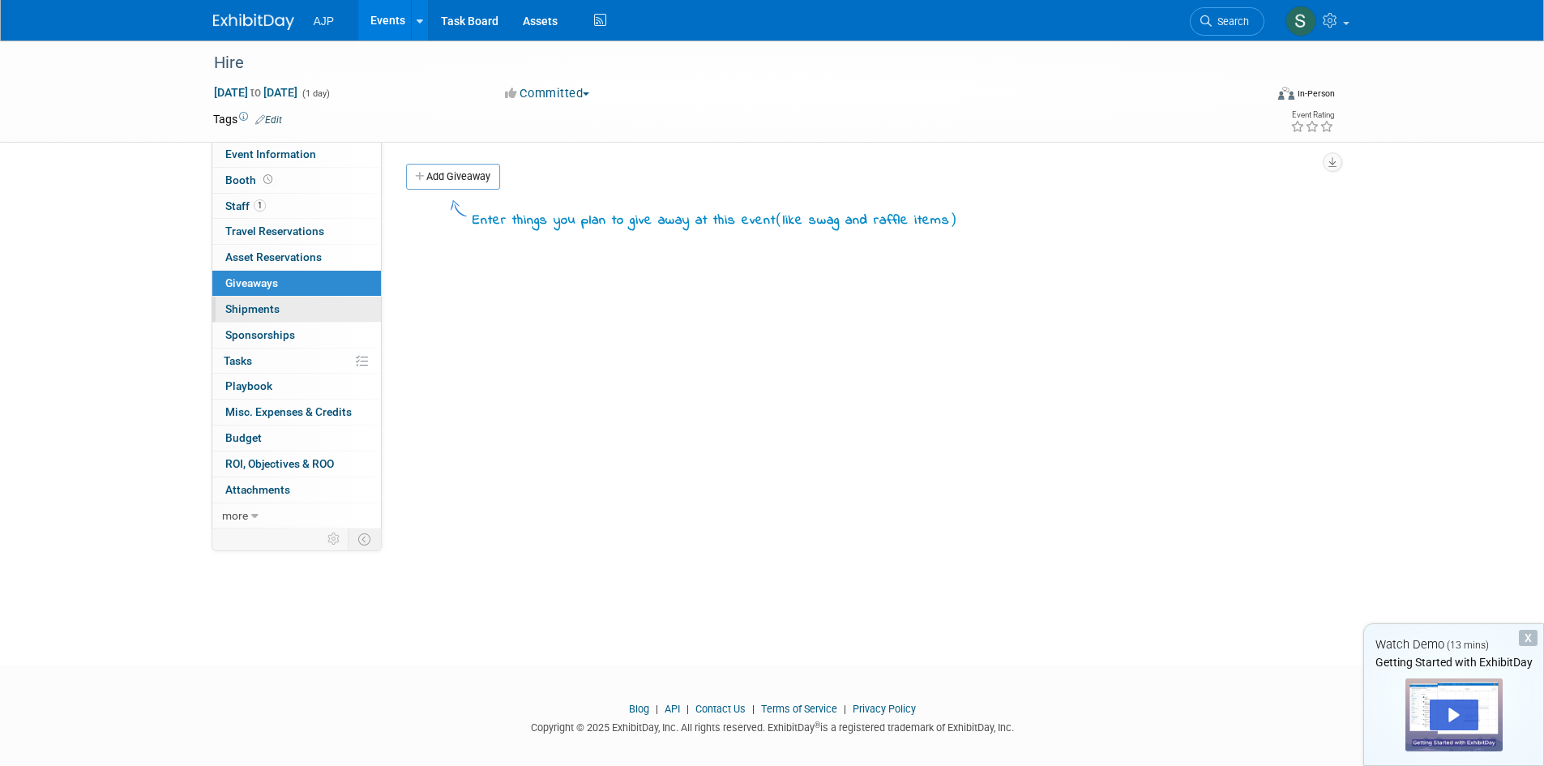
click at [307, 307] on link "0 Shipments 0" at bounding box center [296, 309] width 169 height 25
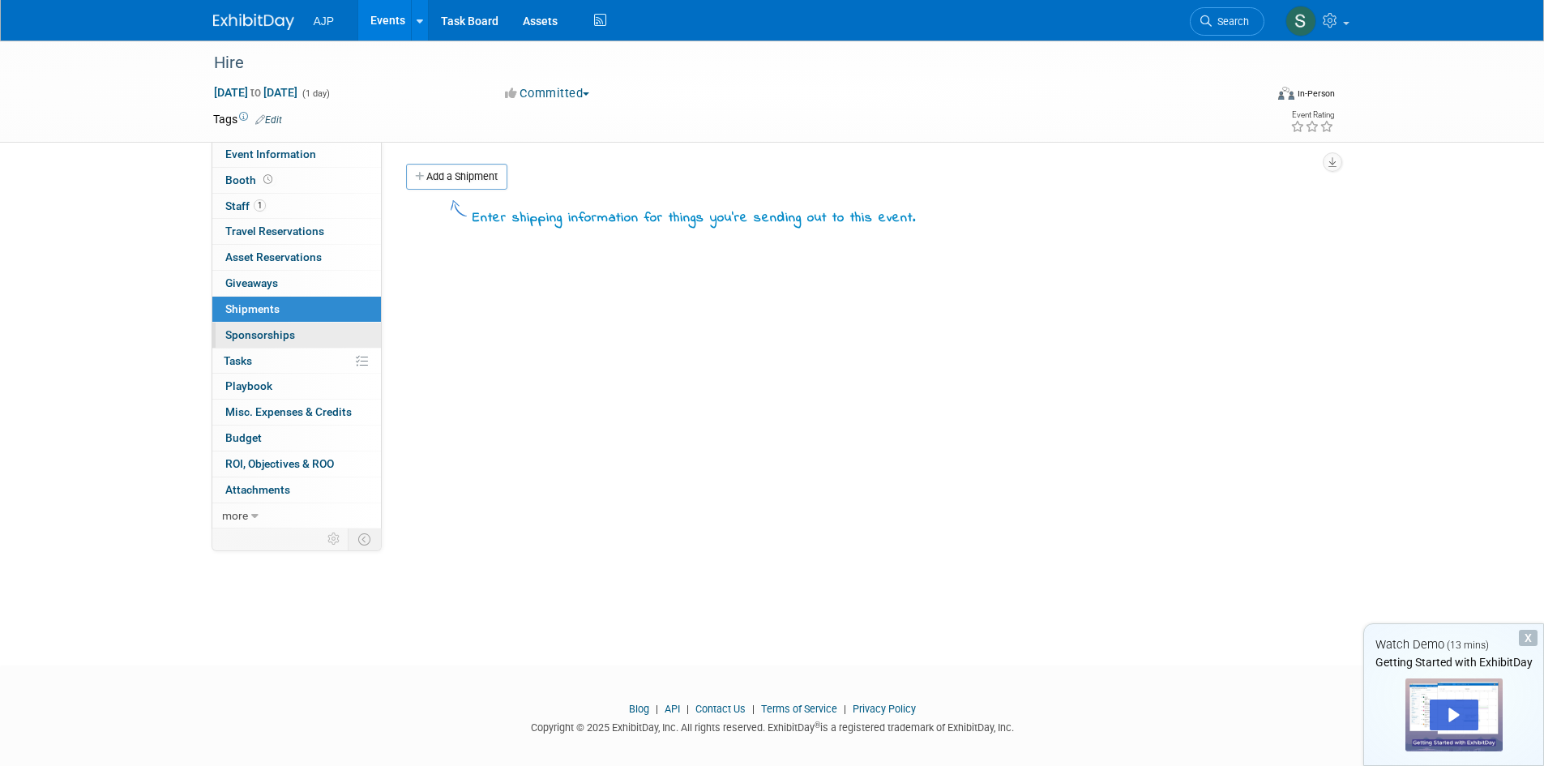
click at [307, 331] on link "0 Sponsorships 0" at bounding box center [296, 335] width 169 height 25
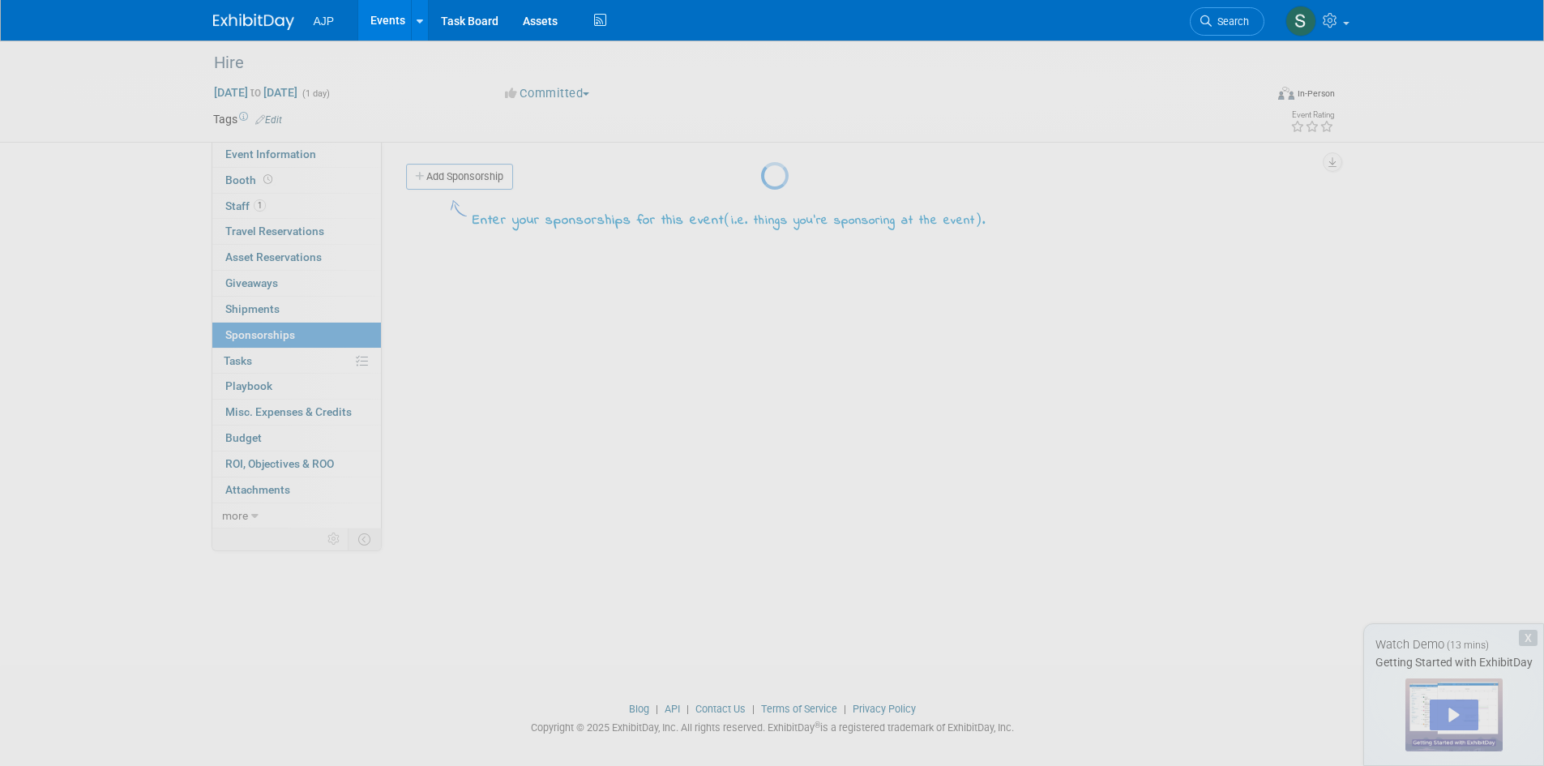
click at [761, 356] on div at bounding box center [772, 383] width 23 height 766
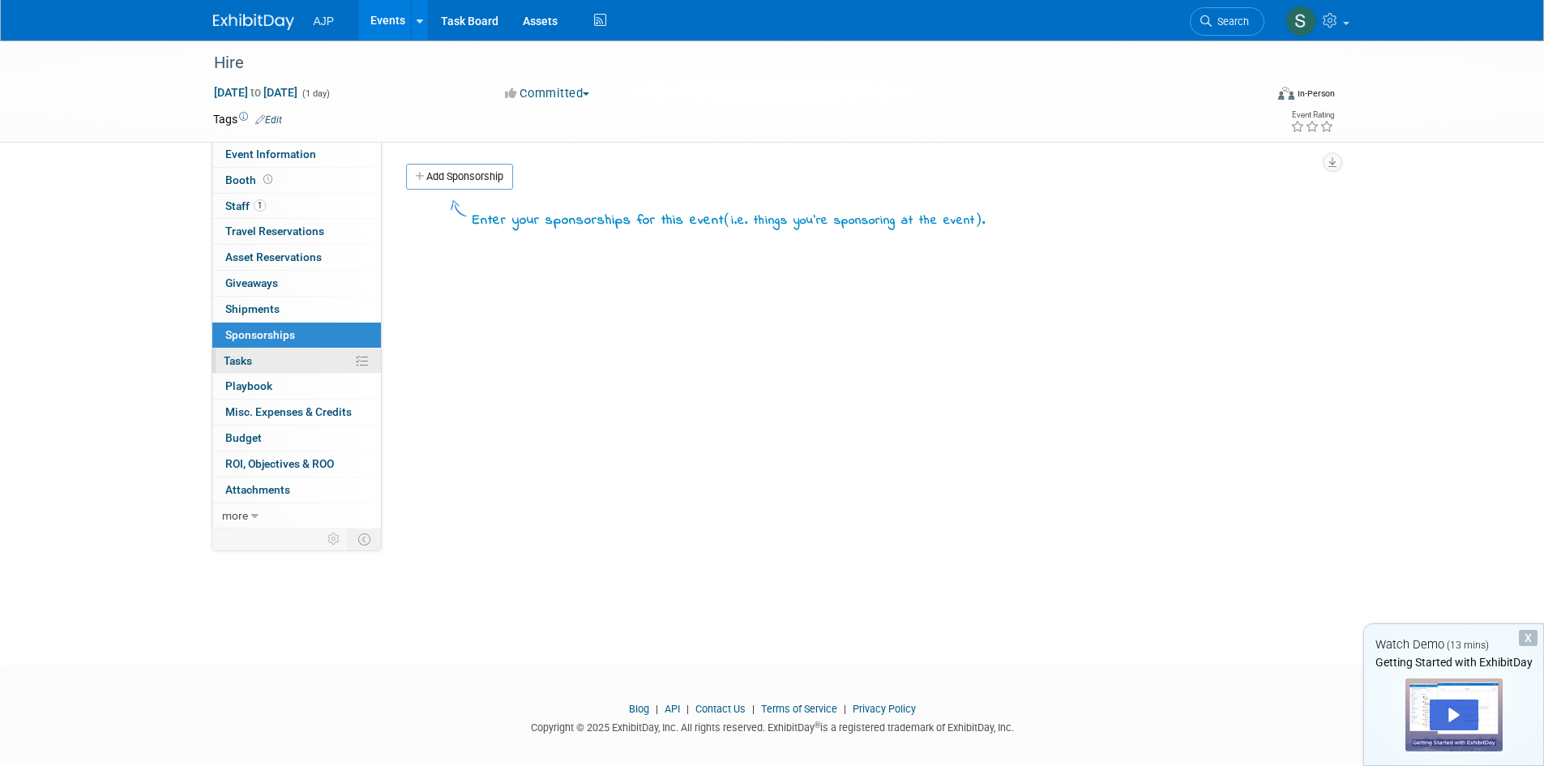
click at [361, 361] on icon at bounding box center [362, 361] width 12 height 12
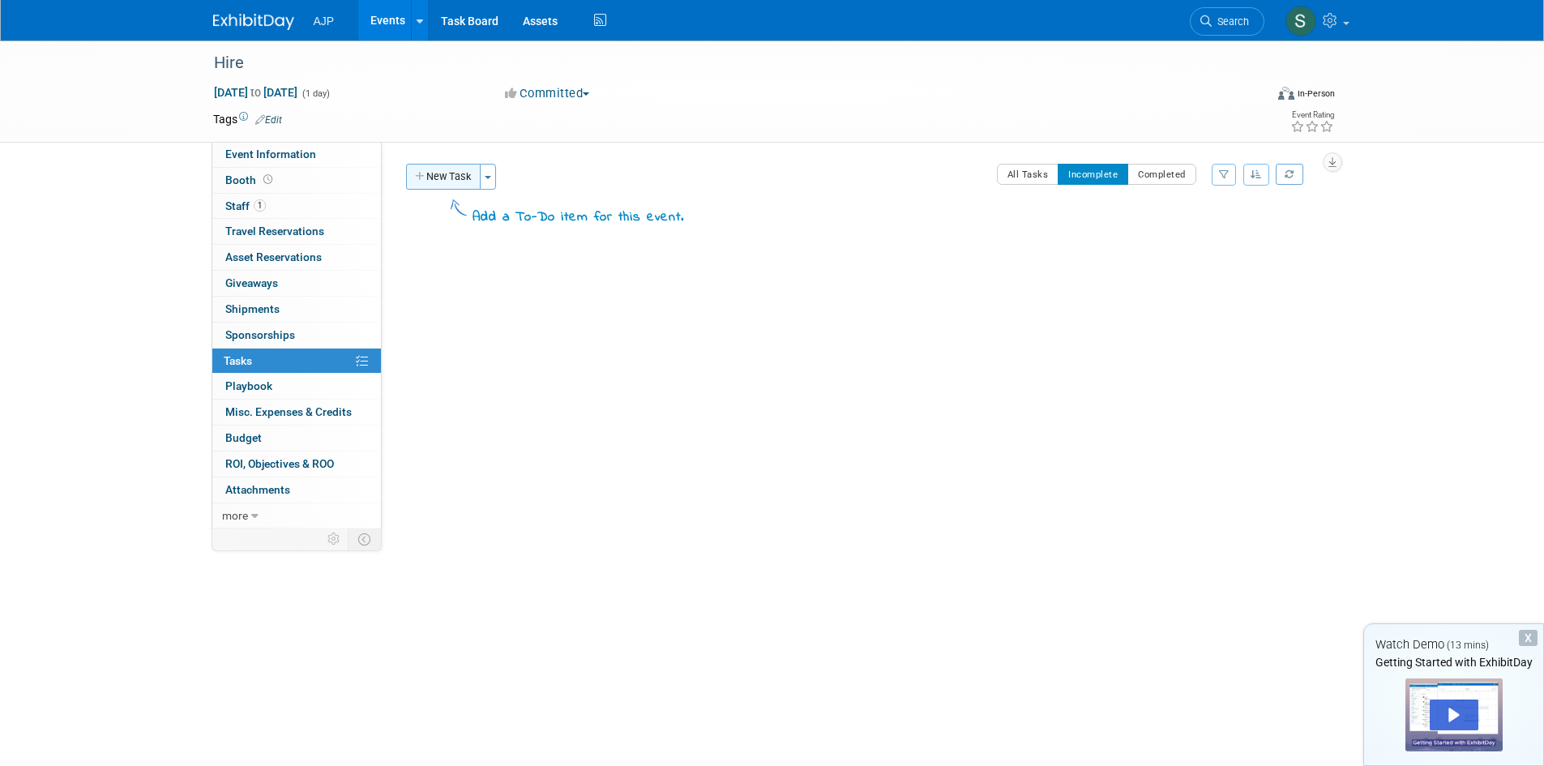
click at [432, 165] on button "New Task" at bounding box center [443, 177] width 75 height 26
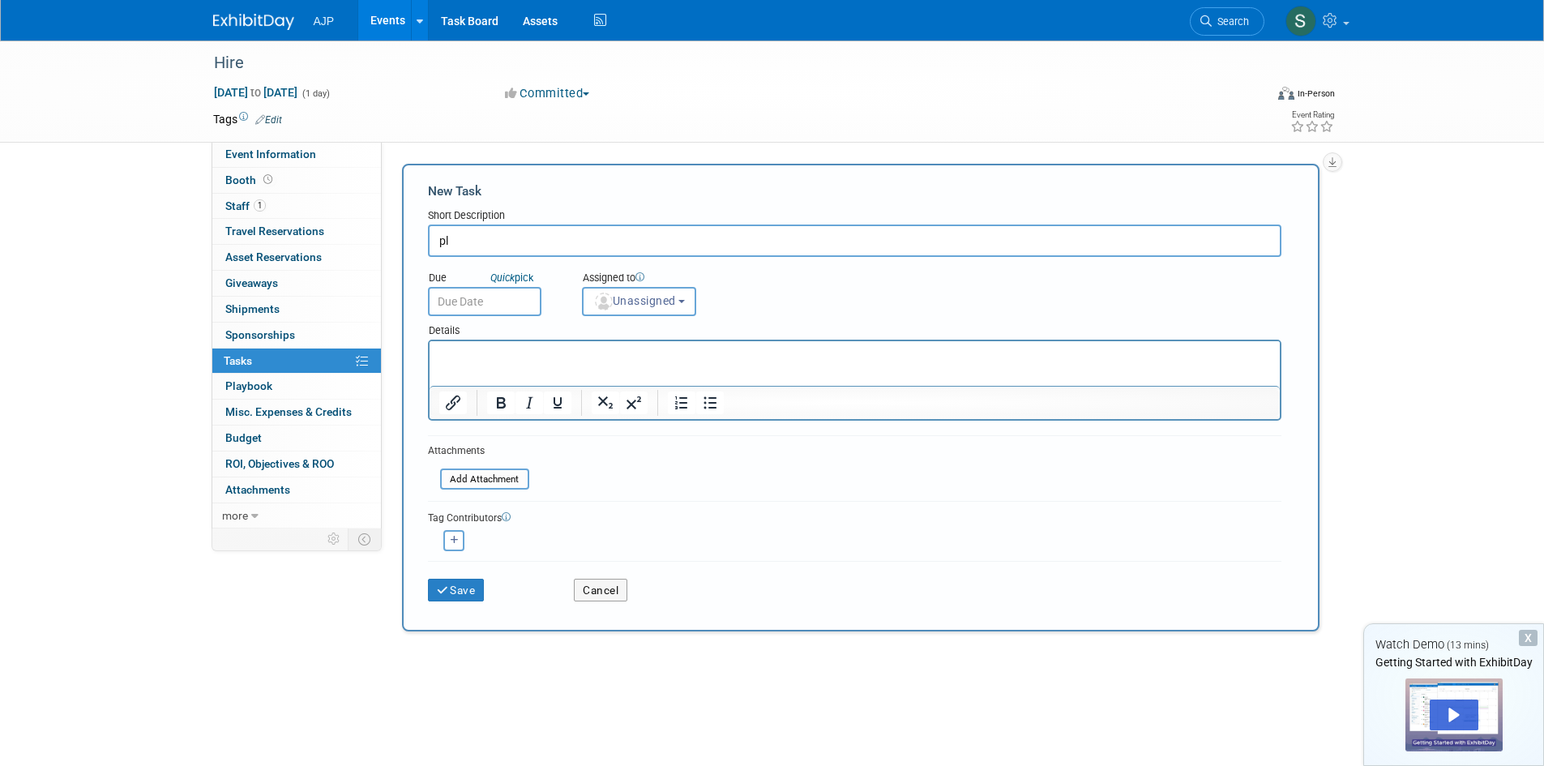
type input "p"
click at [1334, 27] on icon at bounding box center [1331, 20] width 19 height 15
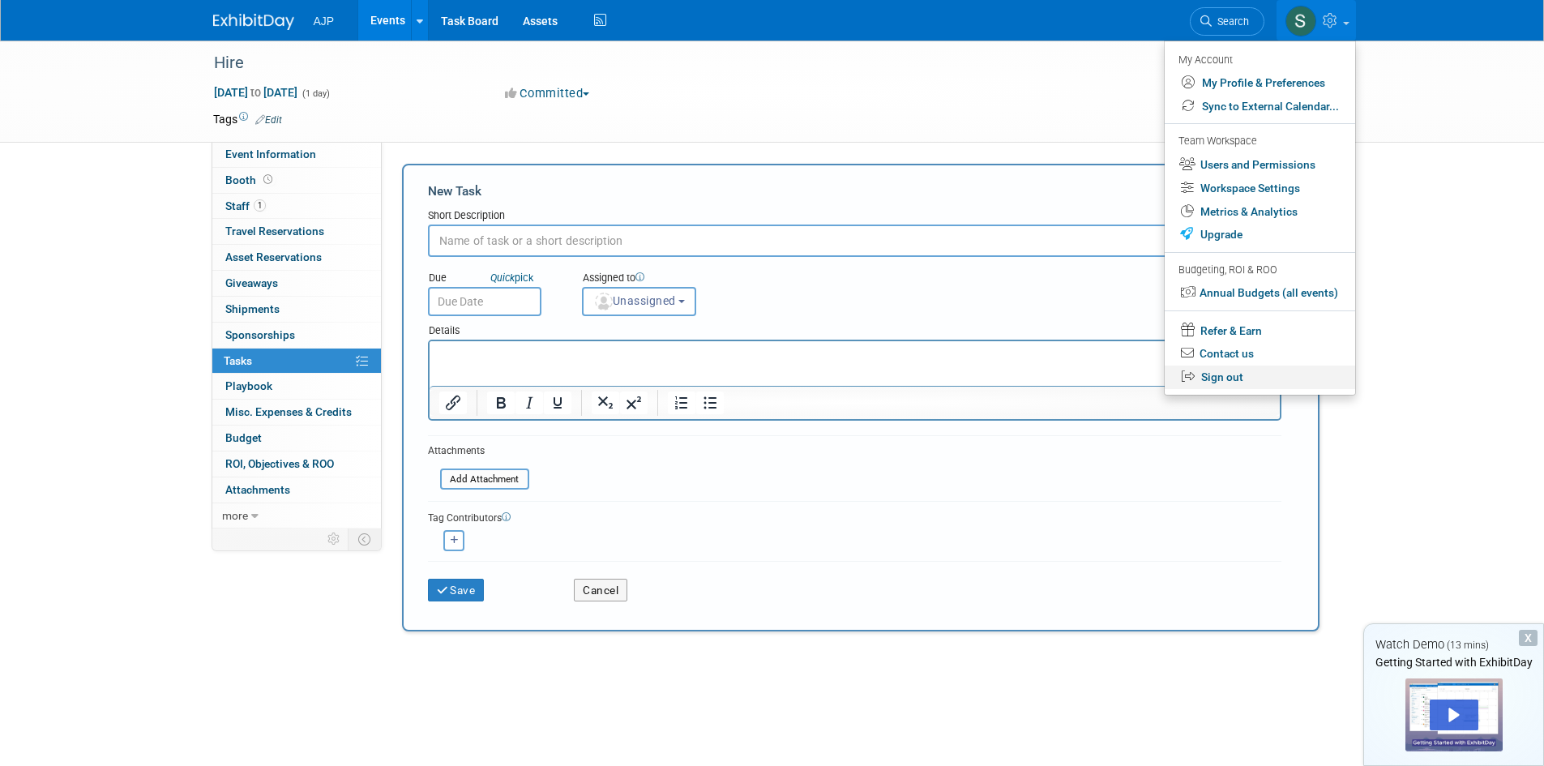
click at [1244, 373] on link "Sign out" at bounding box center [1259, 376] width 190 height 23
